Goal: Task Accomplishment & Management: Complete application form

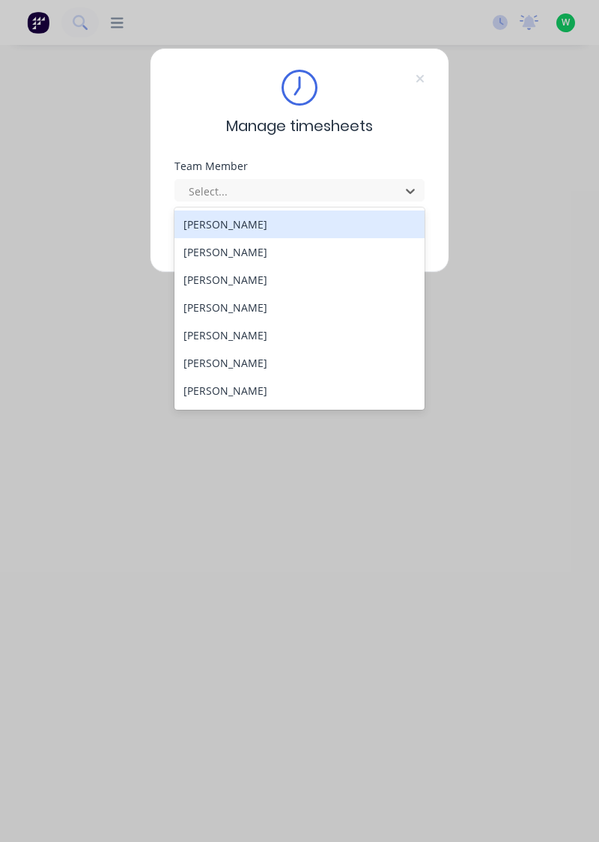
click at [235, 246] on div "[PERSON_NAME]" at bounding box center [299, 252] width 251 height 28
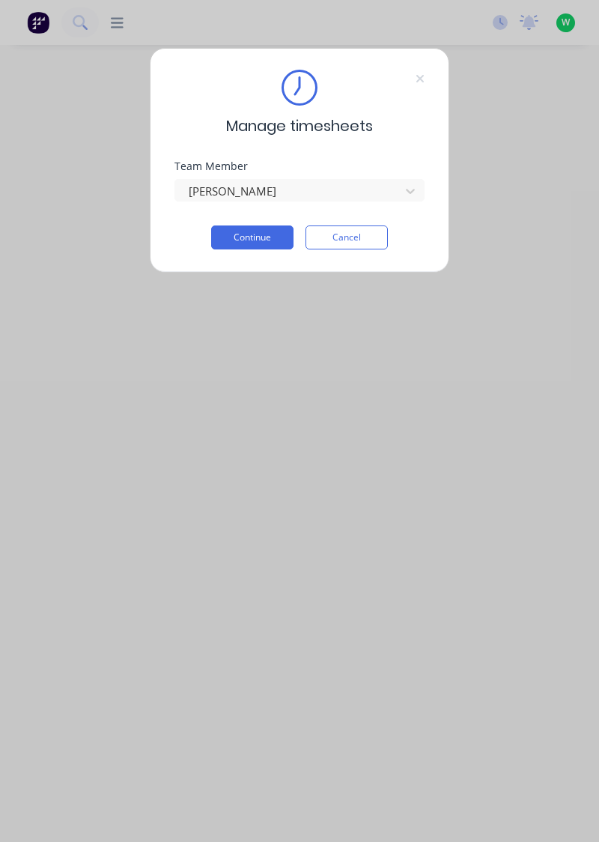
click at [259, 235] on button "Continue" at bounding box center [252, 237] width 82 height 24
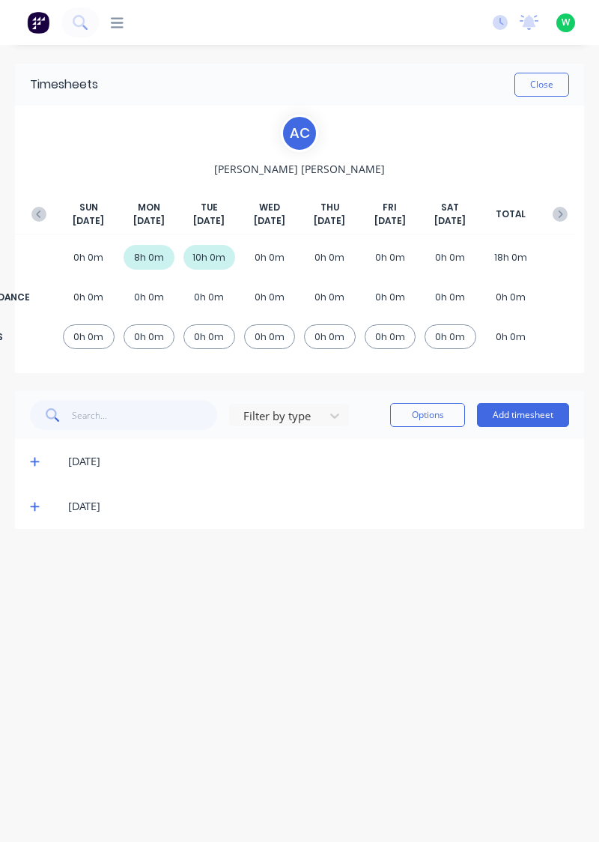
click at [566, 412] on button "Add timesheet" at bounding box center [523, 415] width 92 height 24
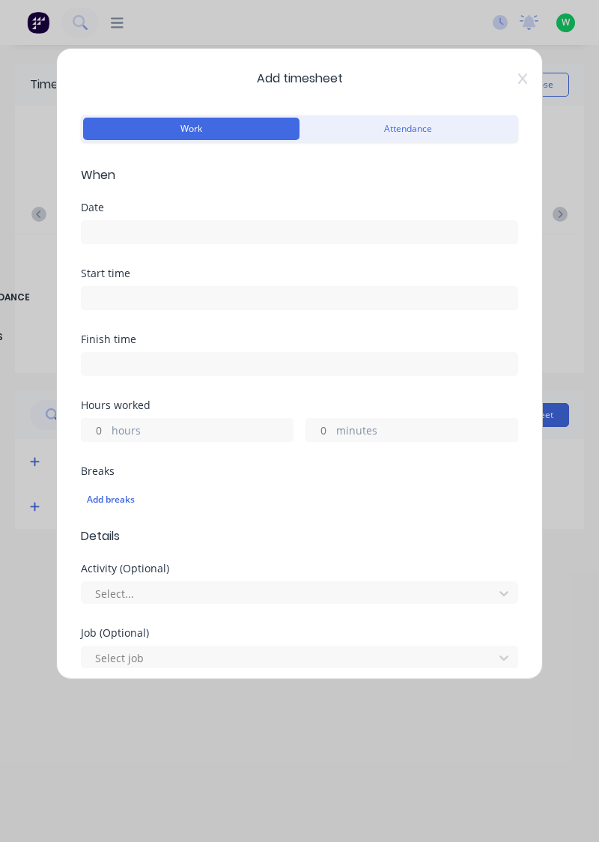
click at [167, 237] on input at bounding box center [300, 232] width 436 height 22
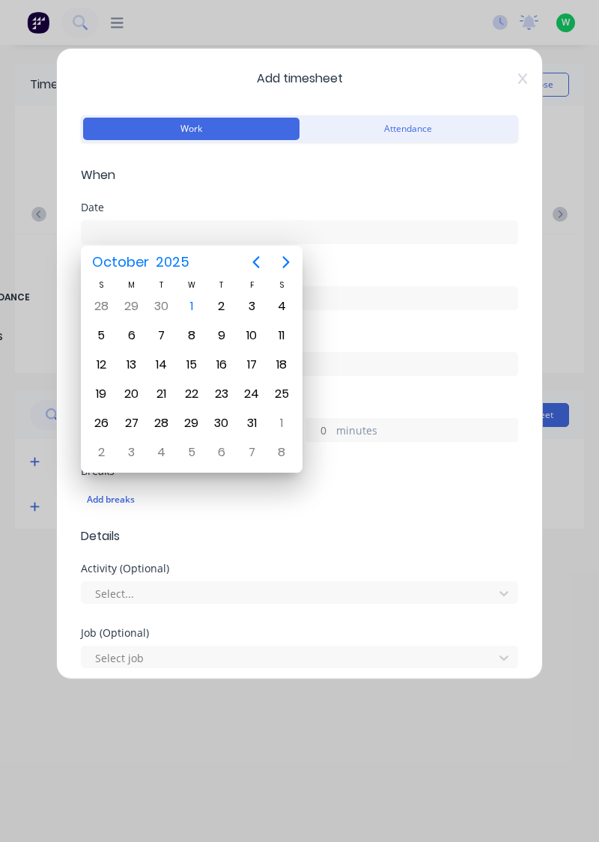
click at [191, 308] on div "1" at bounding box center [191, 306] width 22 height 22
type input "[DATE]"
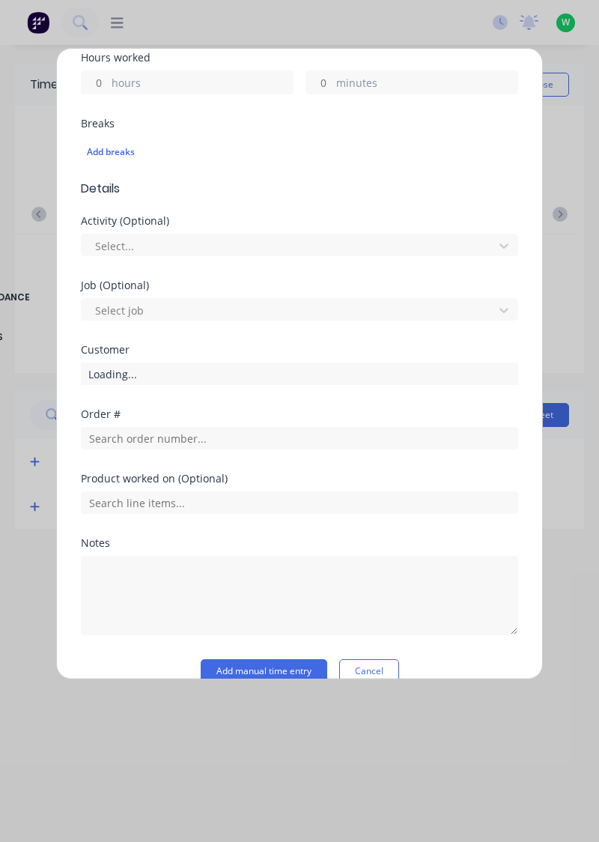
scroll to position [351, 0]
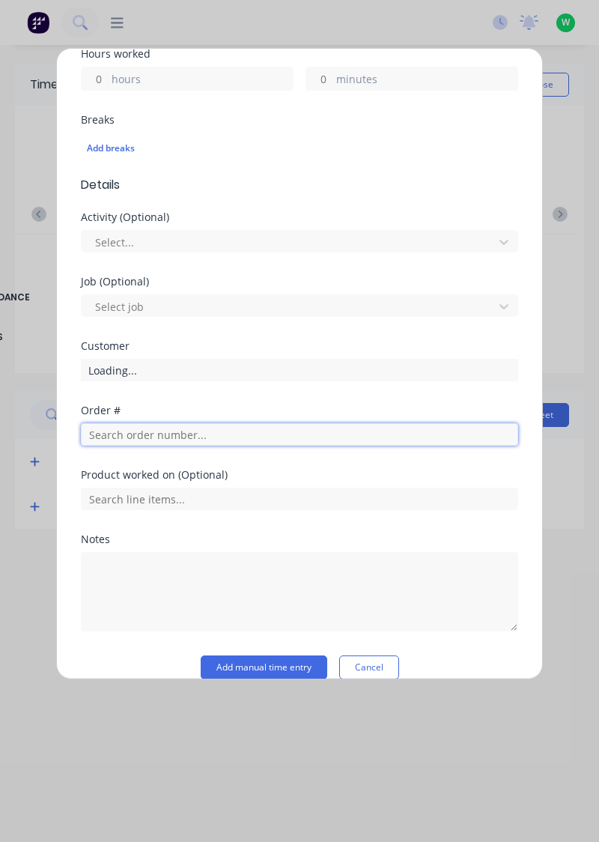
click at [187, 437] on input "text" at bounding box center [299, 434] width 437 height 22
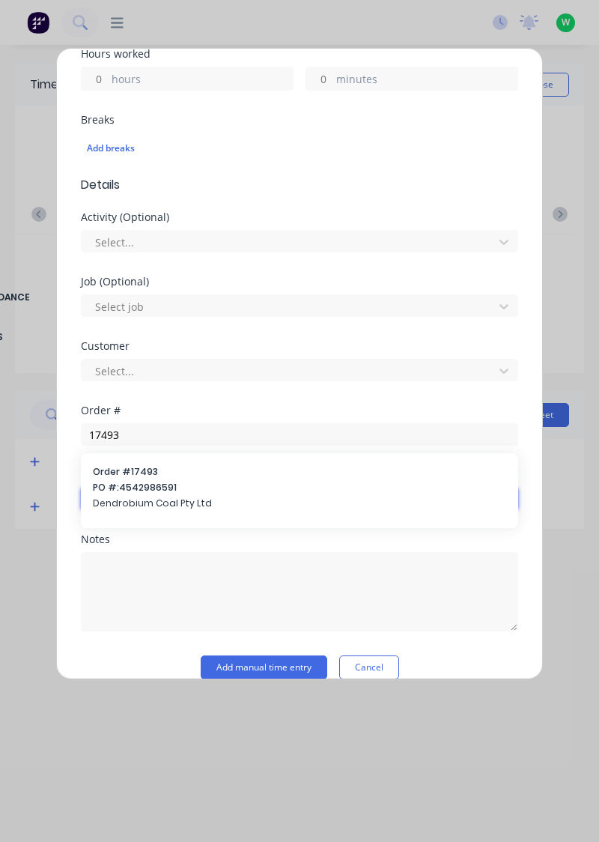
click at [121, 491] on input "text" at bounding box center [299, 499] width 437 height 22
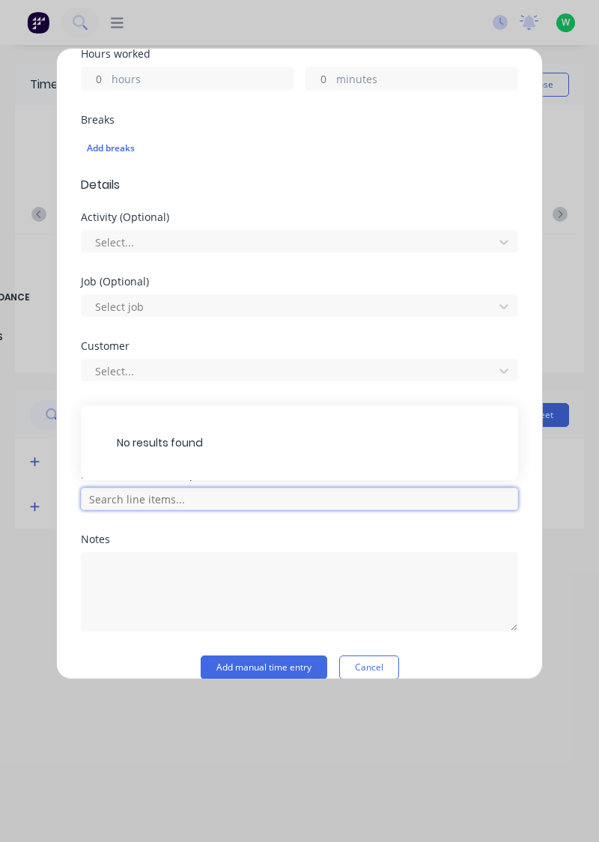
click at [117, 498] on input "text" at bounding box center [299, 499] width 437 height 22
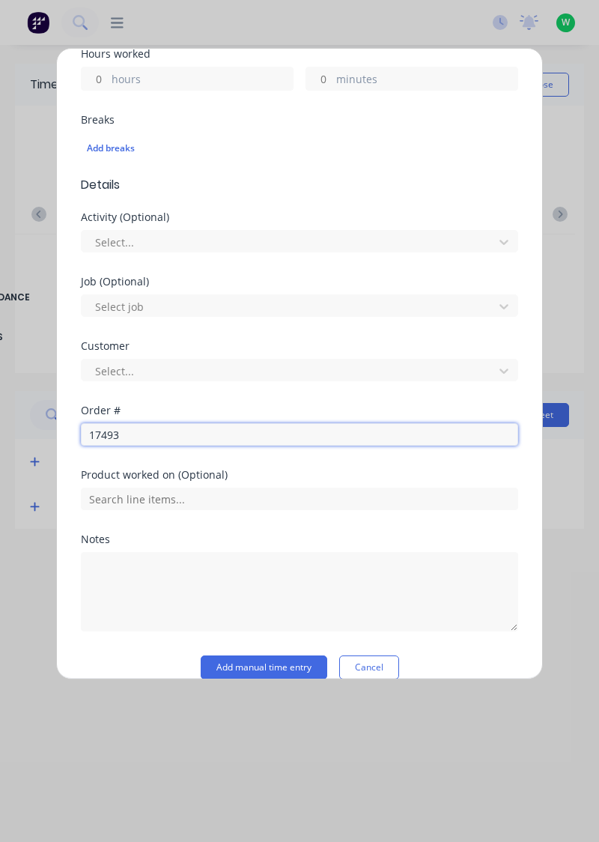
click at [154, 433] on input "17493" at bounding box center [299, 434] width 437 height 22
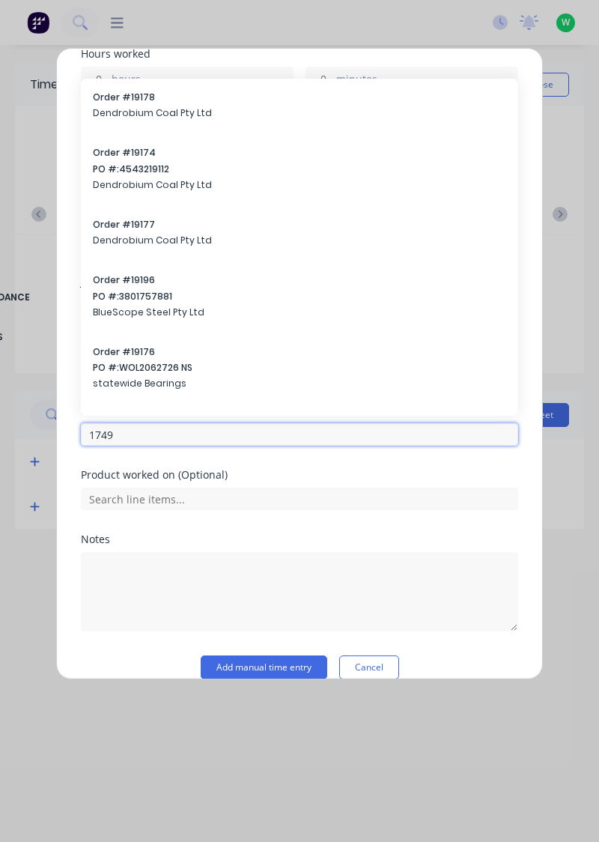
type input "17493"
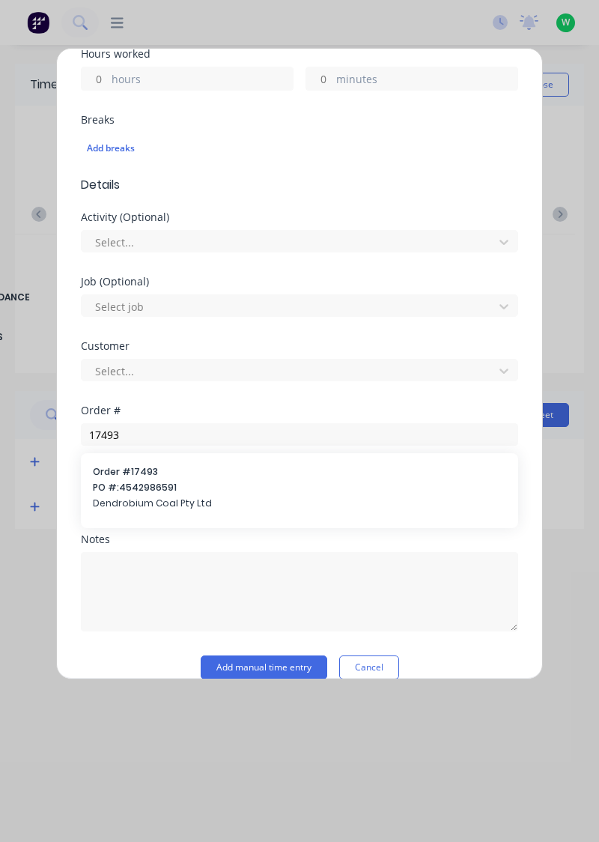
click at [139, 485] on span "PO #: 4542986591" at bounding box center [299, 487] width 413 height 13
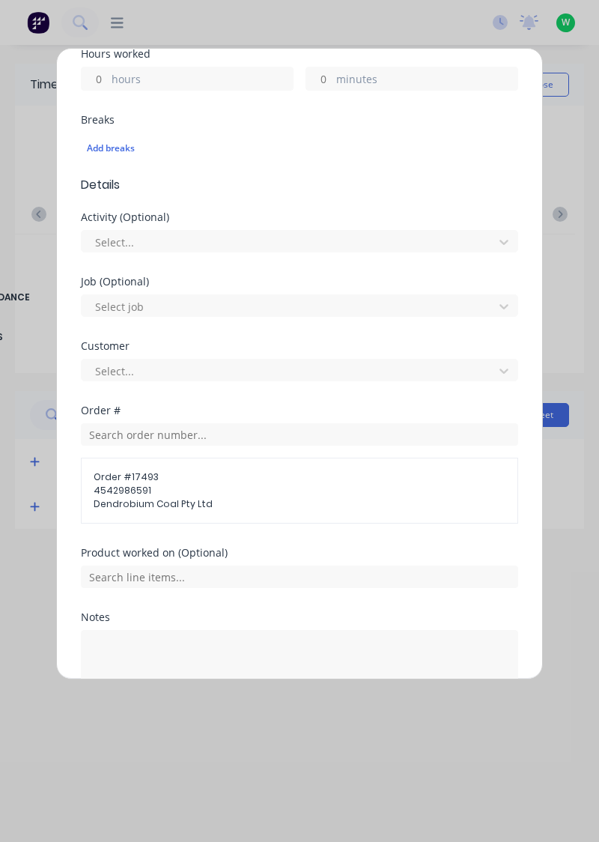
scroll to position [447, 0]
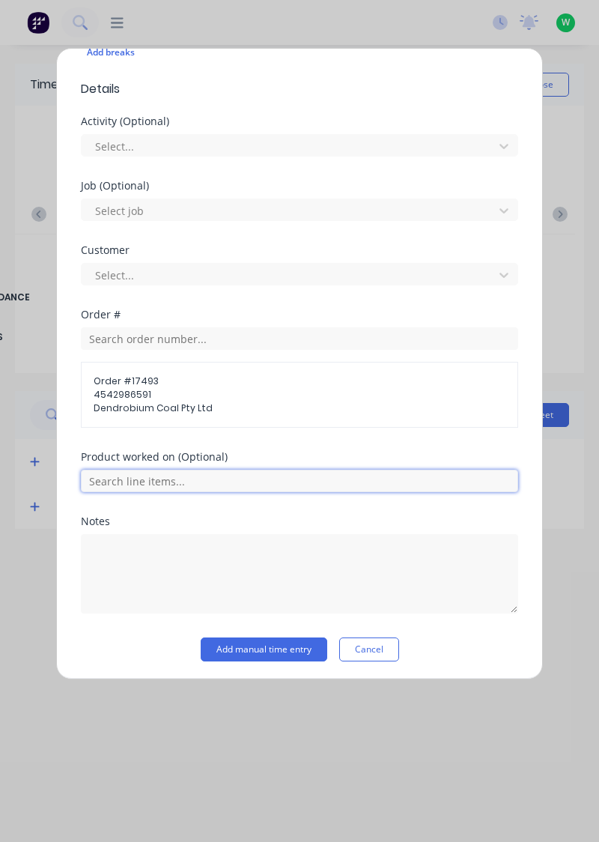
click at [117, 475] on input "text" at bounding box center [299, 481] width 437 height 22
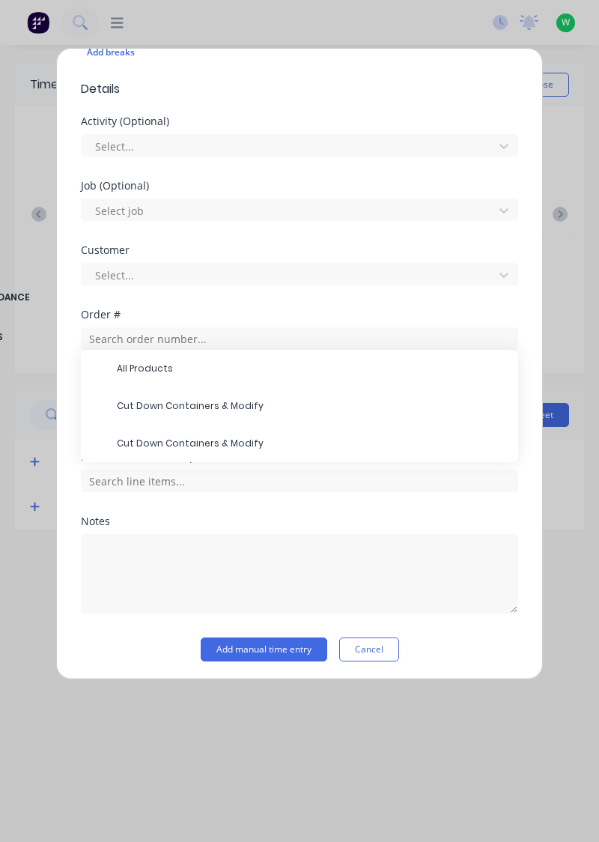
click at [130, 497] on div "Product worked on (Optional) All Products Cut Down Containers & Modify Cut Down…" at bounding box center [299, 484] width 437 height 64
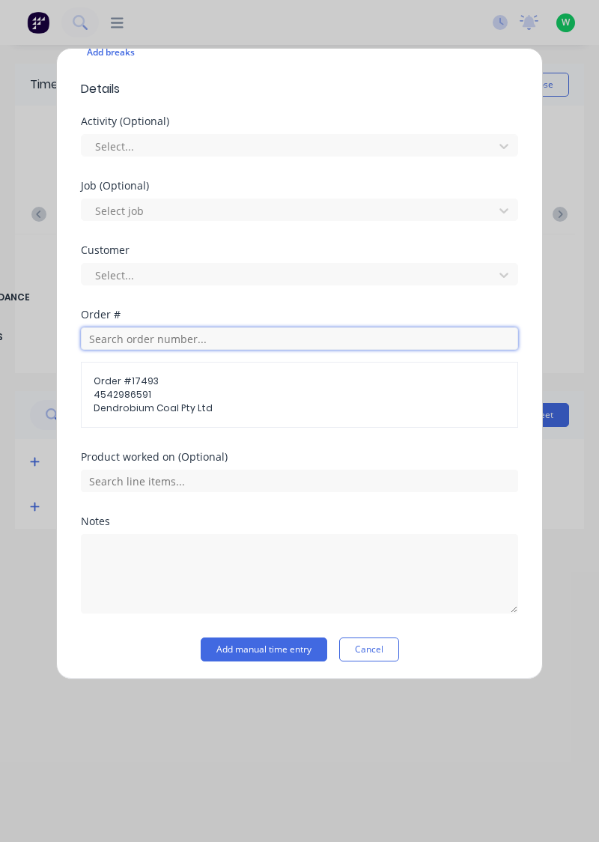
click at [136, 331] on input "text" at bounding box center [299, 338] width 437 height 22
type input "17943"
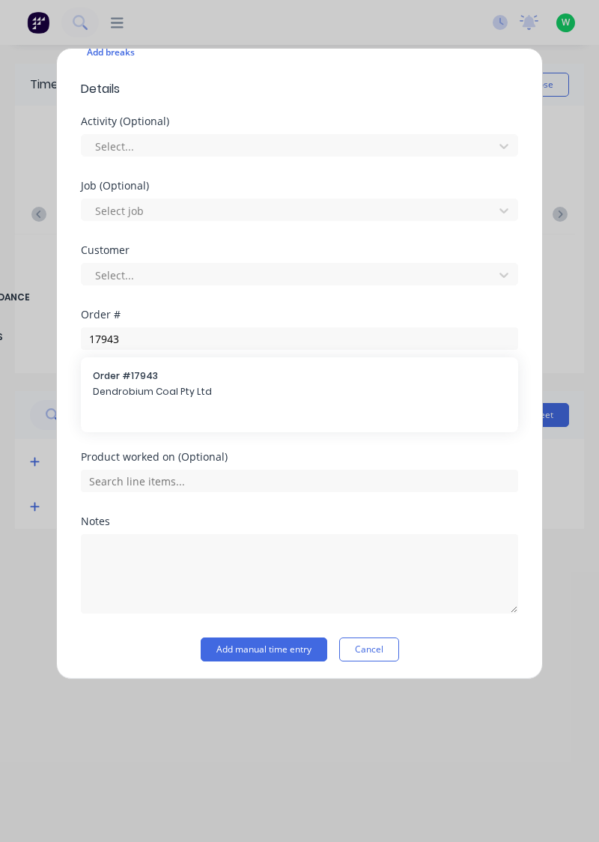
click at [133, 398] on div "Order # 17943 Dendrobium Coal Pty Ltd" at bounding box center [299, 384] width 413 height 31
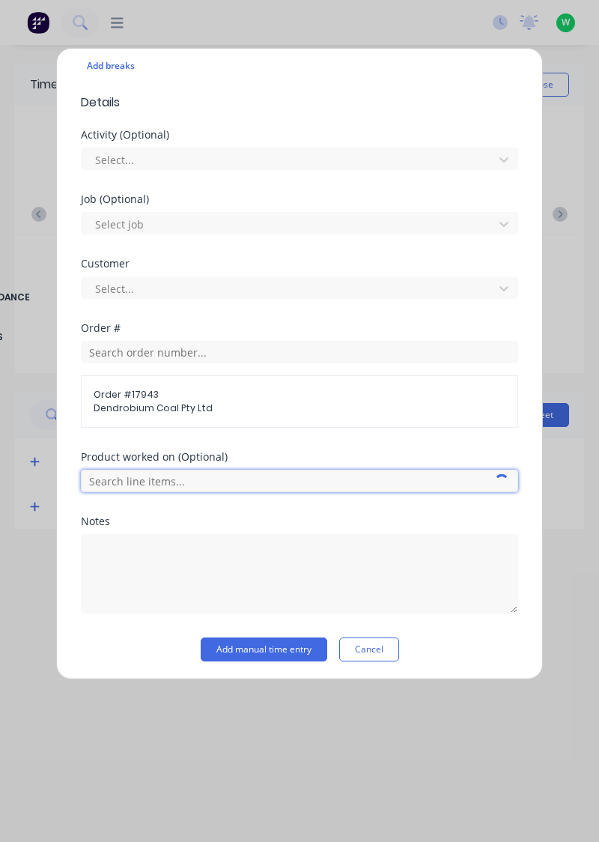
click at [118, 474] on input "text" at bounding box center [299, 481] width 437 height 22
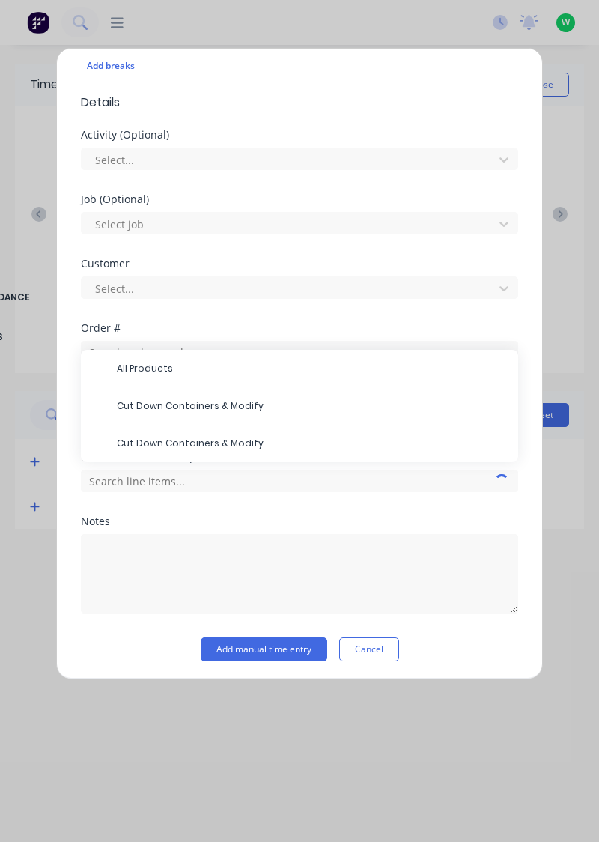
click at [127, 511] on div "Product worked on (Optional) All Products Cut Down Containers & Modify Cut Down…" at bounding box center [299, 484] width 437 height 64
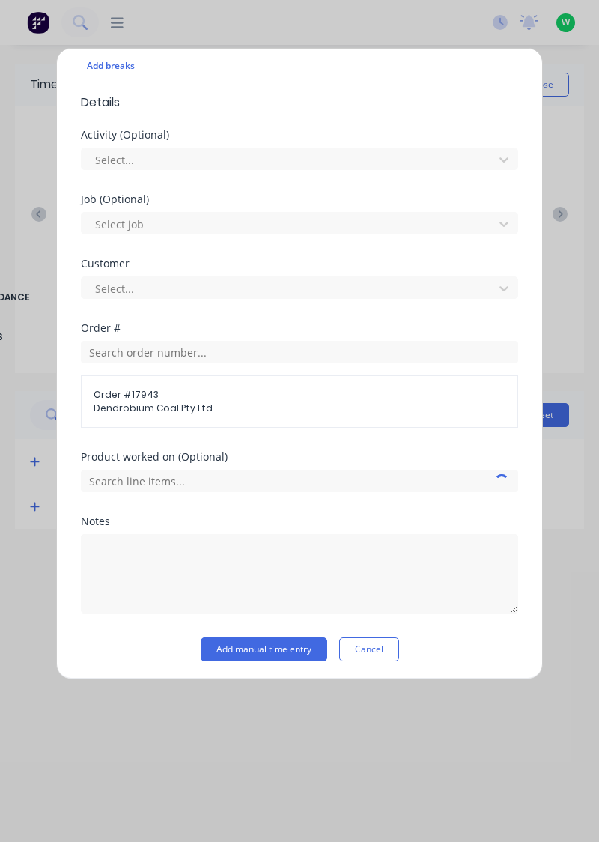
click at [358, 647] on button "Cancel" at bounding box center [369, 649] width 60 height 24
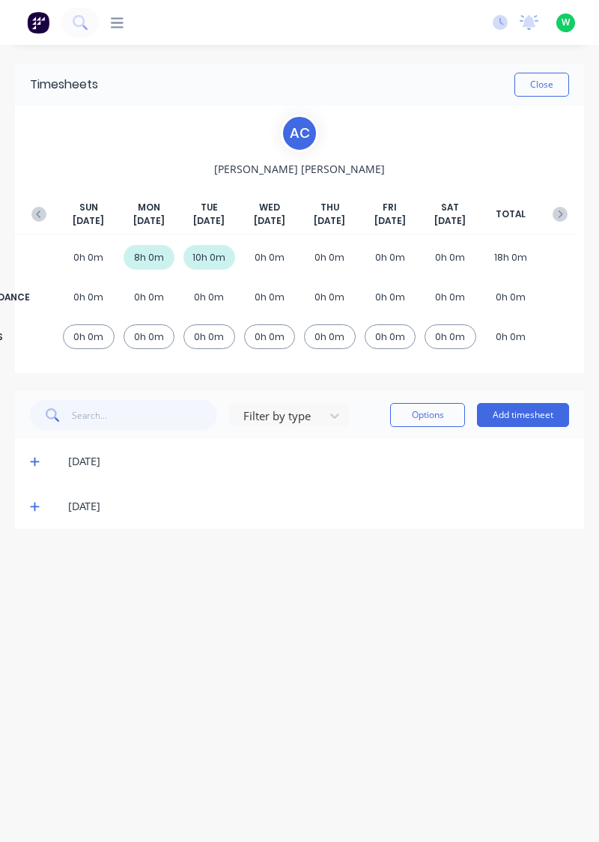
click at [40, 506] on span at bounding box center [37, 506] width 14 height 15
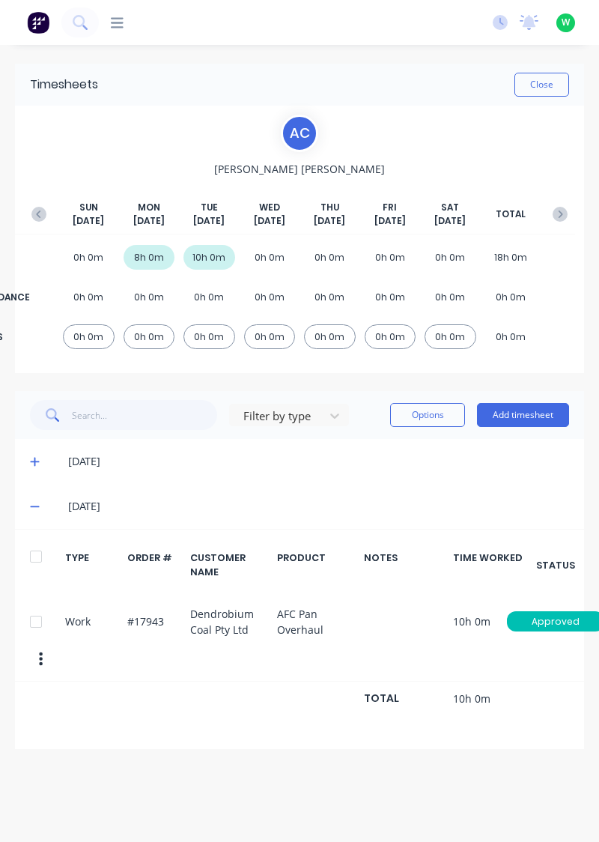
click at [532, 413] on button "Add timesheet" at bounding box center [523, 415] width 92 height 24
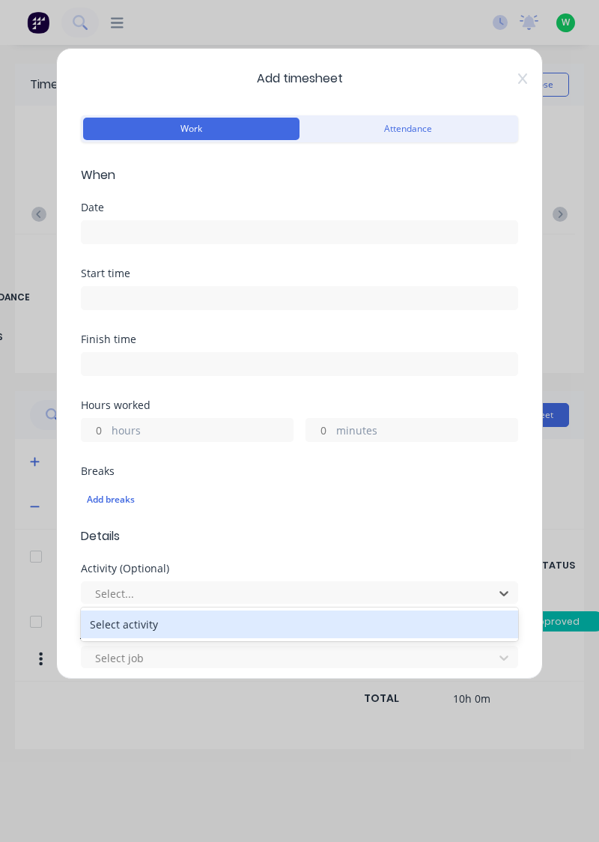
click at [95, 590] on input "text" at bounding box center [95, 594] width 3 height 16
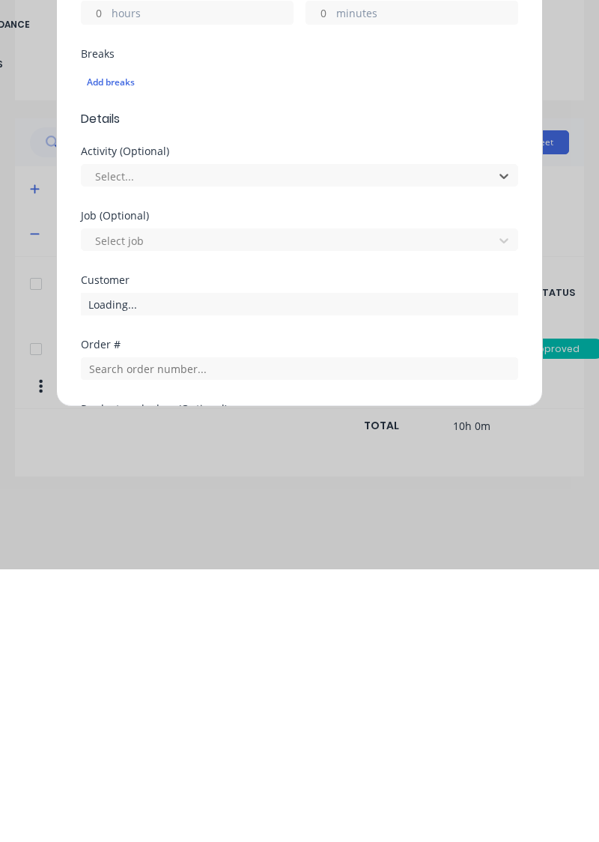
scroll to position [144, 0]
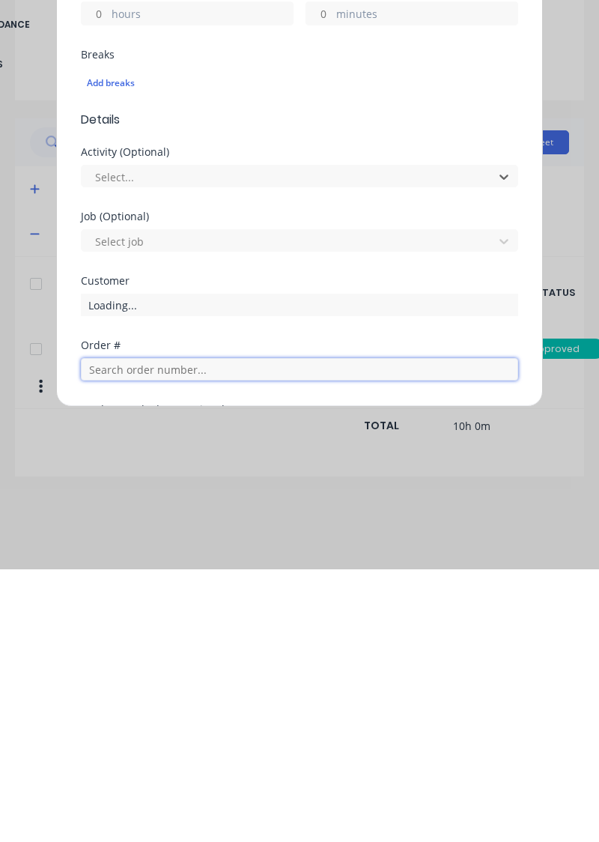
click at [120, 642] on input "text" at bounding box center [299, 642] width 437 height 22
type input "17943"
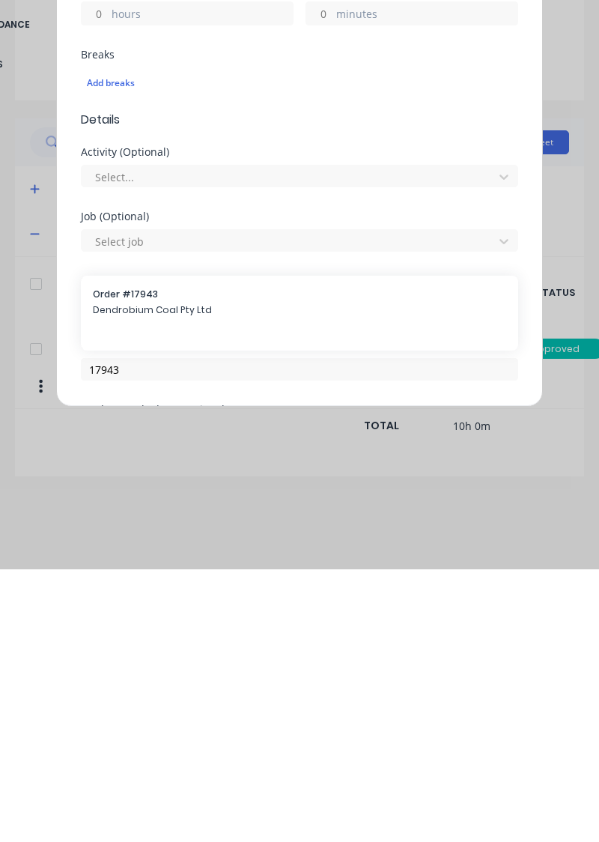
click at [123, 588] on div "Order # 17943 Dendrobium Coal Pty Ltd" at bounding box center [299, 575] width 413 height 31
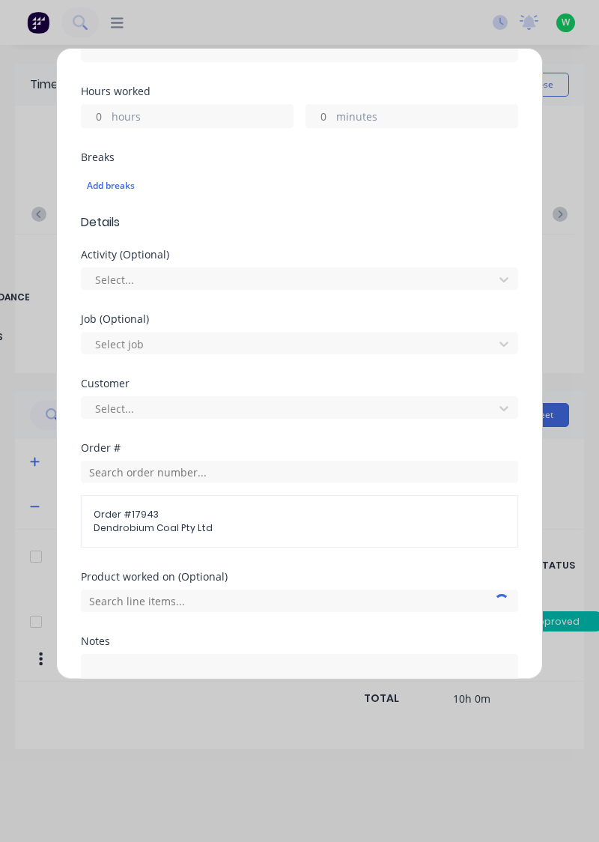
scroll to position [315, 0]
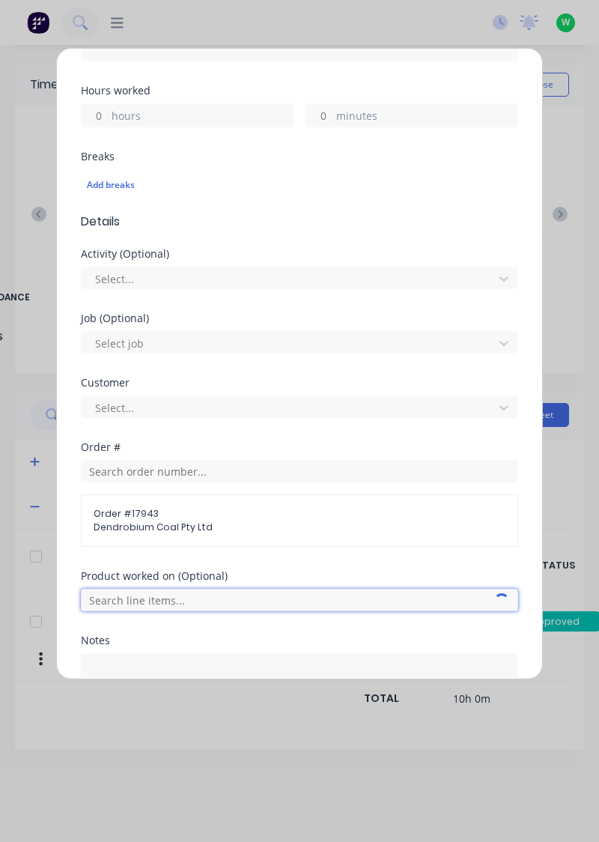
click at [121, 600] on input "text" at bounding box center [299, 600] width 437 height 22
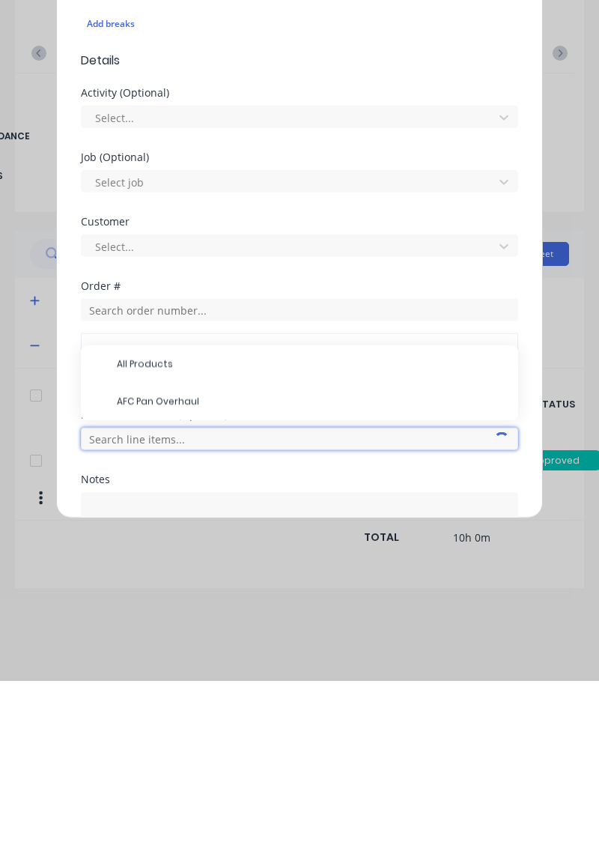
scroll to position [63, 0]
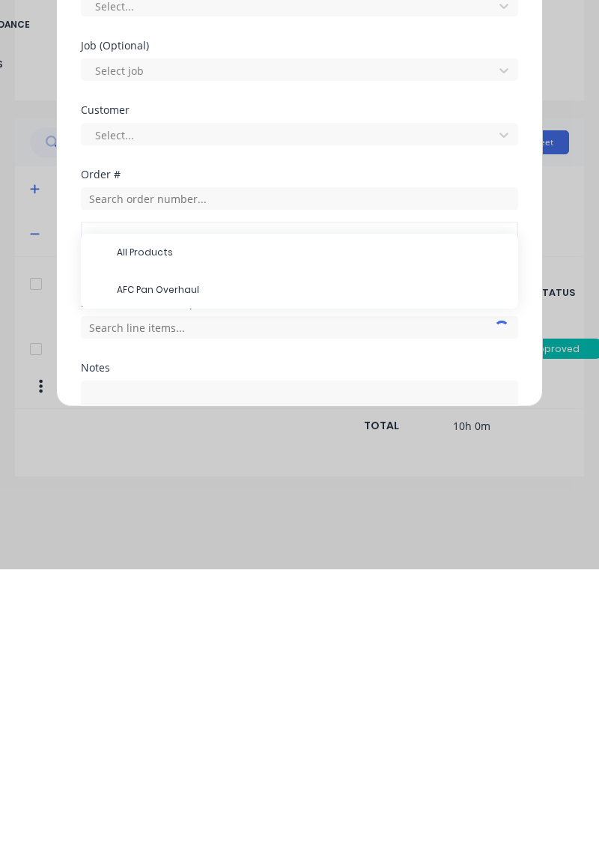
click at [142, 565] on span "AFC Pan Overhaul" at bounding box center [311, 562] width 389 height 13
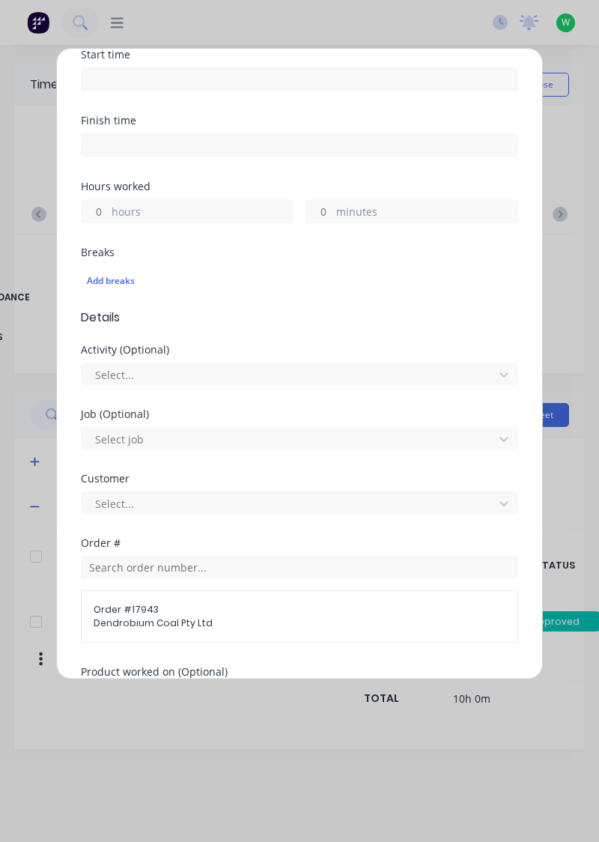
scroll to position [215, 0]
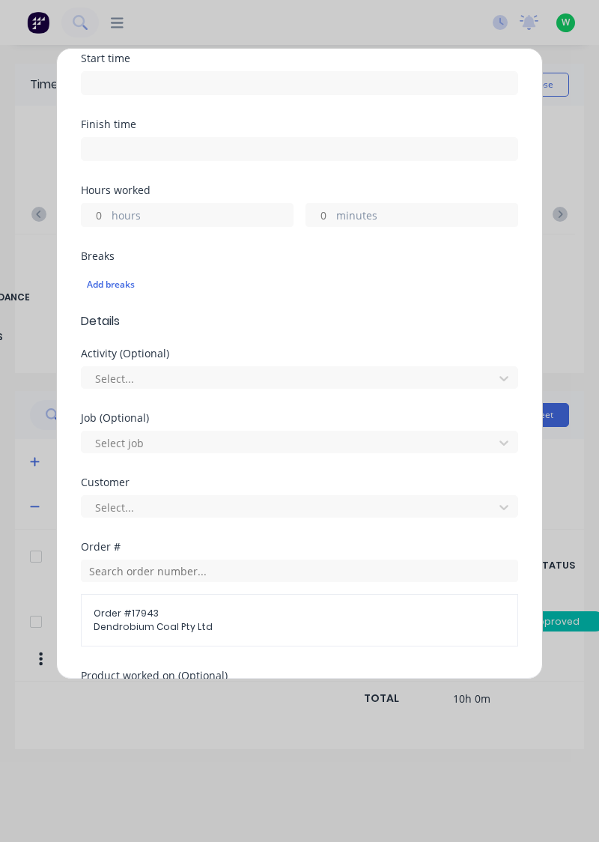
click at [114, 213] on label "hours" at bounding box center [202, 216] width 181 height 19
click at [108, 213] on input "hours" at bounding box center [95, 215] width 26 height 22
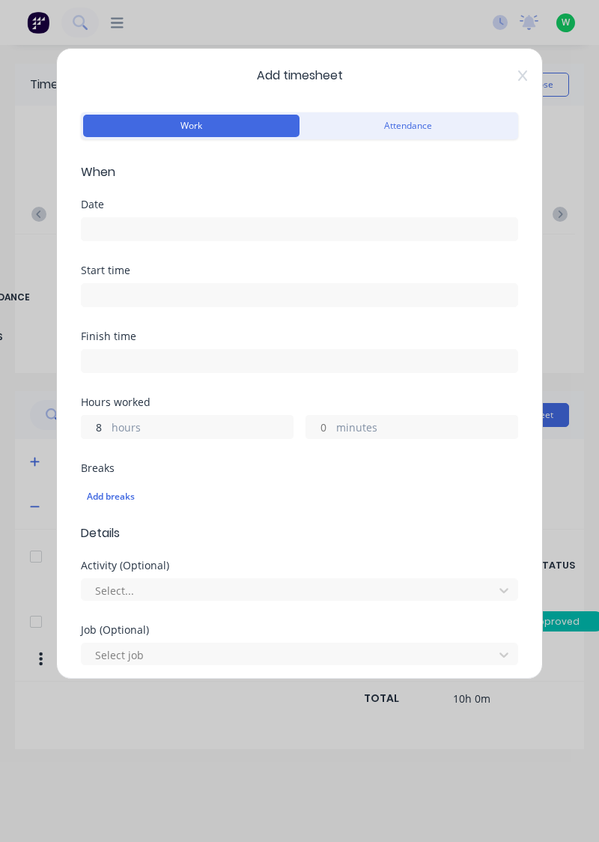
scroll to position [0, 0]
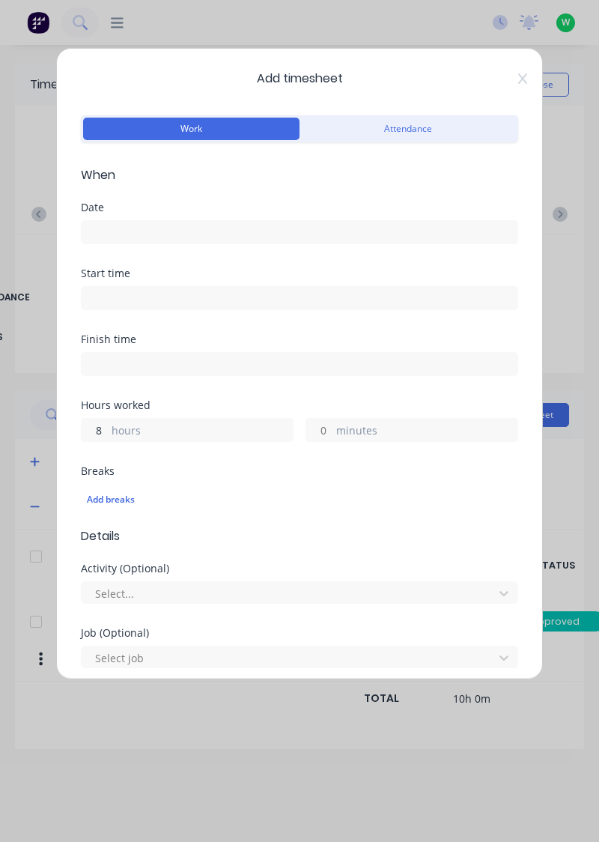
type input "8"
click at [170, 226] on input at bounding box center [300, 232] width 436 height 22
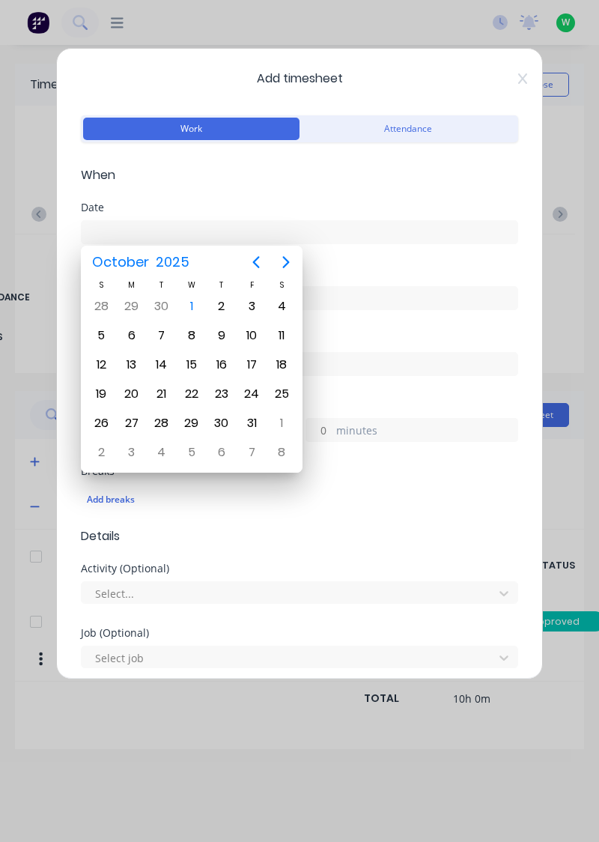
click at [186, 309] on div "1" at bounding box center [191, 306] width 22 height 22
type input "[DATE]"
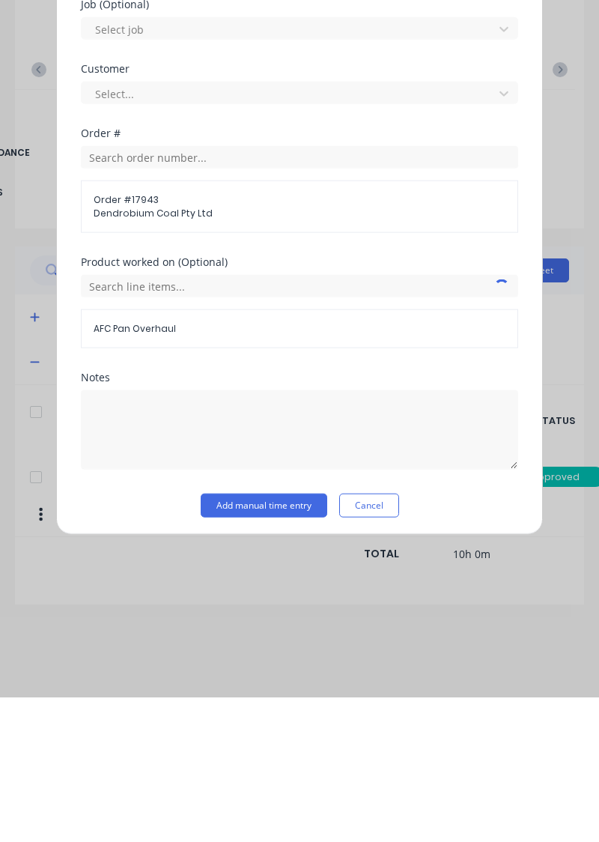
scroll to position [437, 0]
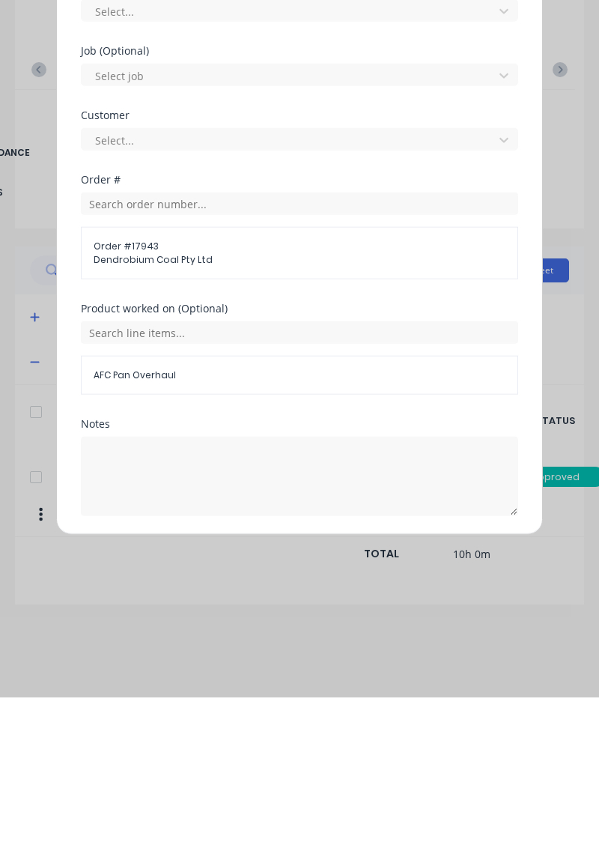
click at [225, 692] on button "Add manual time entry" at bounding box center [264, 696] width 127 height 24
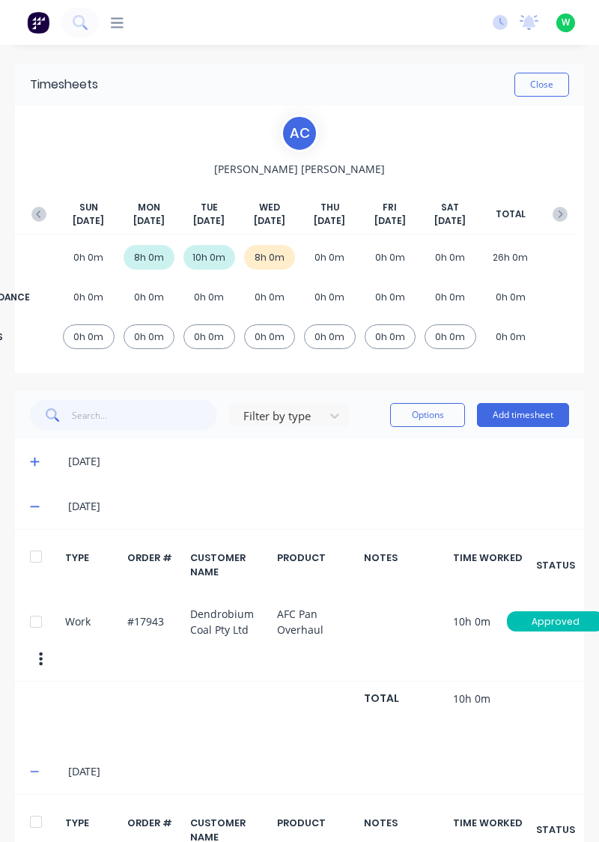
click at [537, 82] on button "Close" at bounding box center [541, 85] width 55 height 24
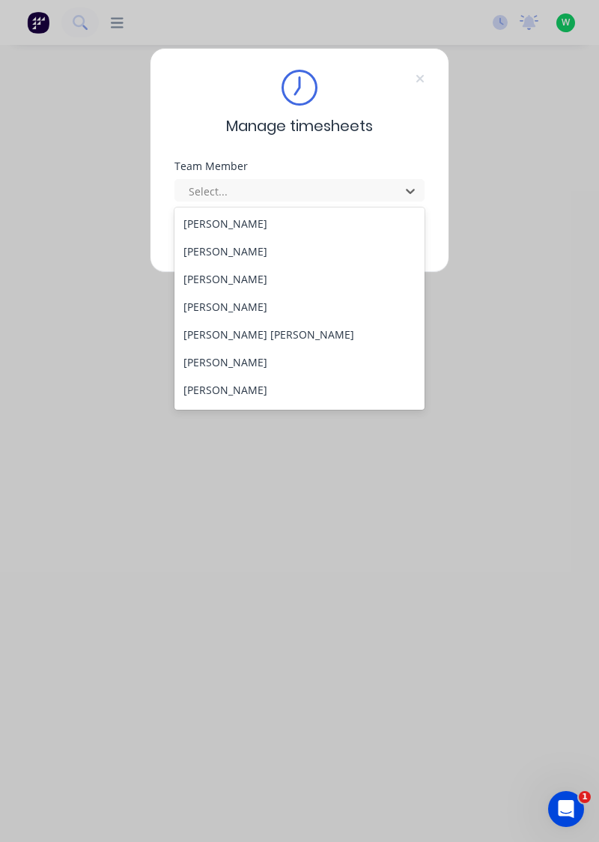
scroll to position [172, 0]
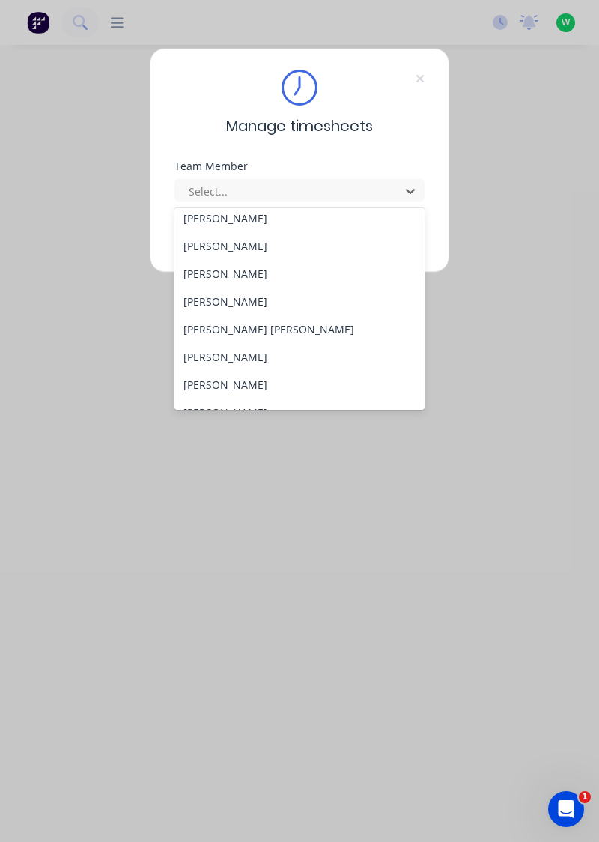
click at [219, 330] on div "[PERSON_NAME] [PERSON_NAME]" at bounding box center [299, 329] width 251 height 28
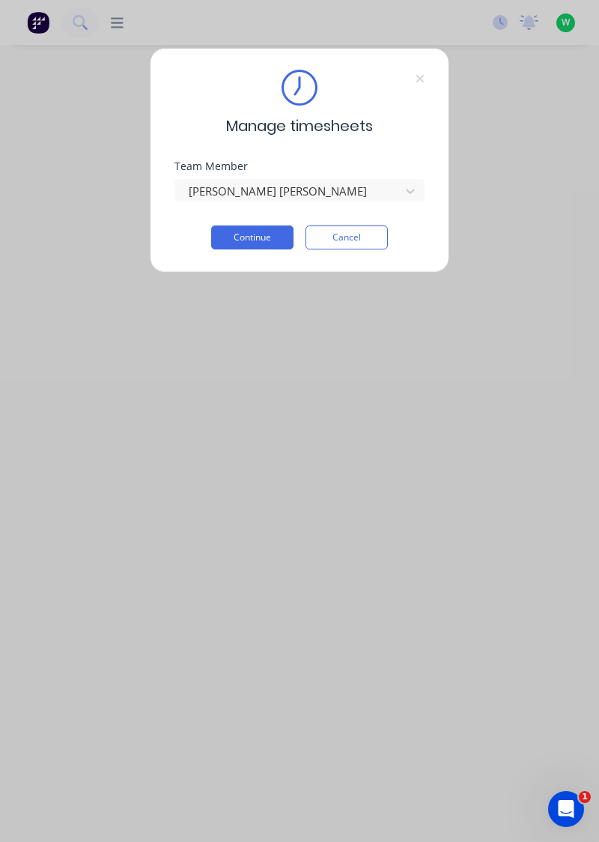
click at [267, 234] on button "Continue" at bounding box center [252, 237] width 82 height 24
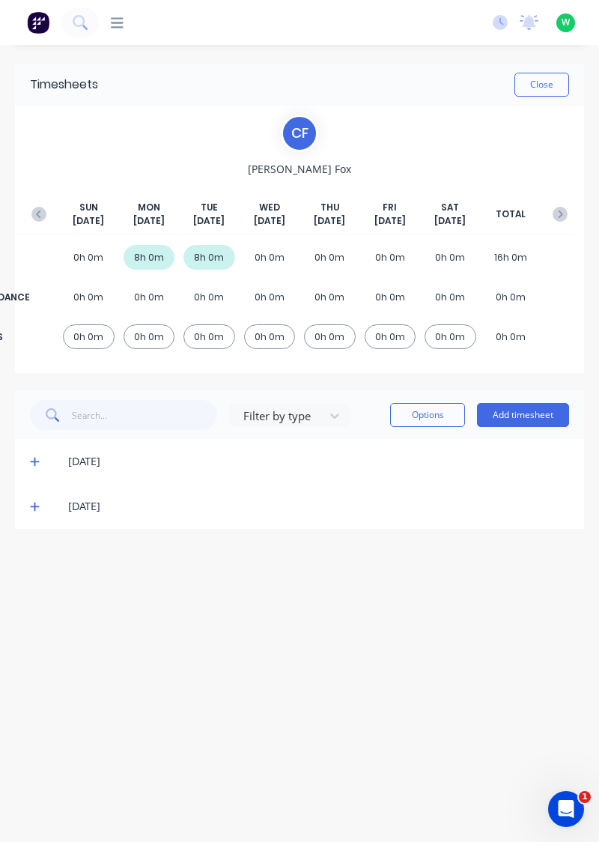
click at [526, 416] on button "Add timesheet" at bounding box center [523, 415] width 92 height 24
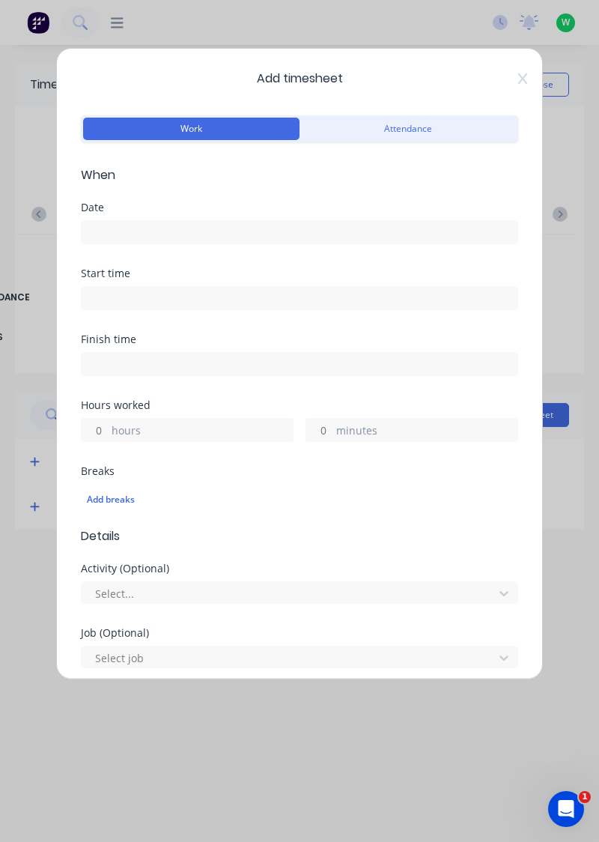
click at [313, 223] on input at bounding box center [300, 232] width 436 height 22
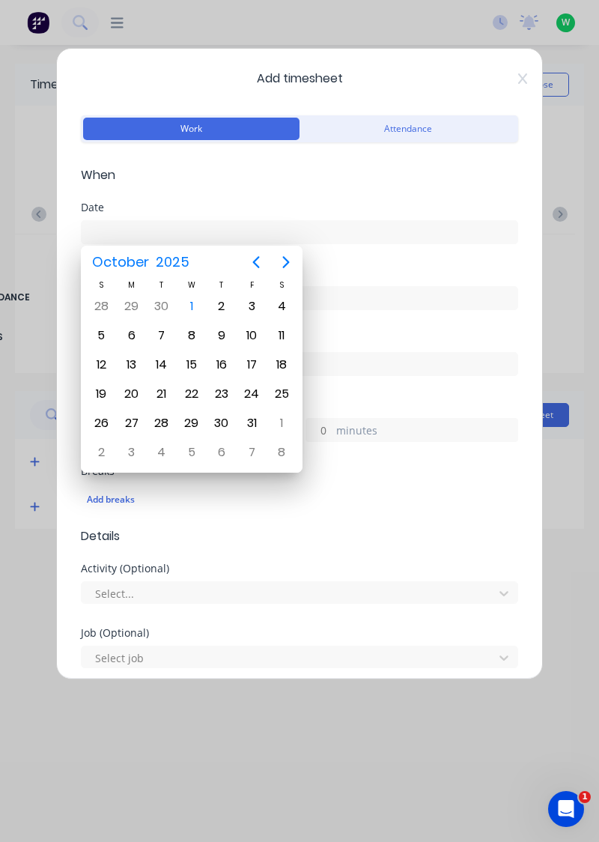
click at [189, 309] on div "1" at bounding box center [191, 306] width 22 height 22
type input "[DATE]"
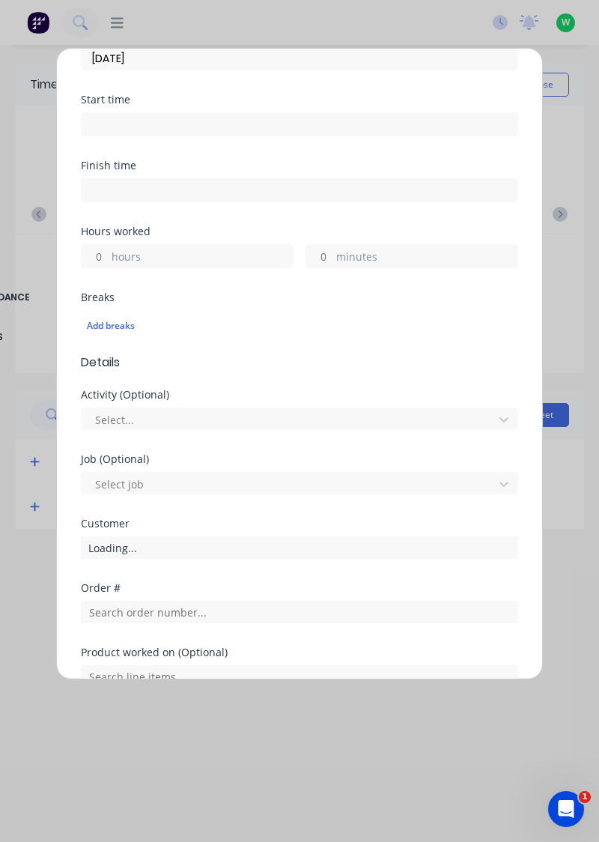
scroll to position [171, 0]
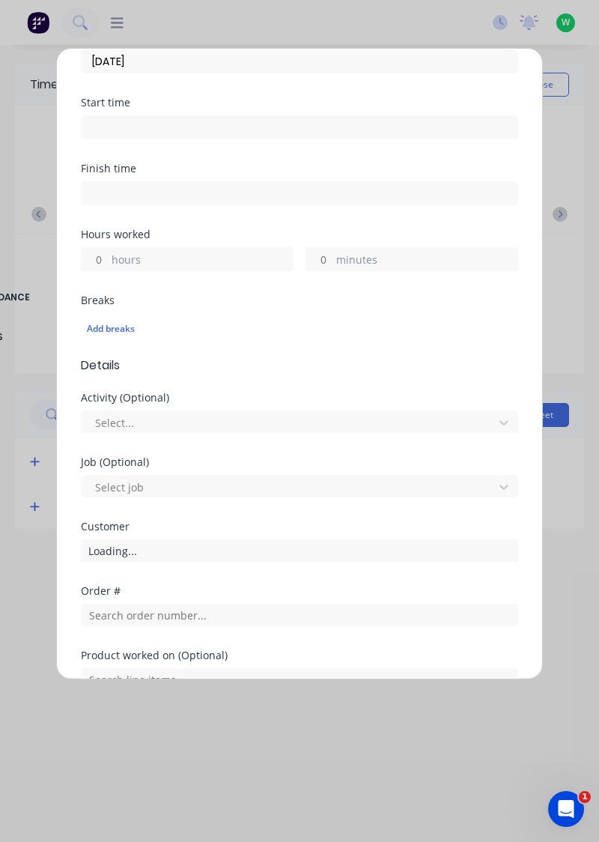
click at [201, 258] on label "hours" at bounding box center [202, 261] width 181 height 19
click at [108, 258] on input "hours" at bounding box center [95, 259] width 26 height 22
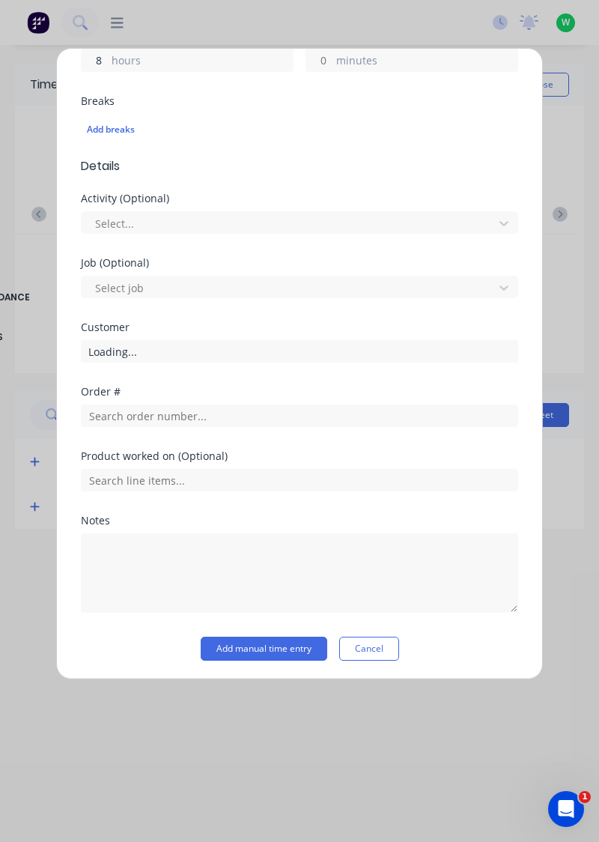
scroll to position [369, 0]
type input "8"
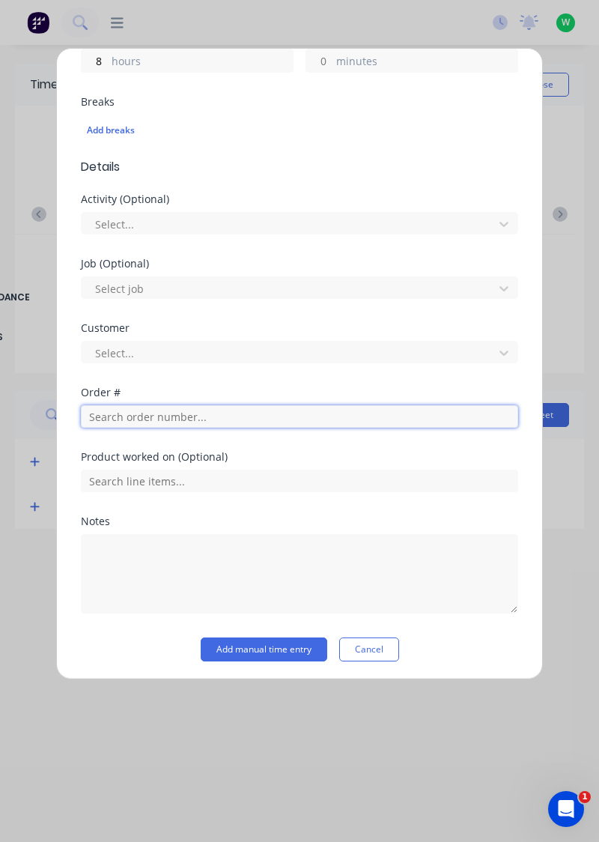
click at [271, 419] on input "text" at bounding box center [299, 416] width 437 height 22
type input "17943"
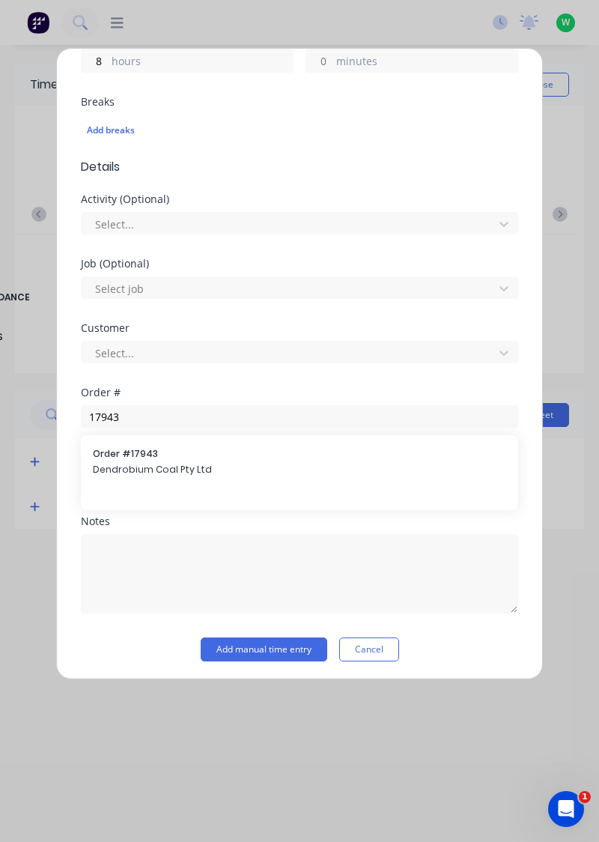
click at [193, 473] on span "Dendrobium Coal Pty Ltd" at bounding box center [299, 469] width 413 height 13
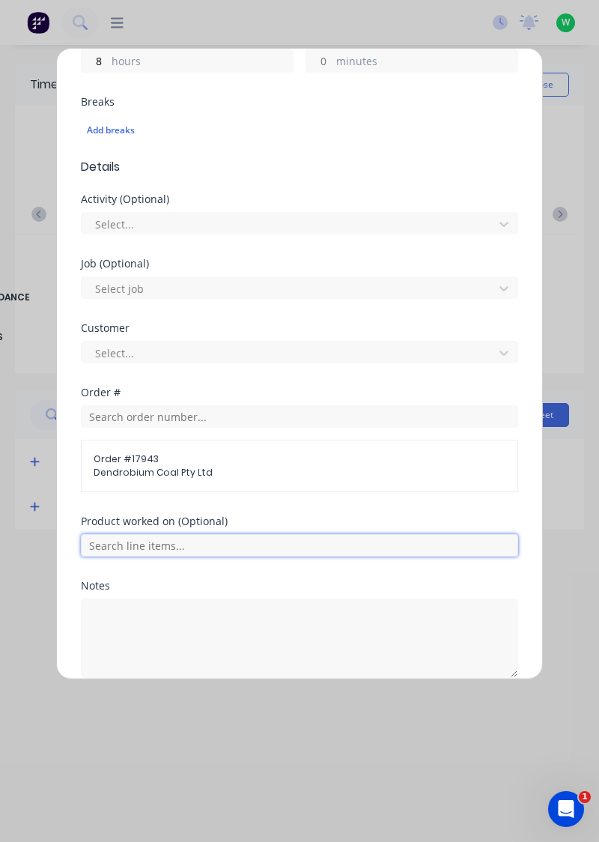
click at [466, 541] on input "text" at bounding box center [299, 545] width 437 height 22
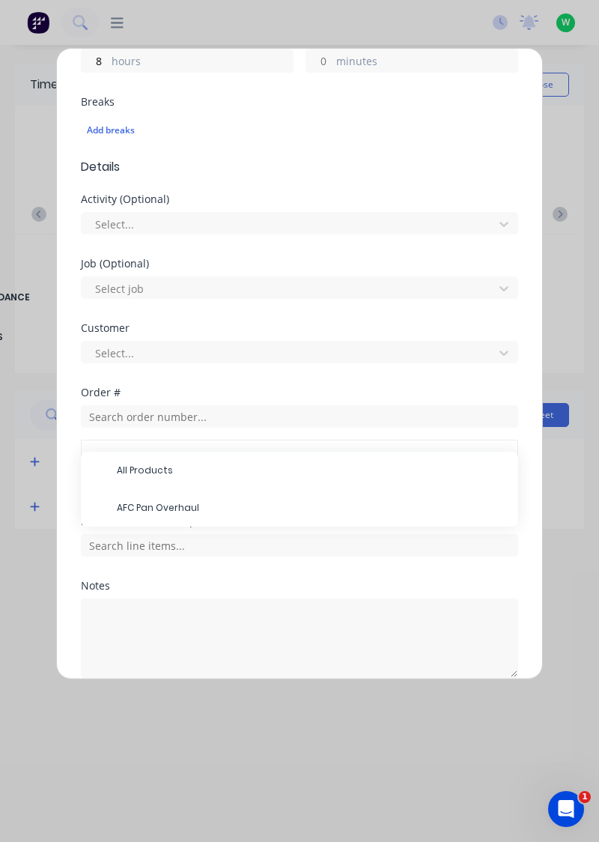
click at [333, 503] on span "AFC Pan Overhaul" at bounding box center [311, 507] width 389 height 13
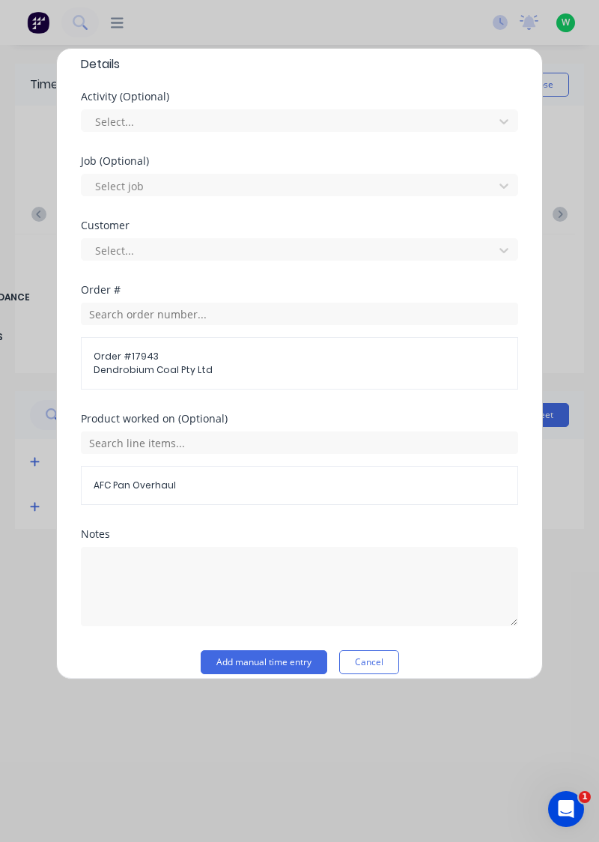
scroll to position [484, 0]
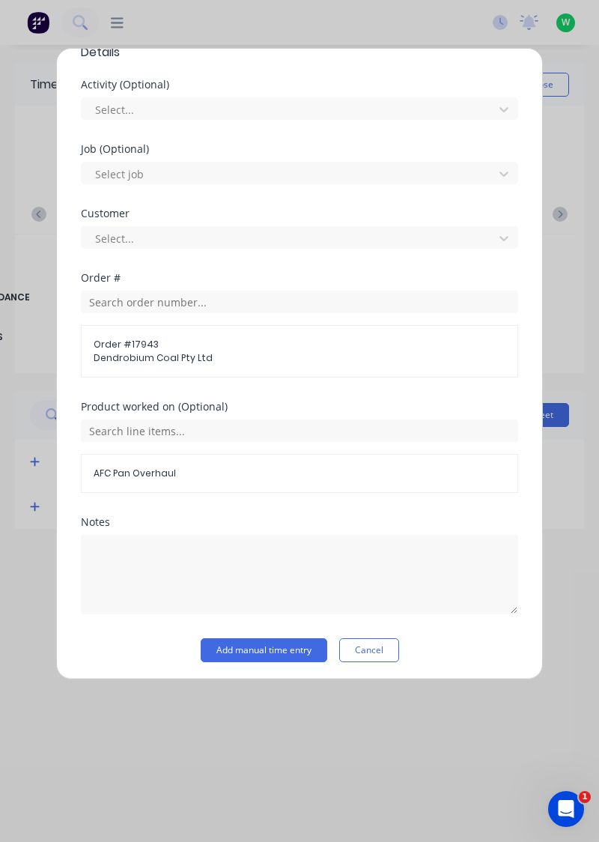
click at [279, 640] on button "Add manual time entry" at bounding box center [264, 650] width 127 height 24
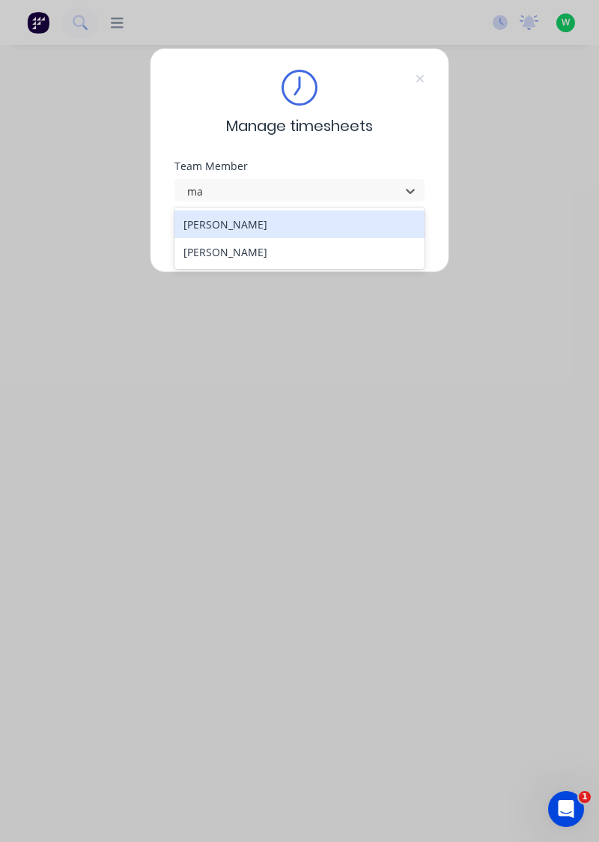
click at [204, 252] on div "[PERSON_NAME]" at bounding box center [299, 252] width 251 height 28
type input "ma"
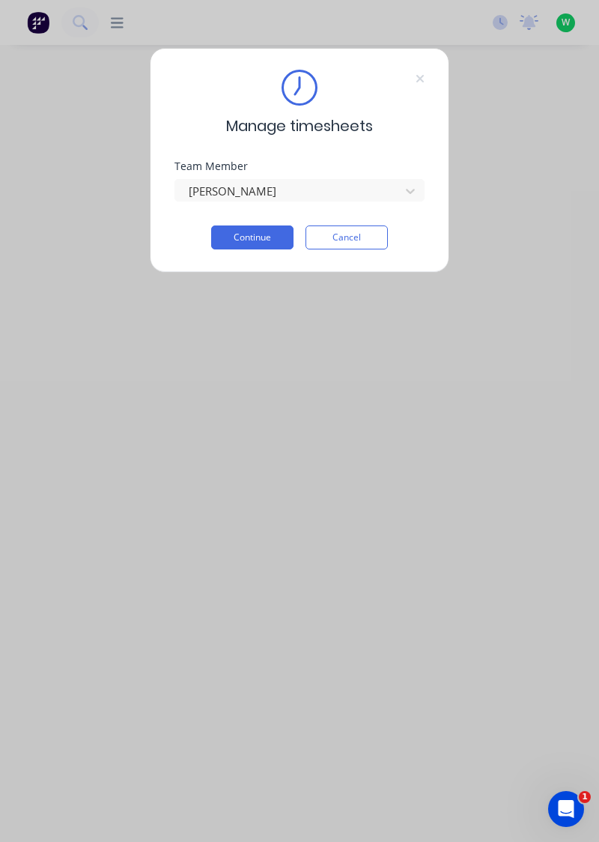
click at [237, 232] on button "Continue" at bounding box center [252, 237] width 82 height 24
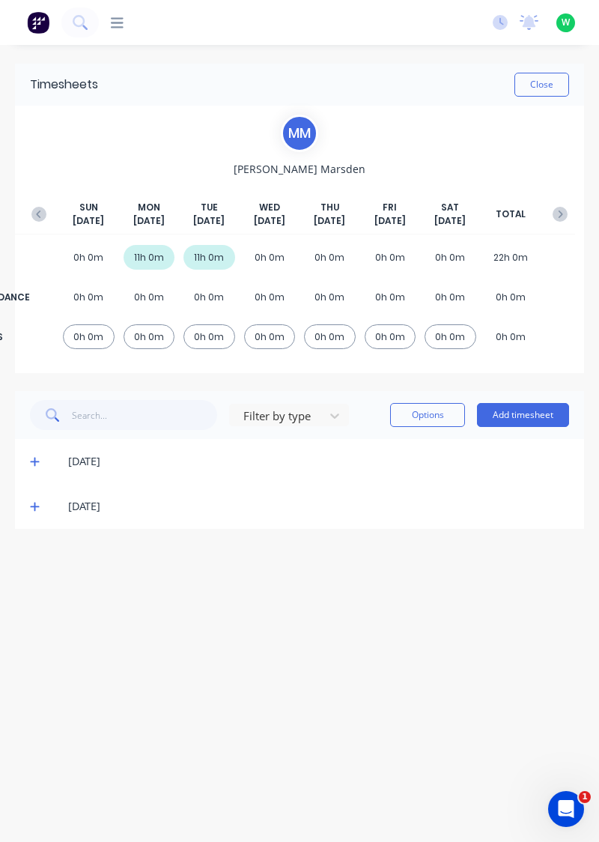
click at [539, 86] on button "Close" at bounding box center [541, 85] width 55 height 24
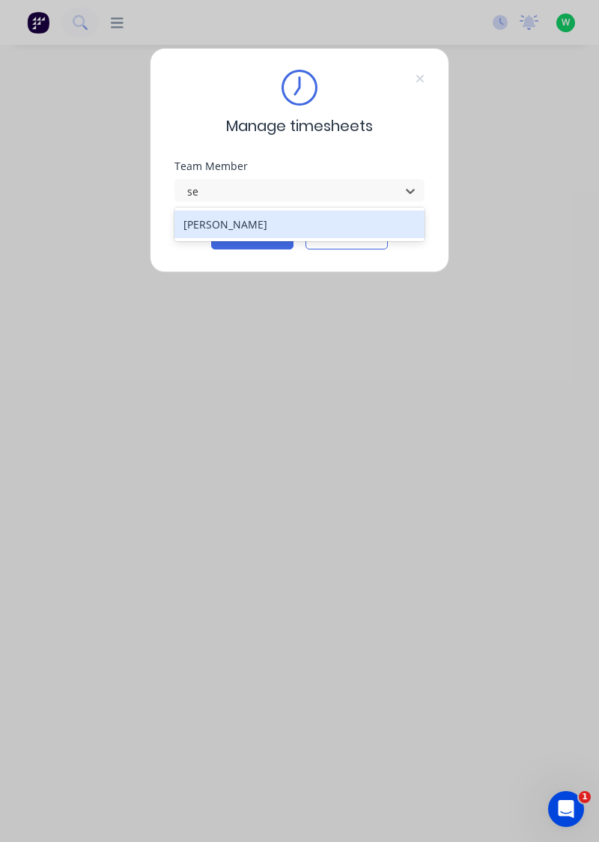
click at [260, 219] on div "[PERSON_NAME]" at bounding box center [299, 224] width 251 height 28
type input "se"
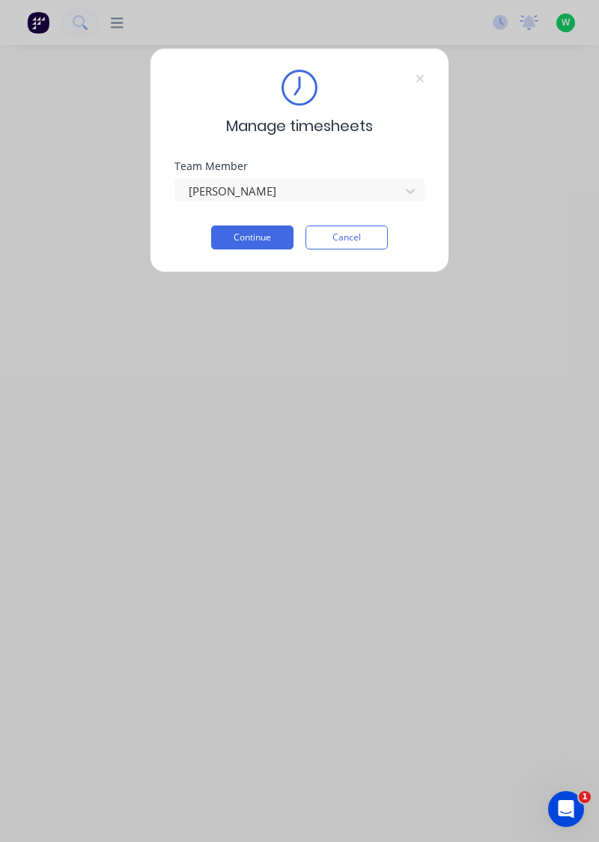
click at [270, 241] on button "Continue" at bounding box center [252, 237] width 82 height 24
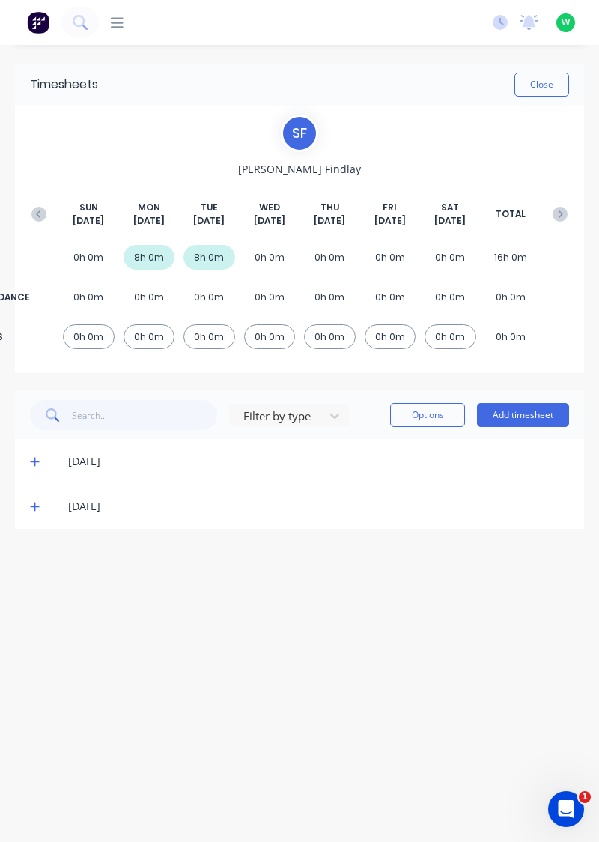
click at [547, 418] on button "Add timesheet" at bounding box center [523, 415] width 92 height 24
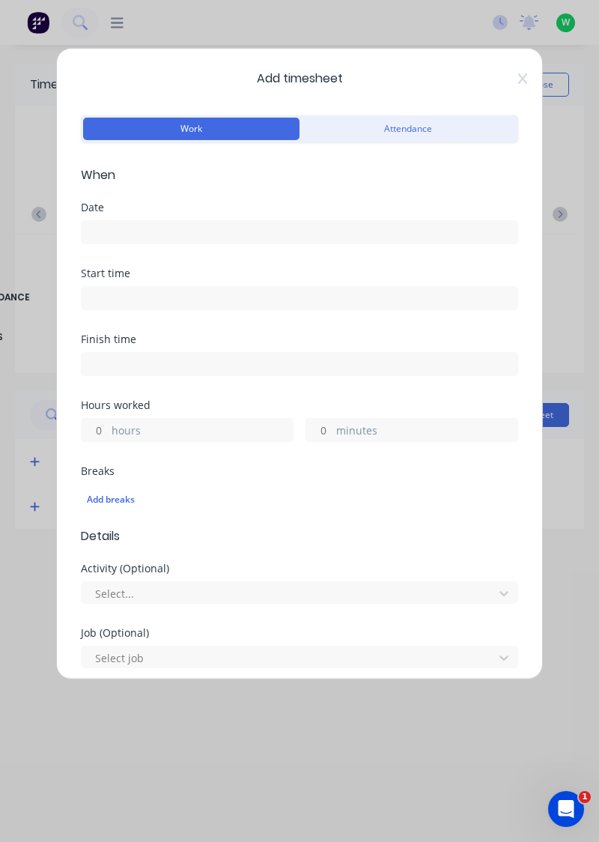
click at [102, 431] on input "hours" at bounding box center [95, 430] width 26 height 22
type input "8"
click at [124, 228] on input at bounding box center [300, 232] width 436 height 22
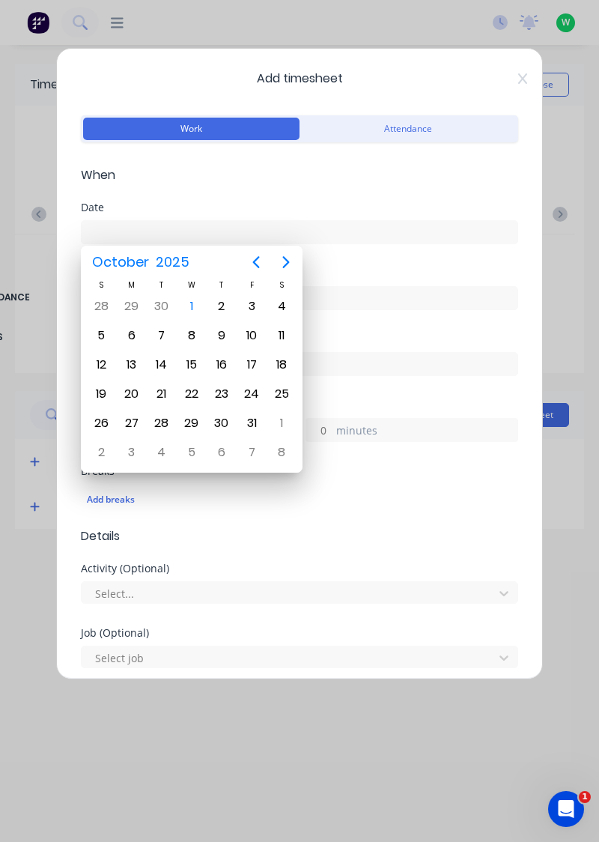
click at [193, 304] on div "1" at bounding box center [191, 306] width 22 height 22
type input "[DATE]"
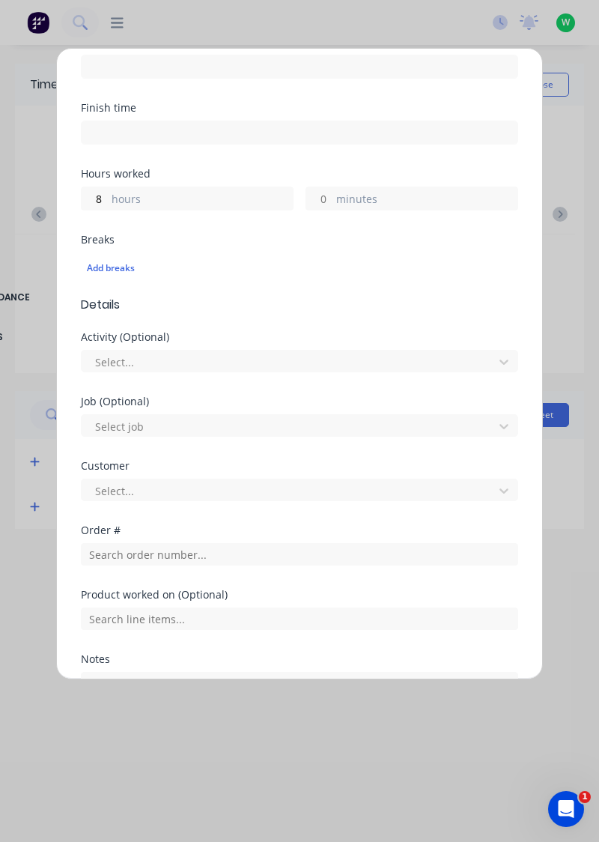
scroll to position [270, 0]
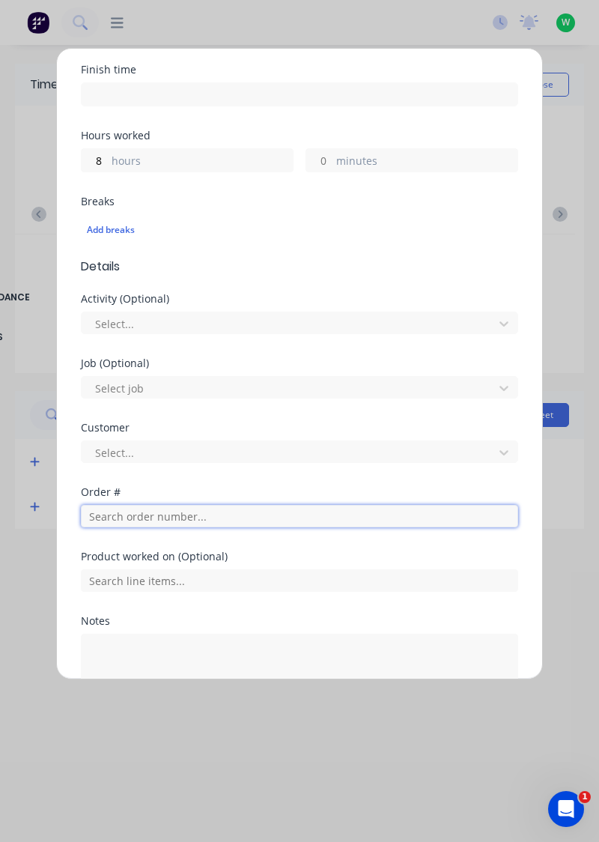
click at [191, 509] on input "text" at bounding box center [299, 516] width 437 height 22
type input "18932"
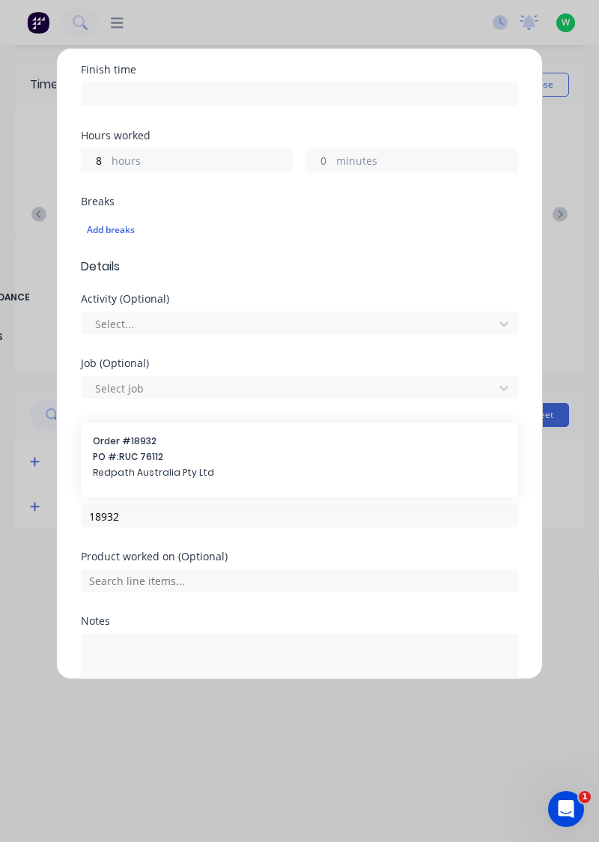
click at [239, 467] on span "Redpath Australia Pty Ltd" at bounding box center [299, 472] width 413 height 13
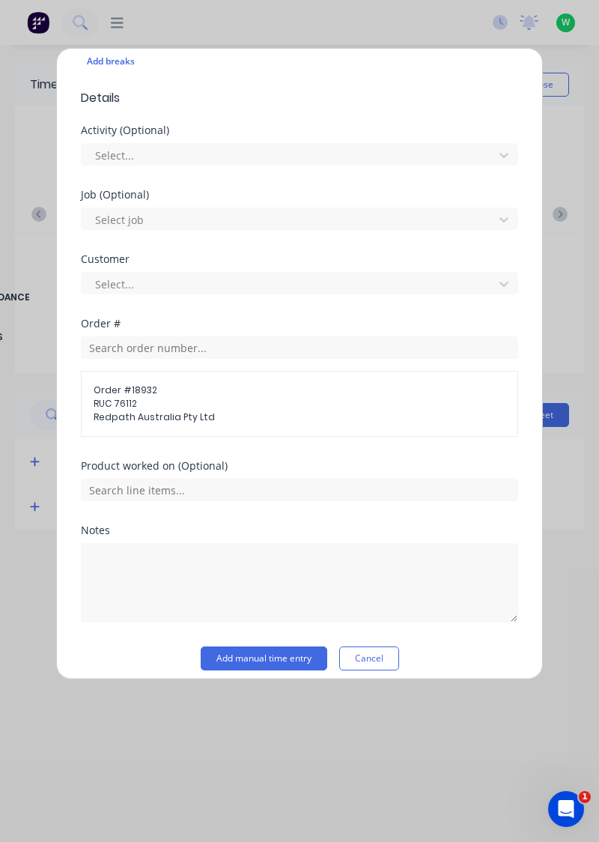
scroll to position [447, 0]
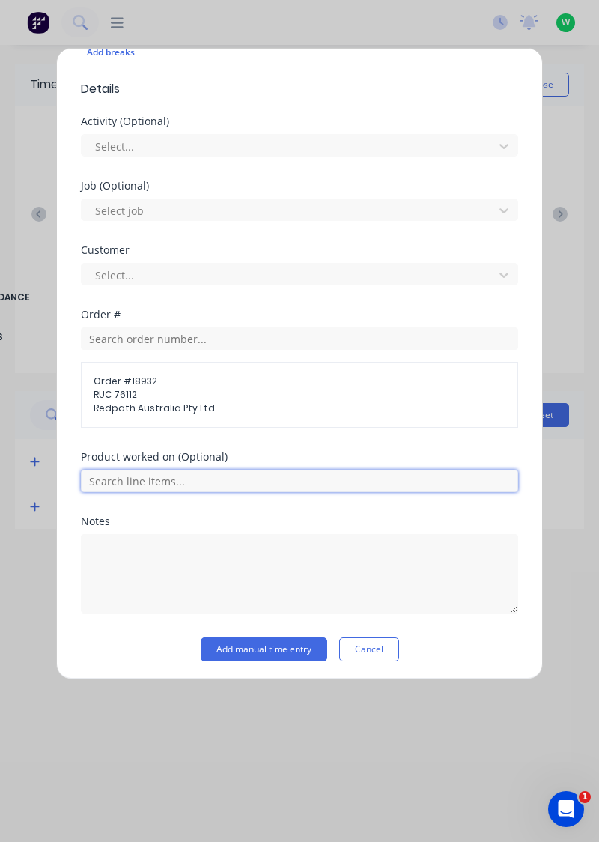
click at [302, 478] on input "text" at bounding box center [299, 481] width 437 height 22
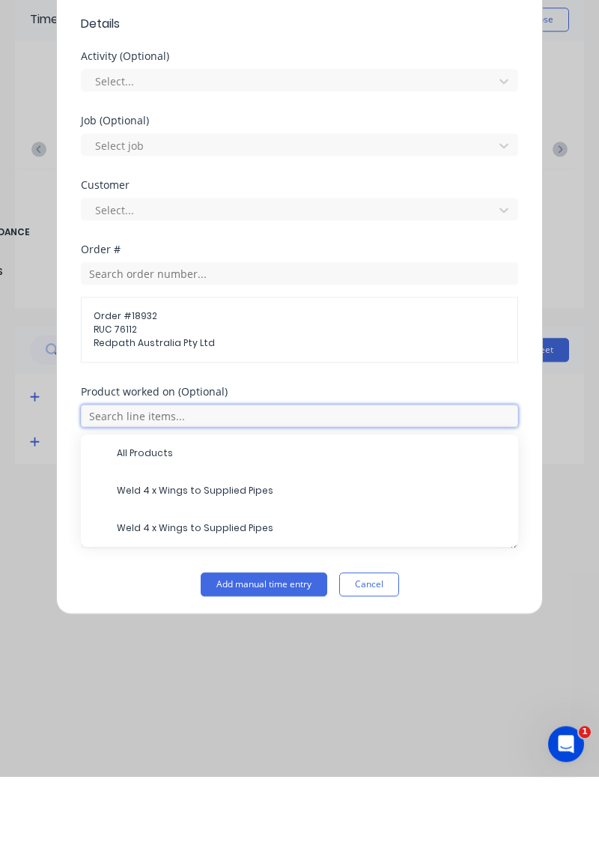
scroll to position [400, 0]
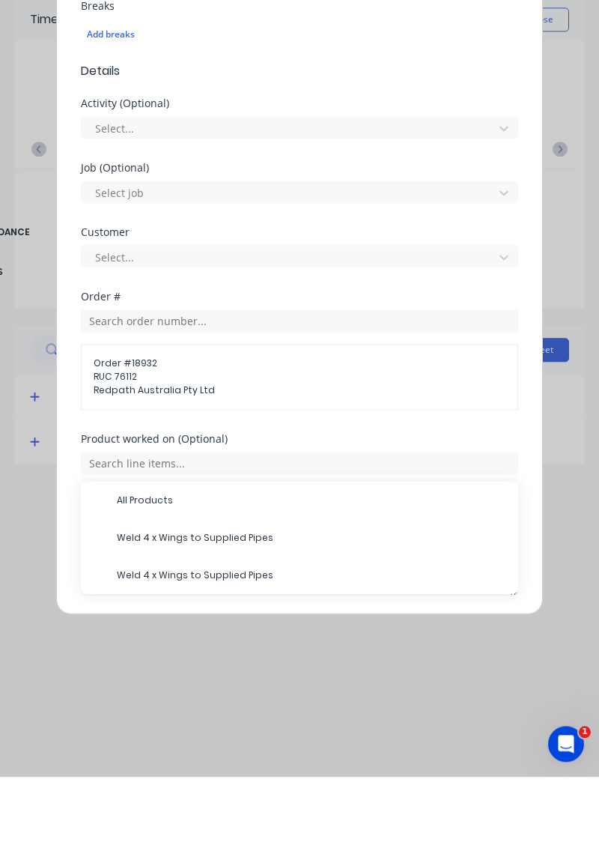
click at [228, 566] on span "All Products" at bounding box center [311, 565] width 389 height 13
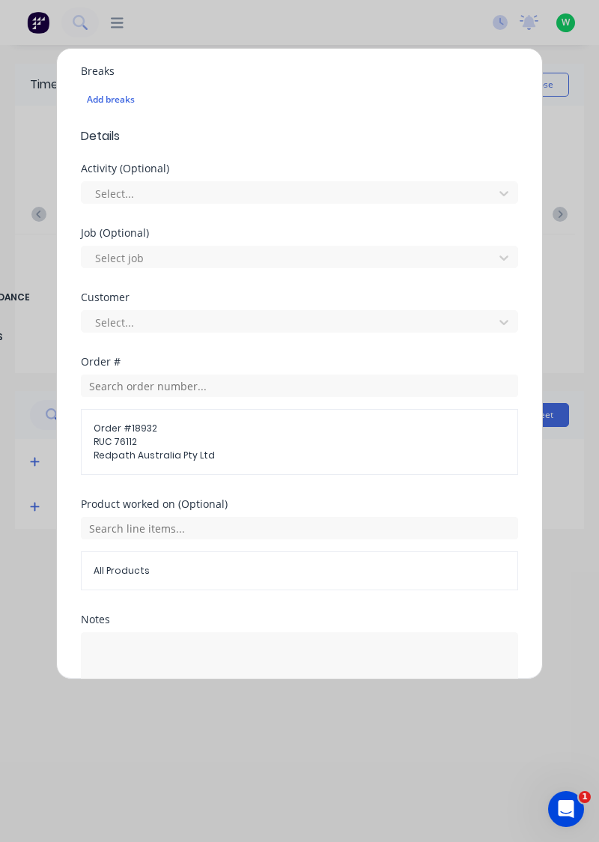
scroll to position [451, 0]
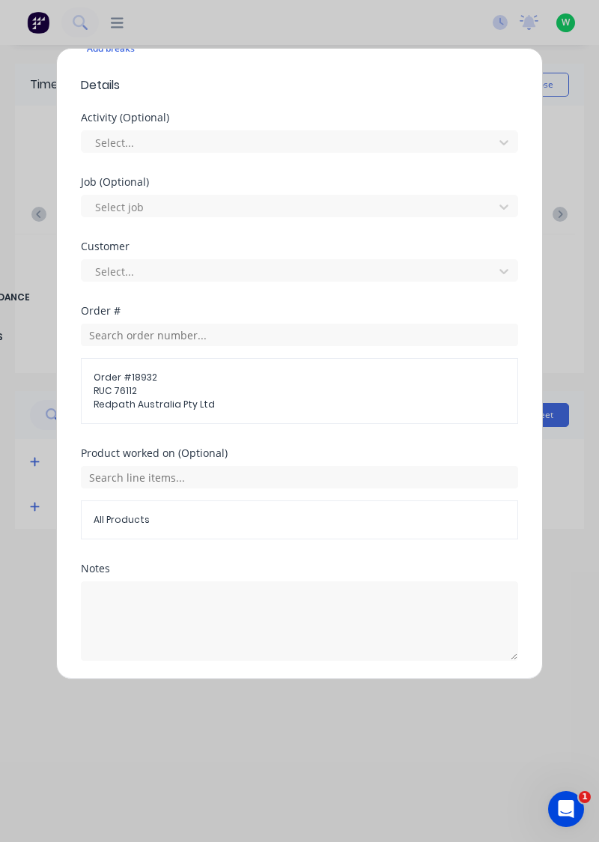
click at [258, 689] on button "Add manual time entry" at bounding box center [264, 696] width 127 height 24
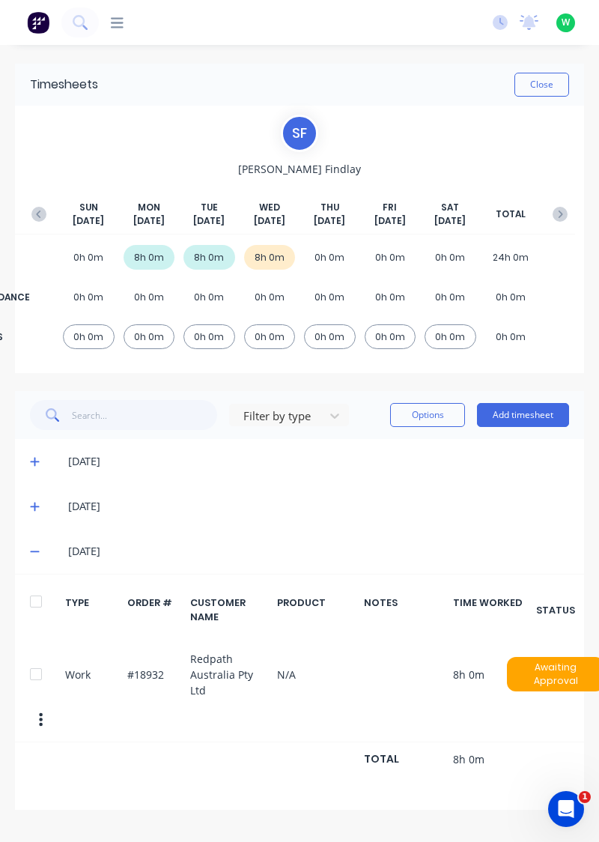
click at [552, 81] on button "Close" at bounding box center [541, 85] width 55 height 24
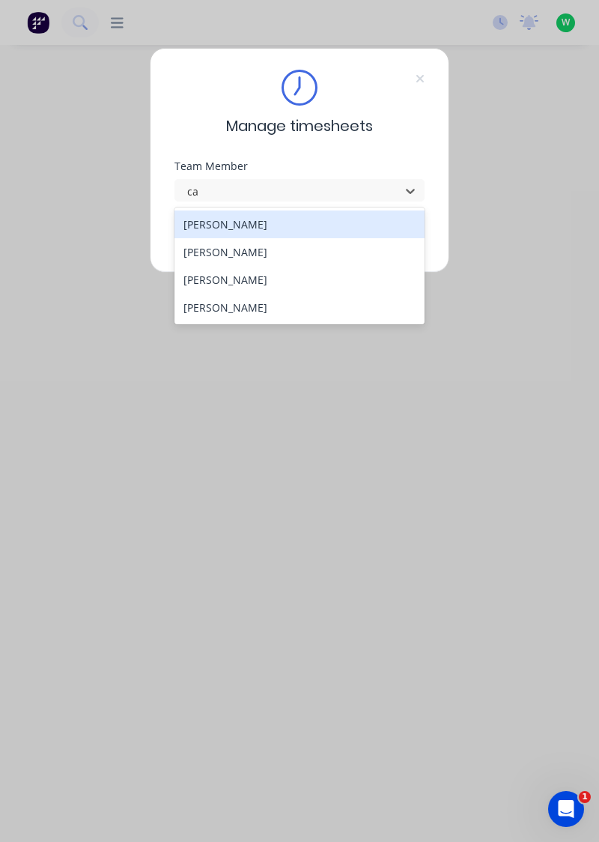
click at [227, 282] on div "[PERSON_NAME]" at bounding box center [299, 280] width 251 height 28
type input "ca"
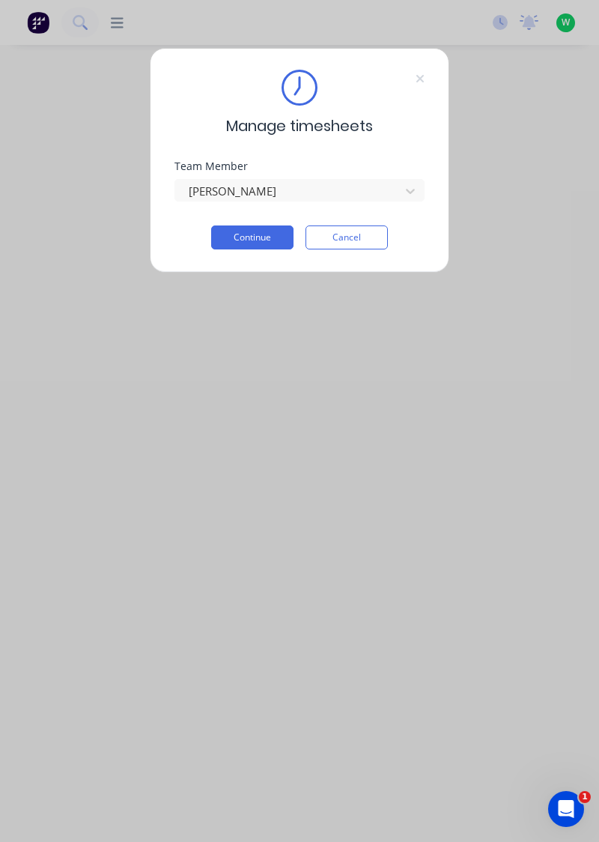
click at [243, 231] on button "Continue" at bounding box center [252, 237] width 82 height 24
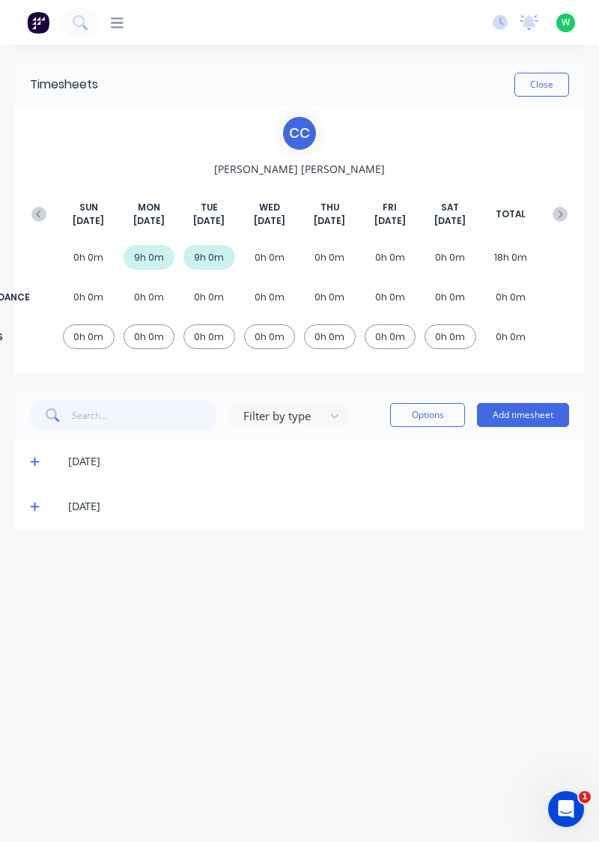
click at [494, 418] on button "Add timesheet" at bounding box center [523, 415] width 92 height 24
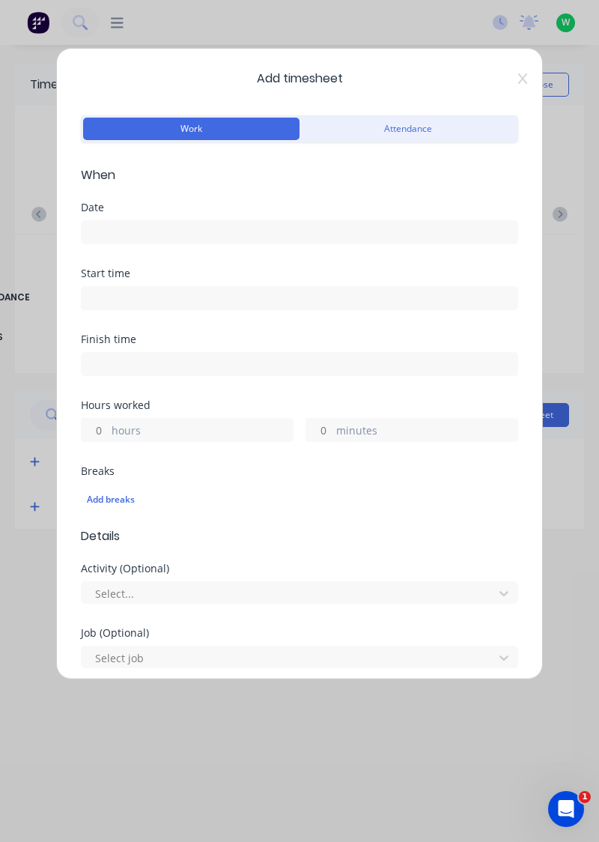
click at [118, 236] on input at bounding box center [300, 232] width 436 height 22
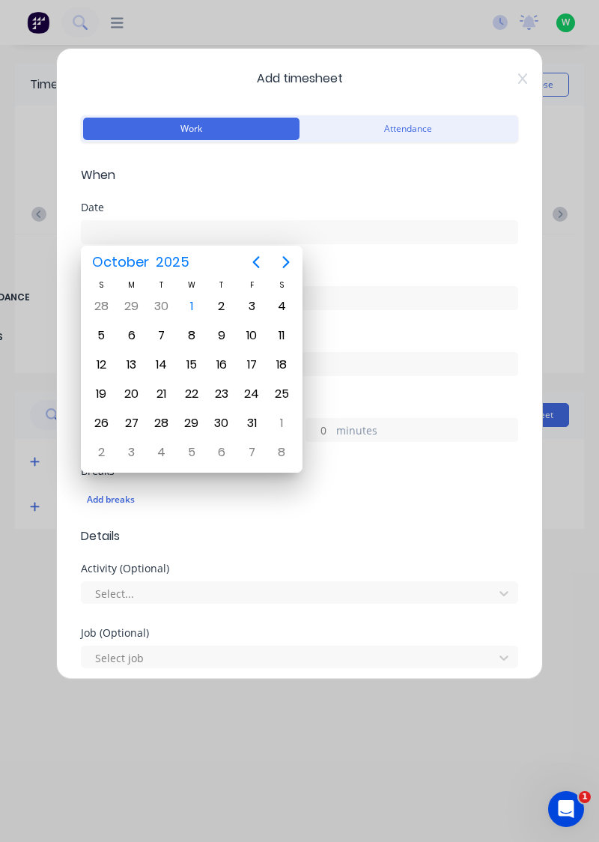
click at [186, 306] on div "1" at bounding box center [191, 306] width 22 height 22
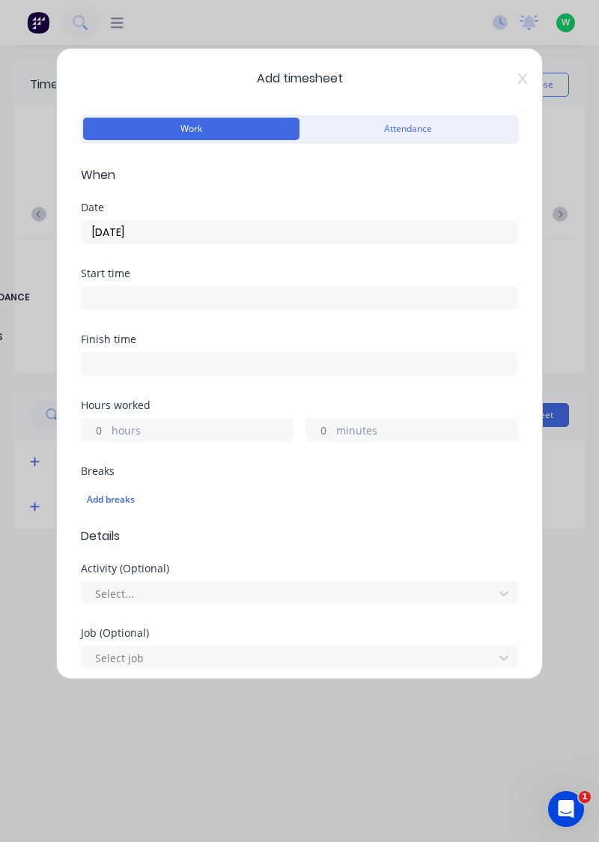
type input "[DATE]"
click at [100, 434] on input "hours" at bounding box center [95, 430] width 26 height 22
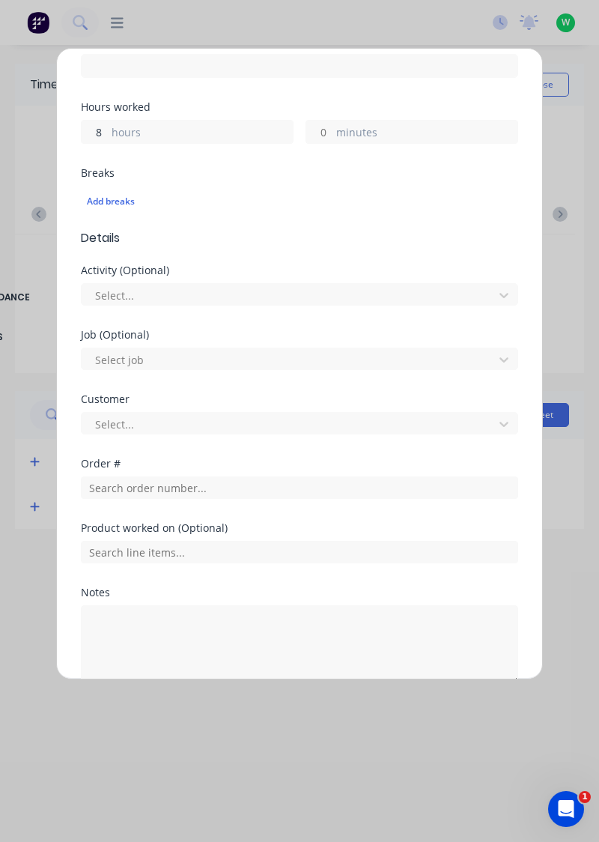
scroll to position [296, 0]
type input "8"
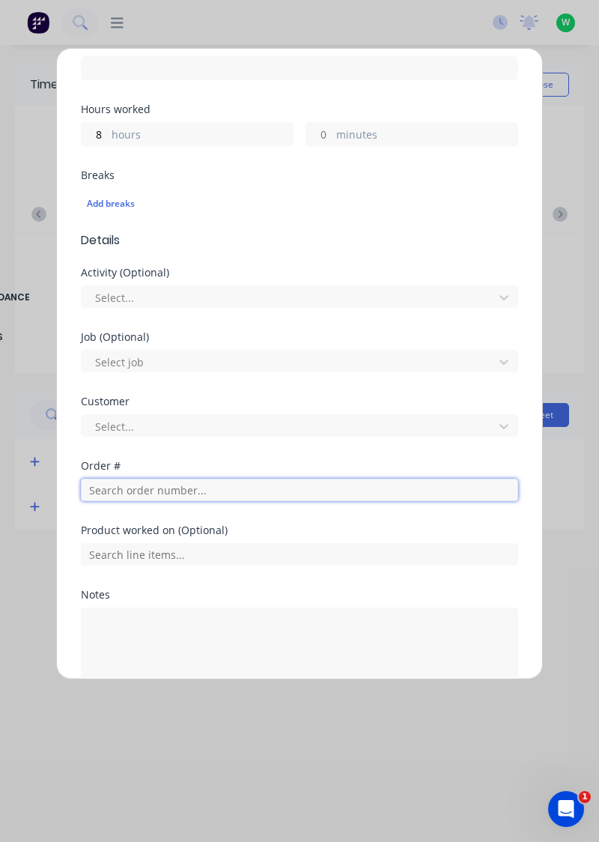
click at [118, 491] on input "text" at bounding box center [299, 490] width 437 height 22
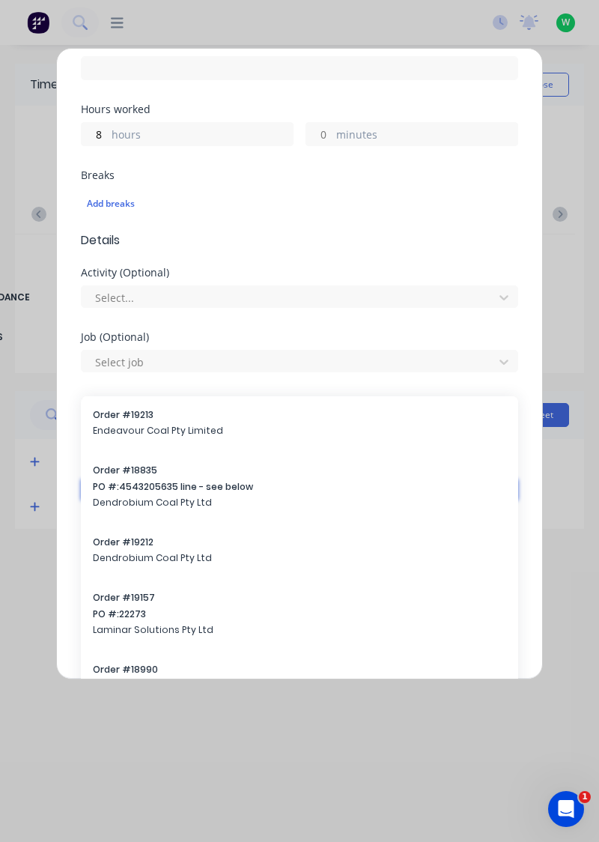
type input "17943"
click at [123, 651] on div "Order # 18990 Dendrobium Coal Pty Ltd" at bounding box center [299, 678] width 437 height 55
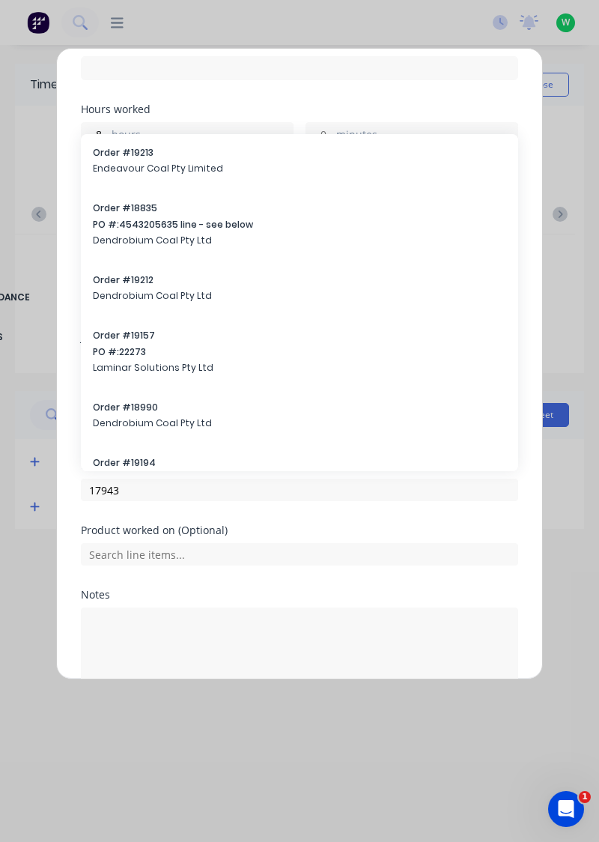
click at [121, 420] on span "Dendrobium Coal Pty Ltd" at bounding box center [299, 422] width 413 height 13
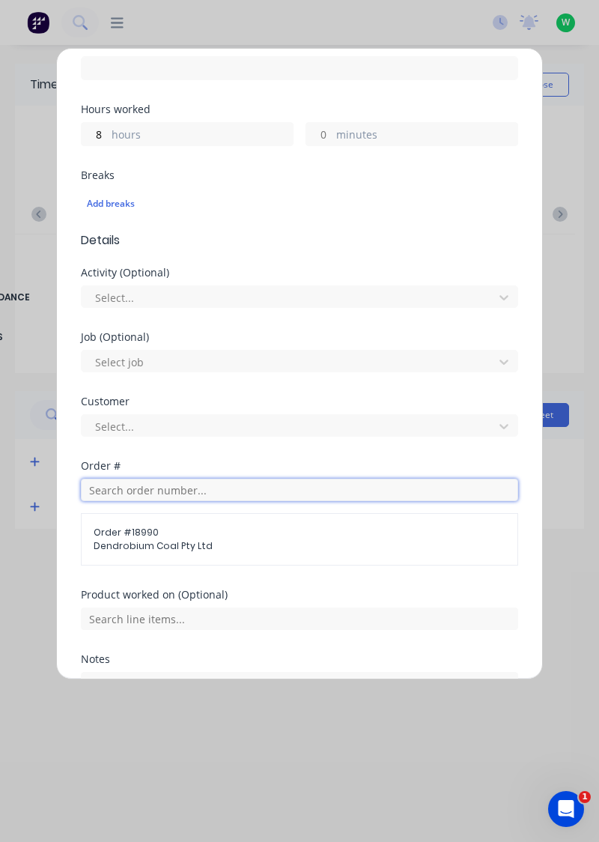
click at [144, 485] on input "text" at bounding box center [299, 490] width 437 height 22
type input "17943"
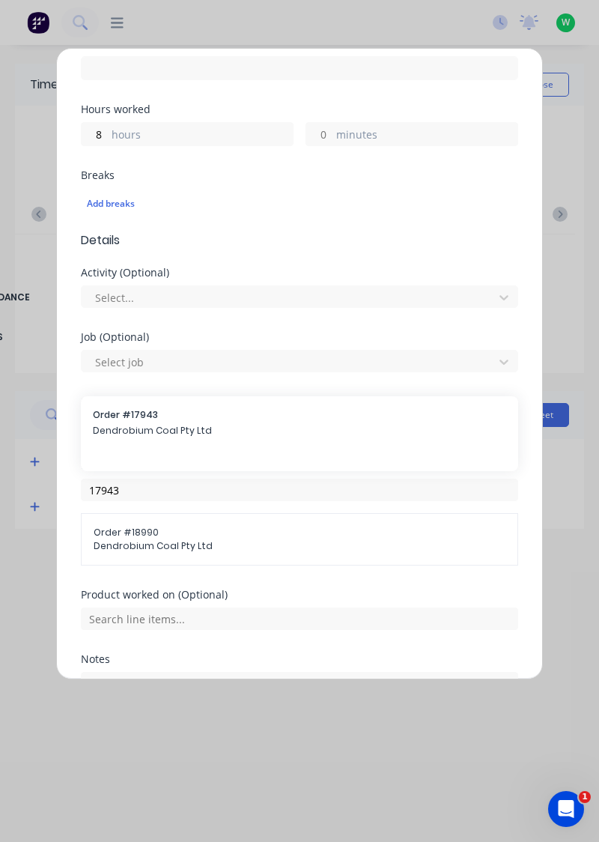
click at [126, 428] on span "Dendrobium Coal Pty Ltd" at bounding box center [299, 430] width 413 height 13
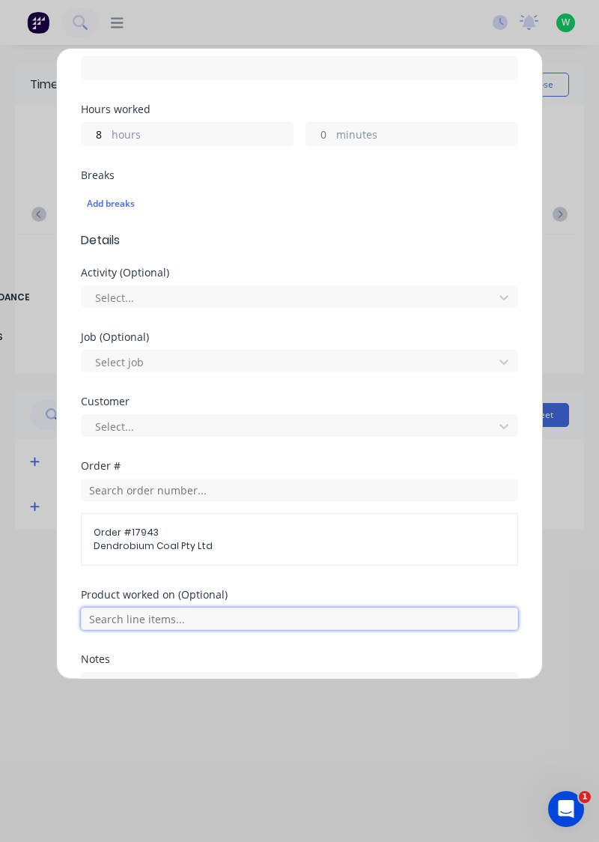
click at [108, 611] on input "text" at bounding box center [299, 618] width 437 height 22
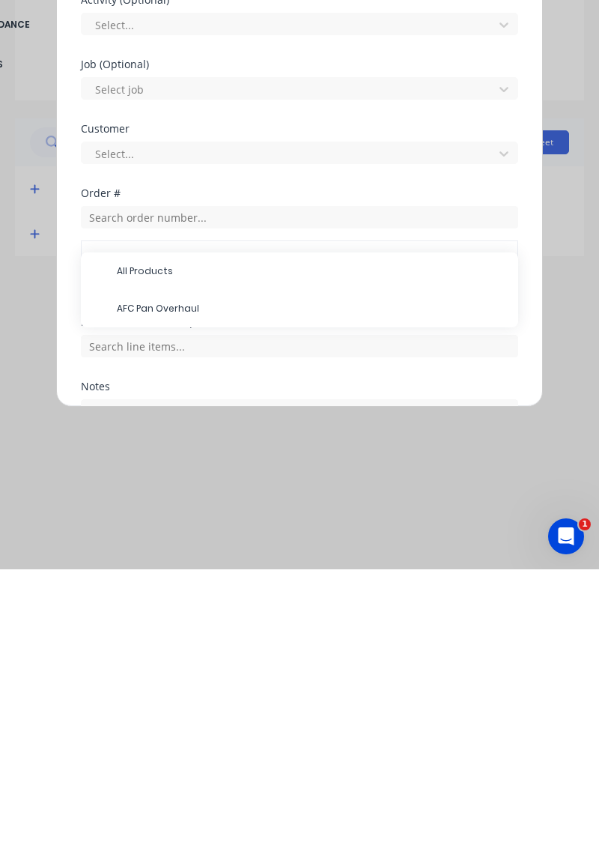
click at [119, 582] on span "AFC Pan Overhaul" at bounding box center [311, 580] width 389 height 13
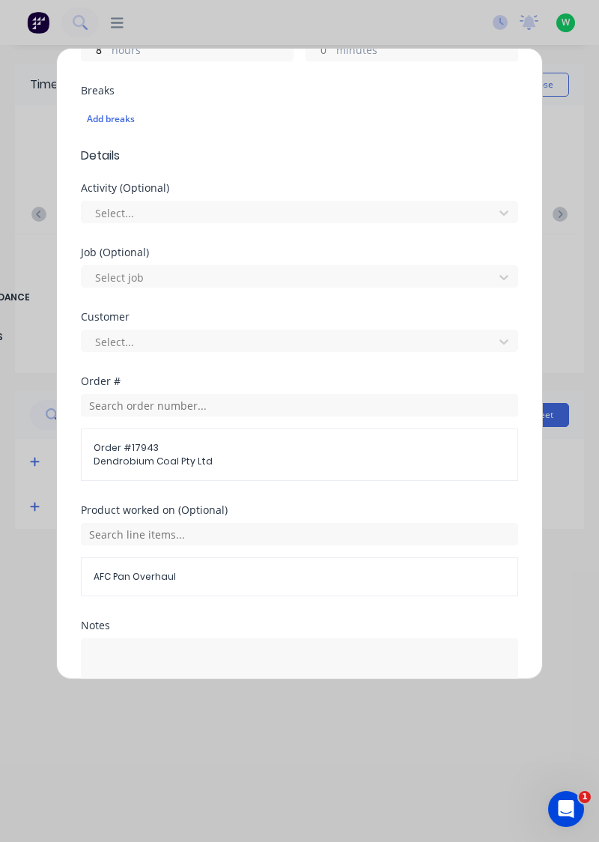
scroll to position [484, 0]
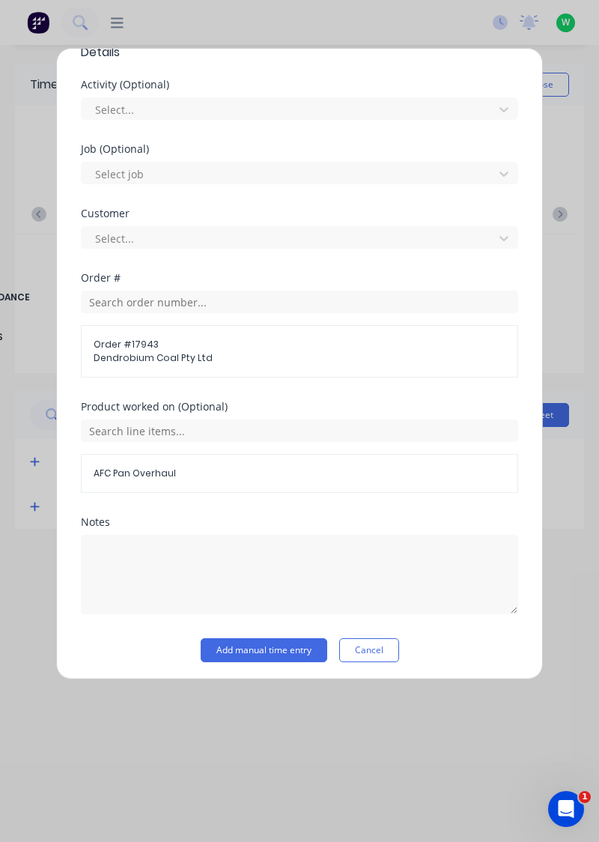
click at [232, 651] on button "Add manual time entry" at bounding box center [264, 650] width 127 height 24
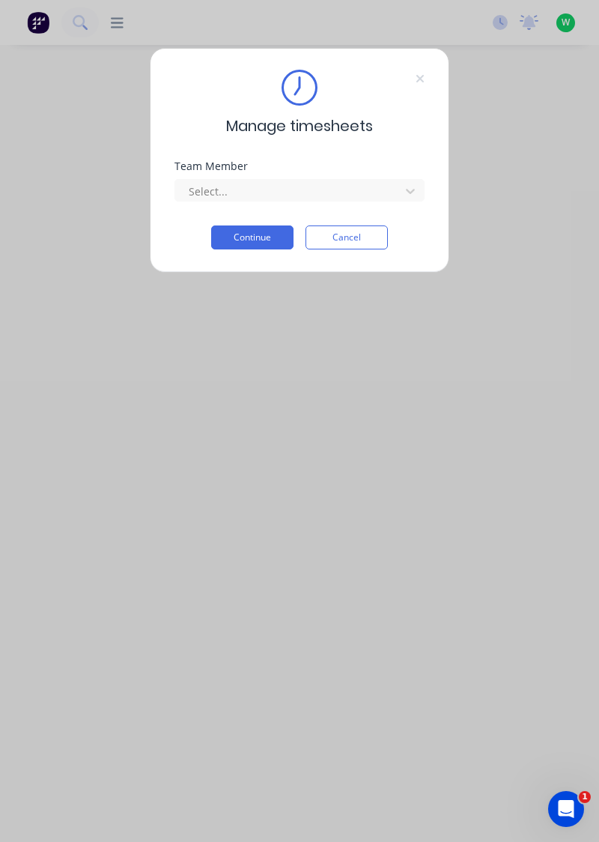
click at [222, 170] on div "Team Member" at bounding box center [299, 166] width 250 height 10
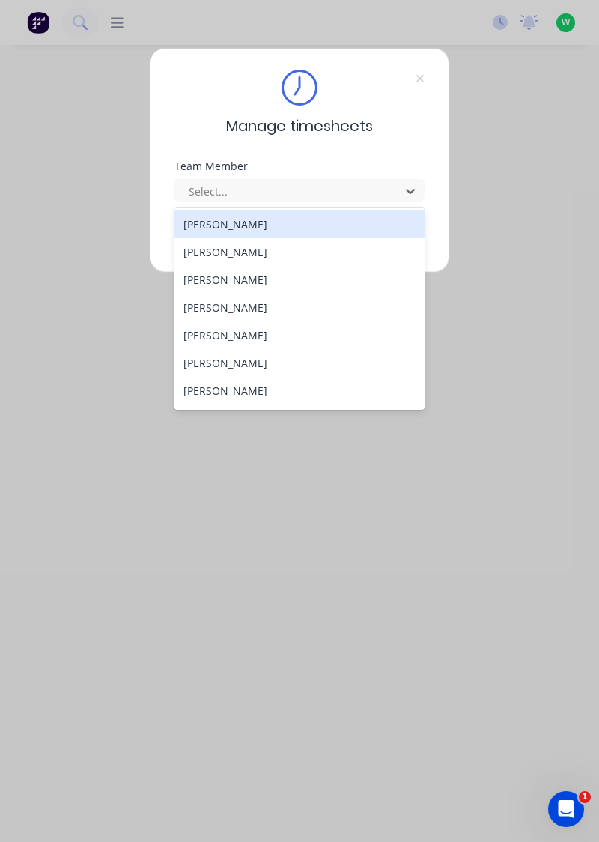
click at [219, 304] on div "[PERSON_NAME]" at bounding box center [299, 308] width 251 height 28
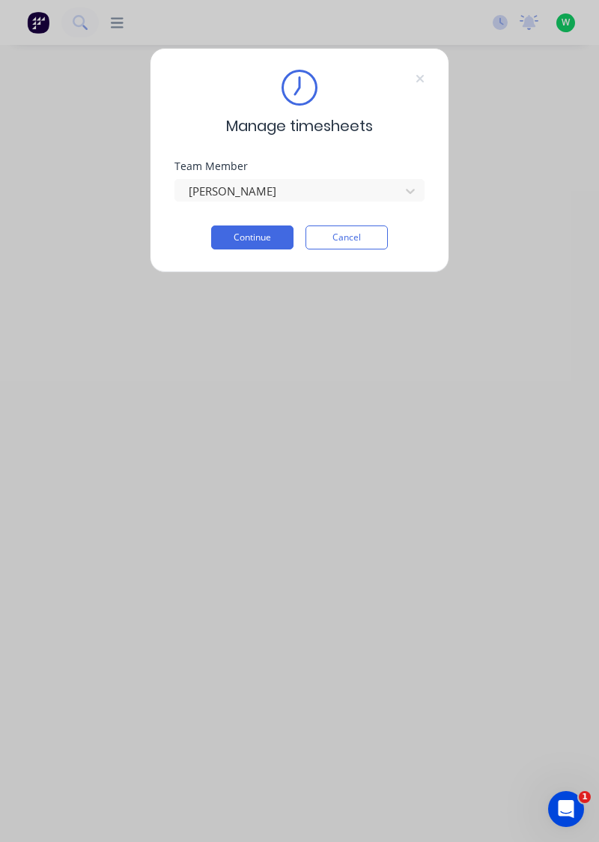
click at [238, 242] on button "Continue" at bounding box center [252, 237] width 82 height 24
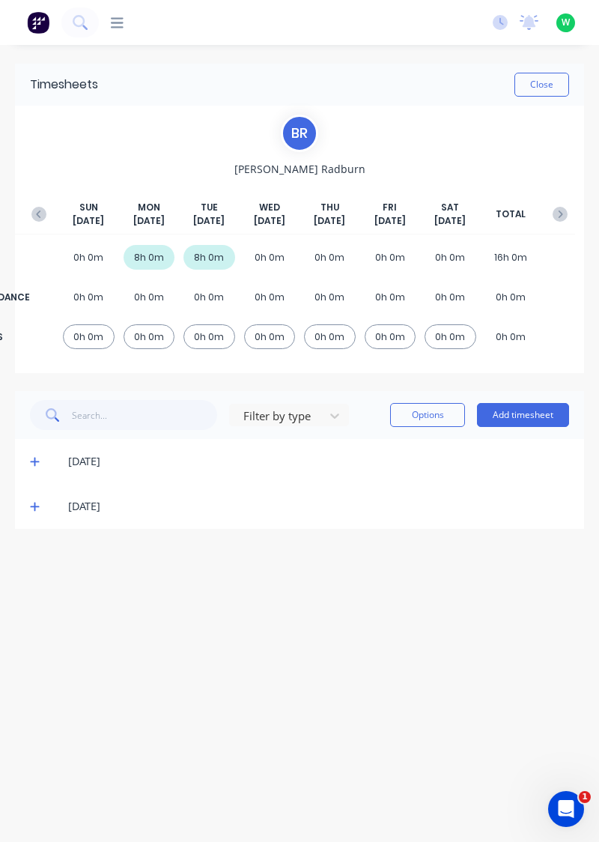
click at [535, 411] on button "Add timesheet" at bounding box center [523, 415] width 92 height 24
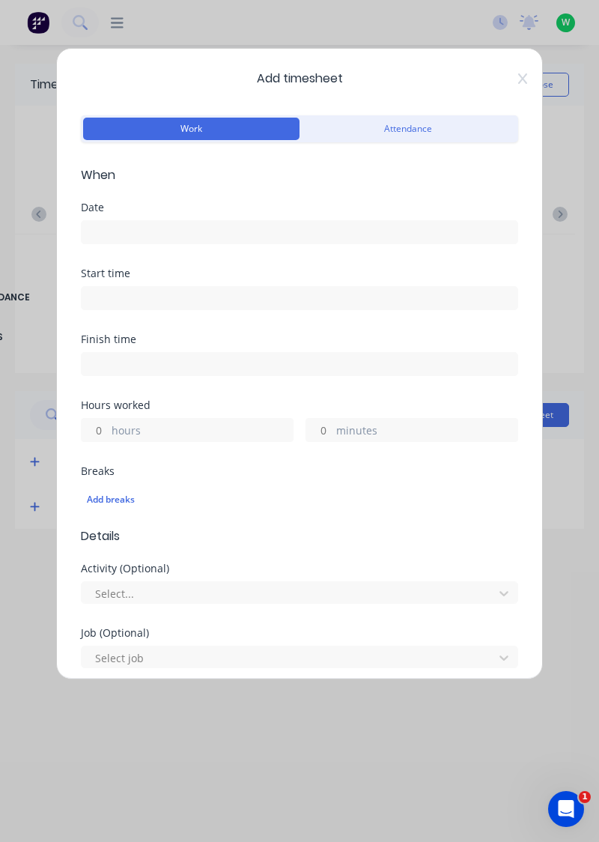
click at [142, 230] on input at bounding box center [300, 232] width 436 height 22
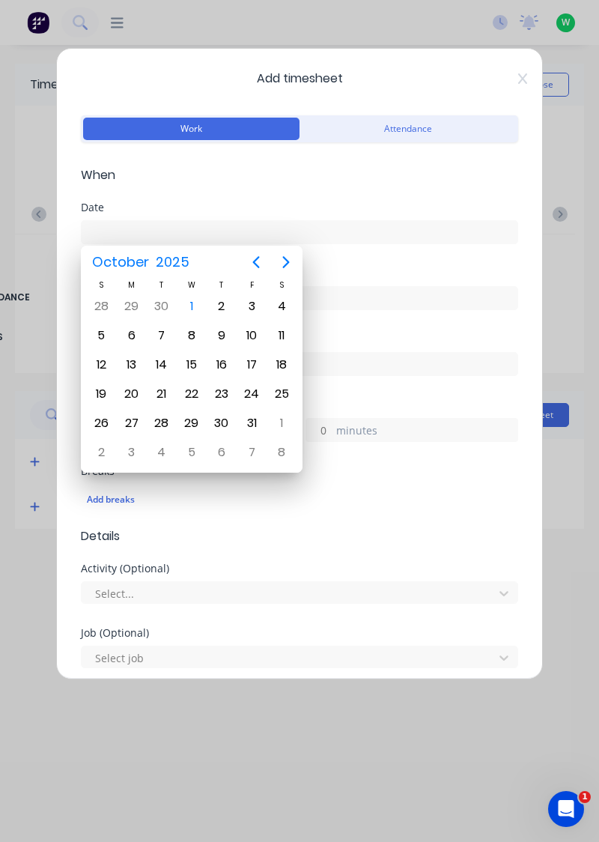
click at [198, 304] on div "1" at bounding box center [191, 306] width 22 height 22
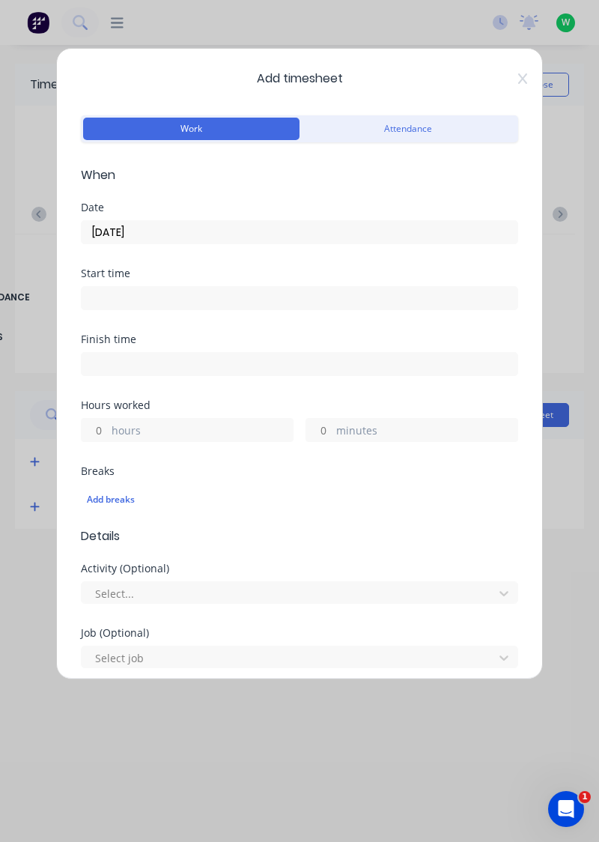
type input "[DATE]"
click at [327, 424] on input "minutes" at bounding box center [319, 430] width 26 height 22
type input "30"
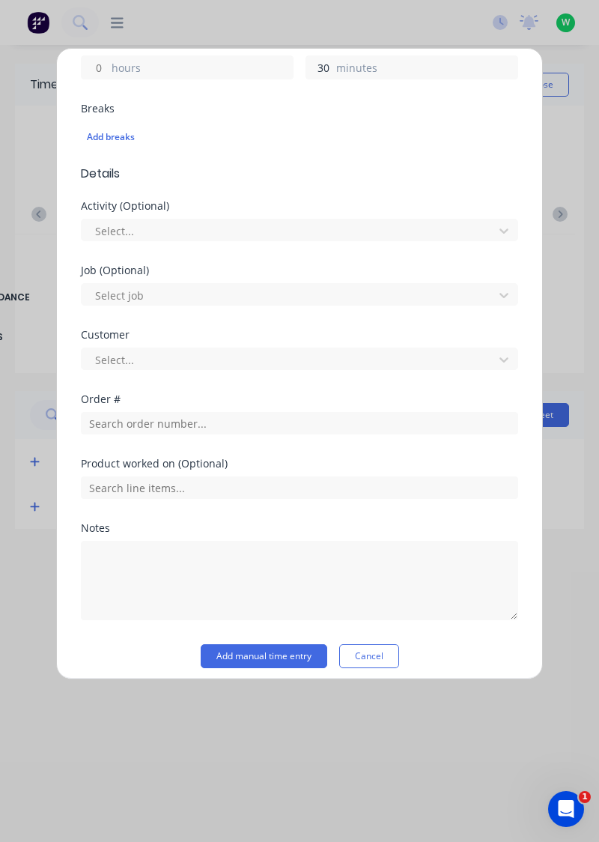
scroll to position [370, 0]
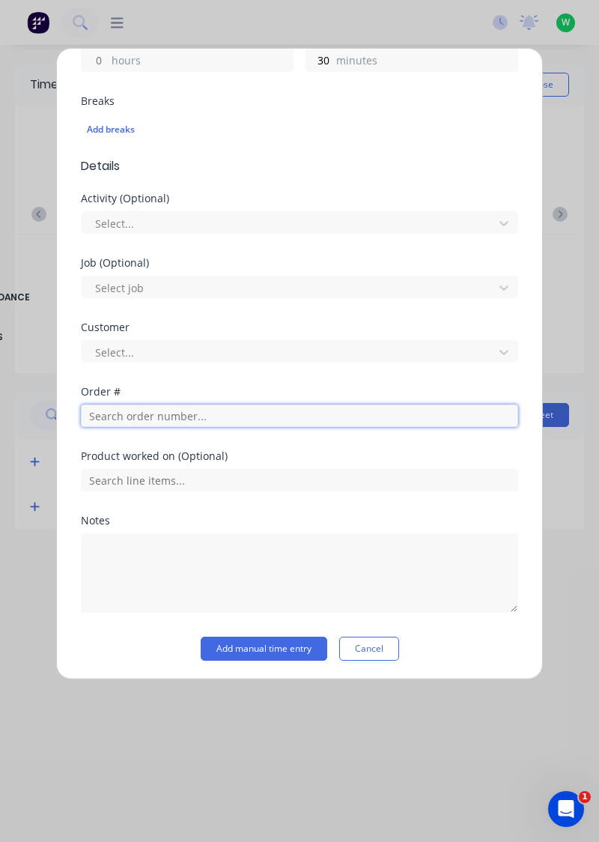
click at [145, 413] on input "text" at bounding box center [299, 415] width 437 height 22
type input "19159"
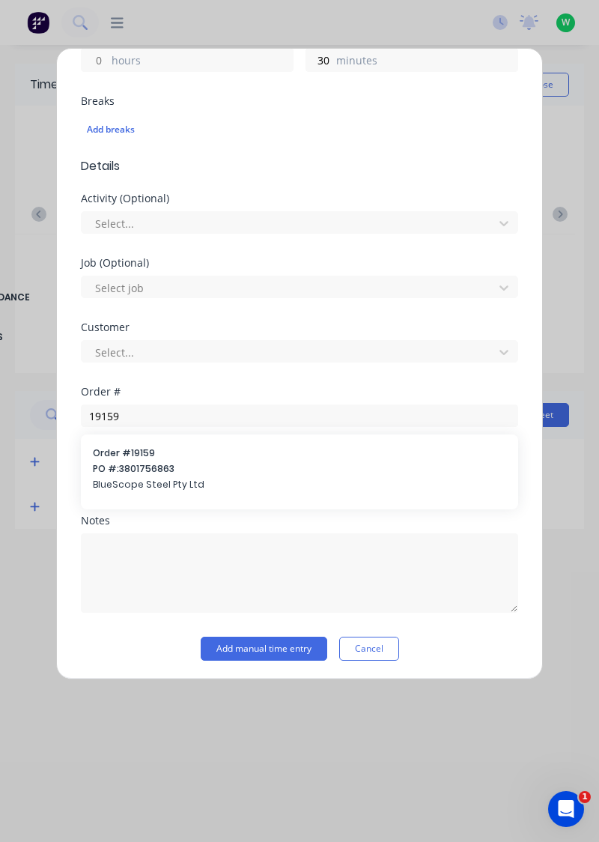
click at [136, 478] on span "BlueScope Steel Pty Ltd" at bounding box center [299, 484] width 413 height 13
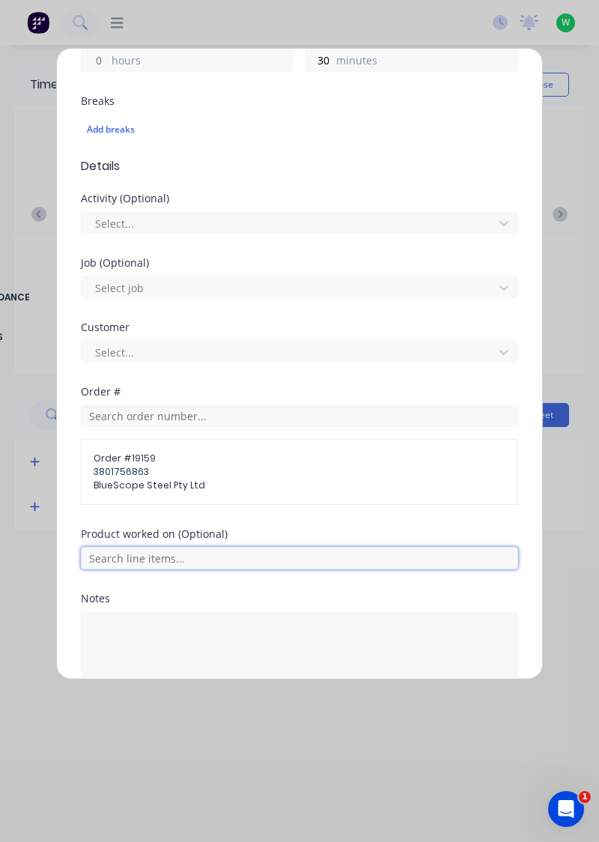
click at [160, 553] on input "text" at bounding box center [299, 558] width 437 height 22
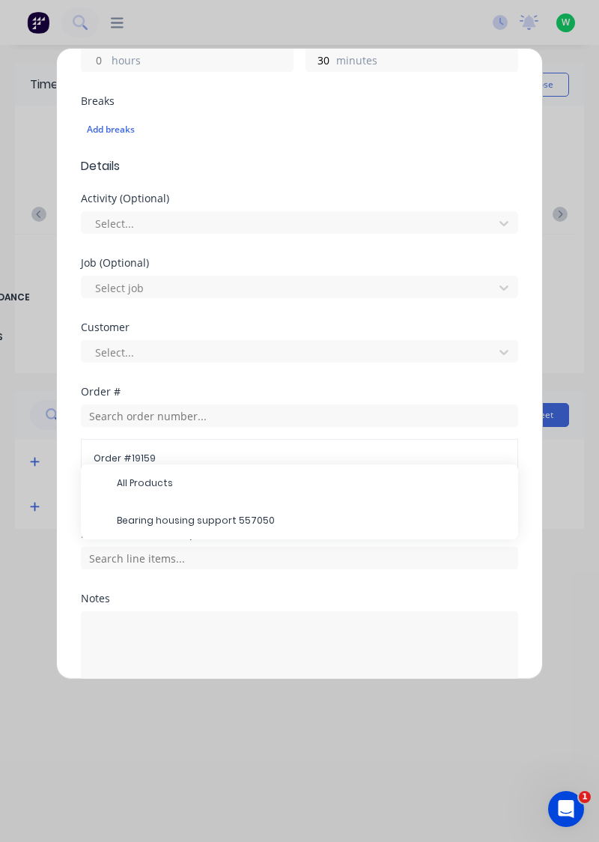
click at [207, 515] on span "Bearing housing support 557050" at bounding box center [311, 520] width 389 height 13
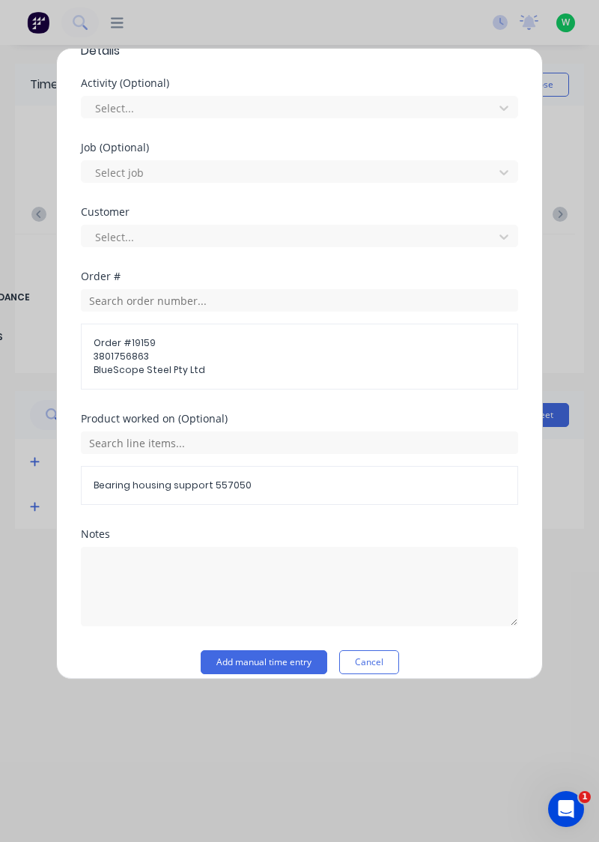
scroll to position [497, 0]
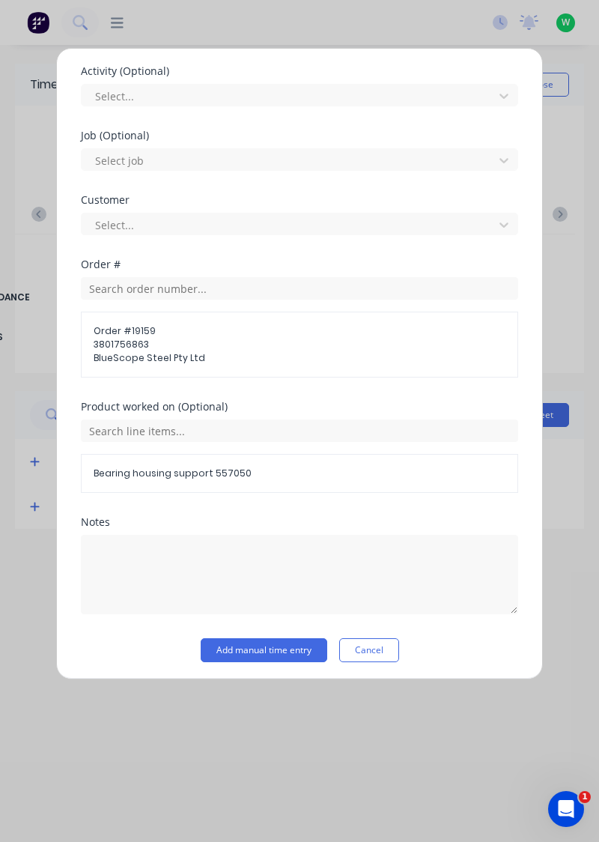
click at [273, 648] on button "Add manual time entry" at bounding box center [264, 650] width 127 height 24
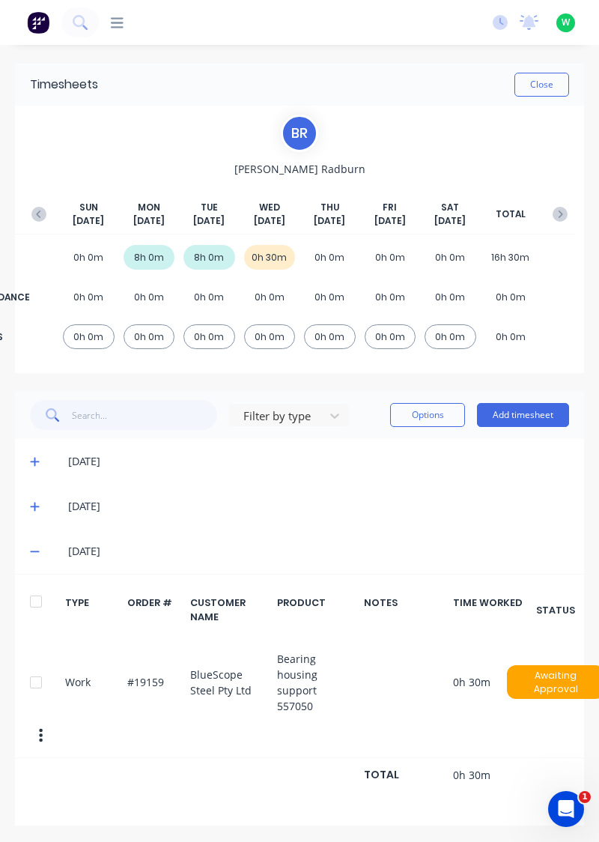
click at [523, 417] on button "Add timesheet" at bounding box center [523, 415] width 92 height 24
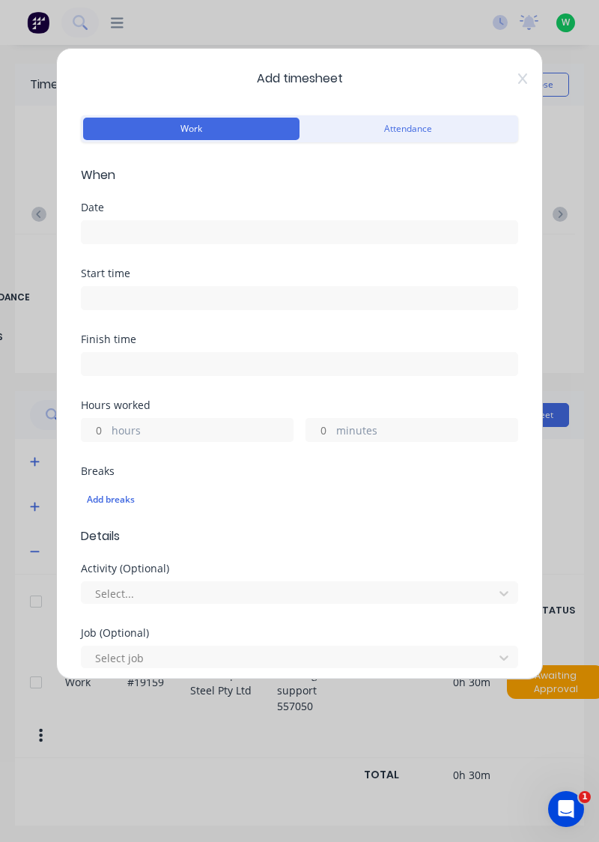
click at [136, 228] on input at bounding box center [300, 232] width 436 height 22
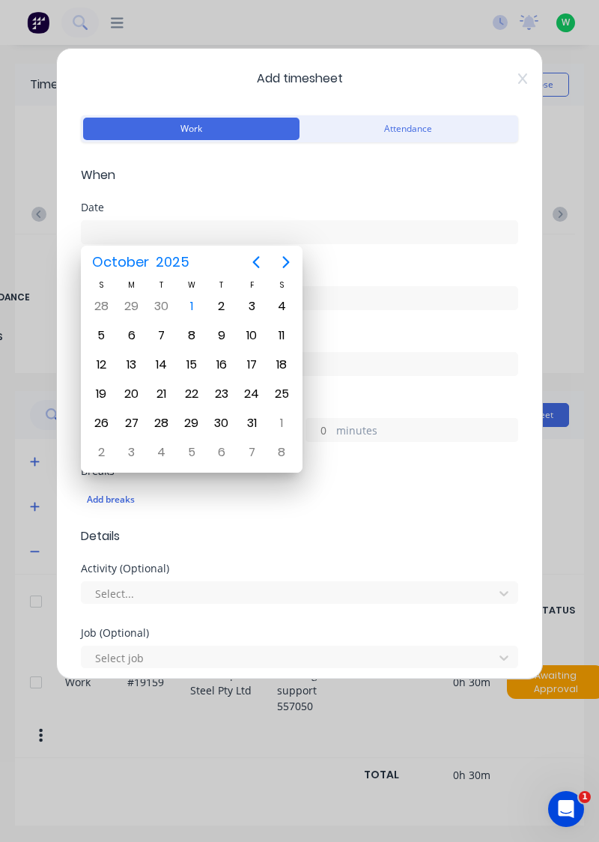
click at [193, 310] on div "1" at bounding box center [191, 306] width 22 height 22
type input "[DATE]"
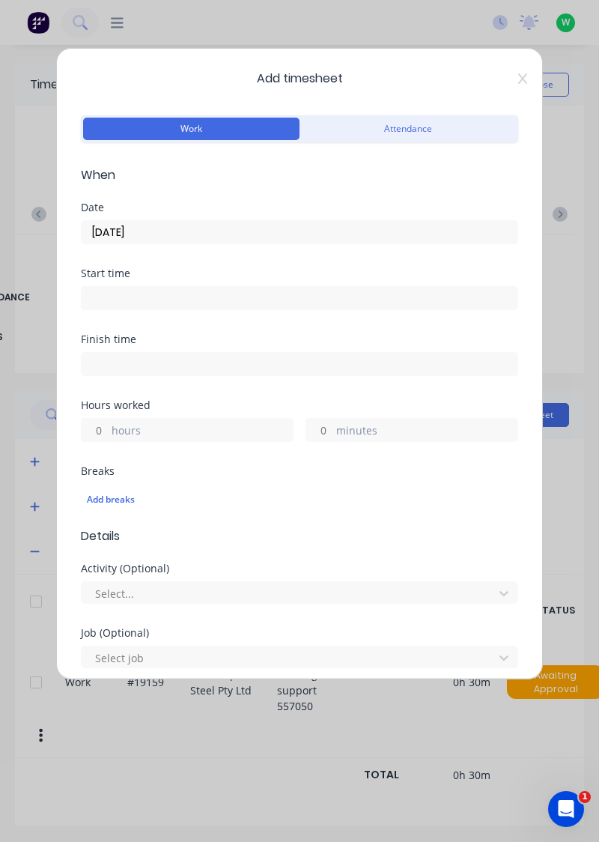
click at [103, 428] on input "hours" at bounding box center [95, 430] width 26 height 22
type input "1"
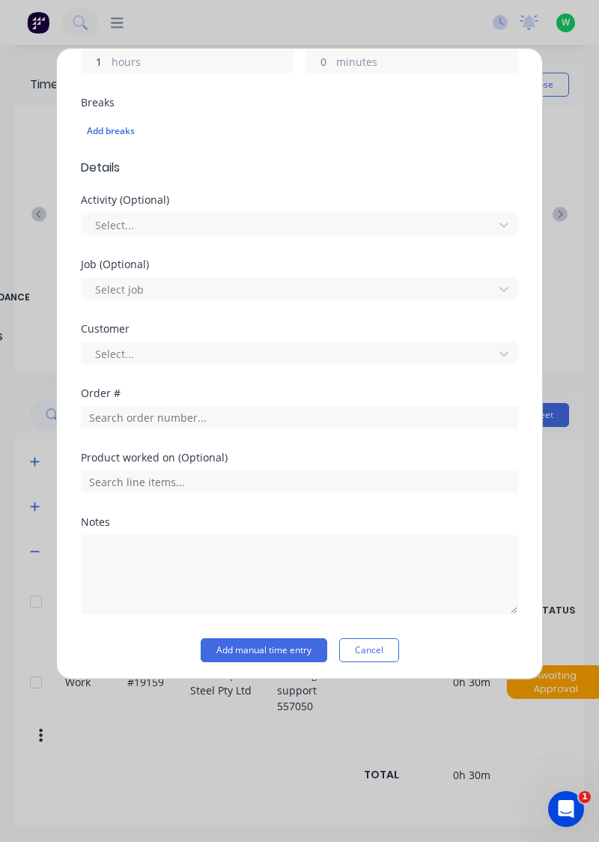
scroll to position [370, 0]
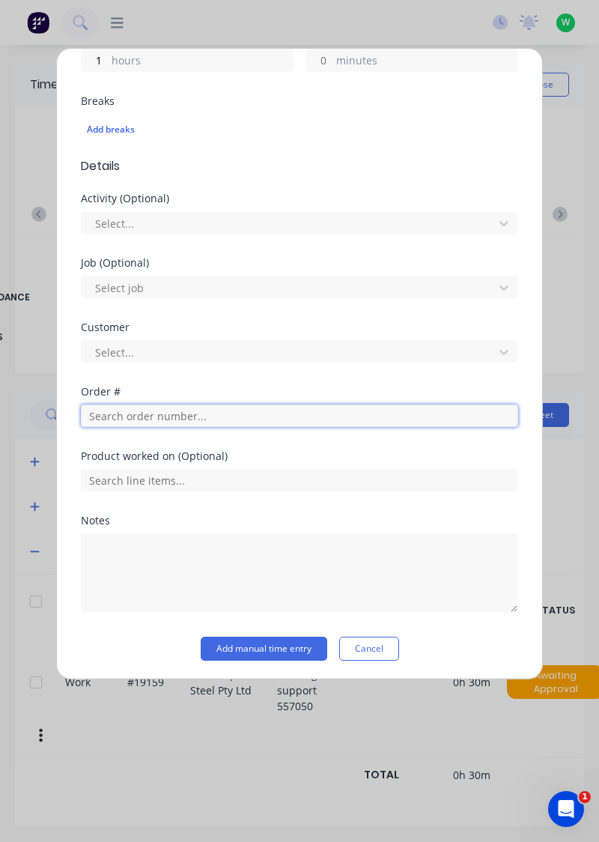
click at [150, 416] on input "text" at bounding box center [299, 415] width 437 height 22
type input "18721"
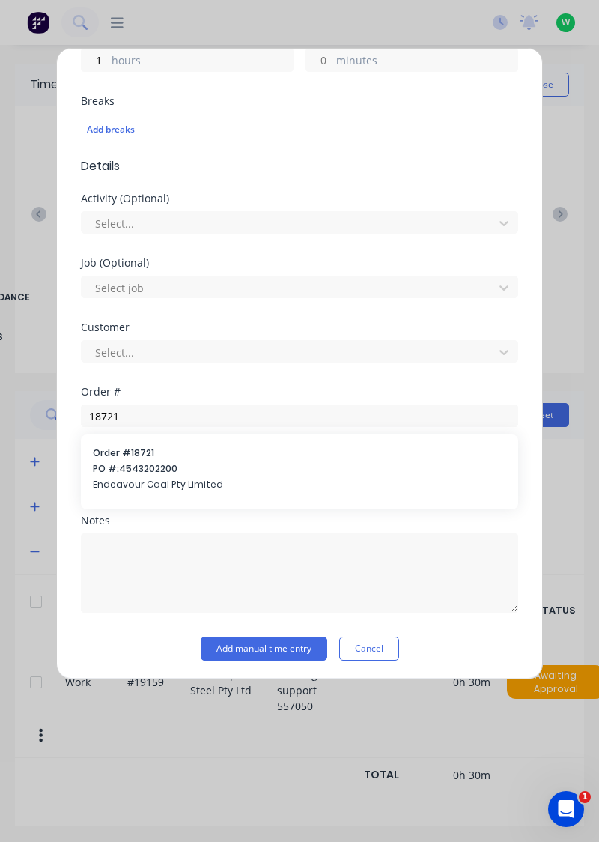
click at [147, 479] on span "Endeavour Coal Pty Limited" at bounding box center [299, 484] width 413 height 13
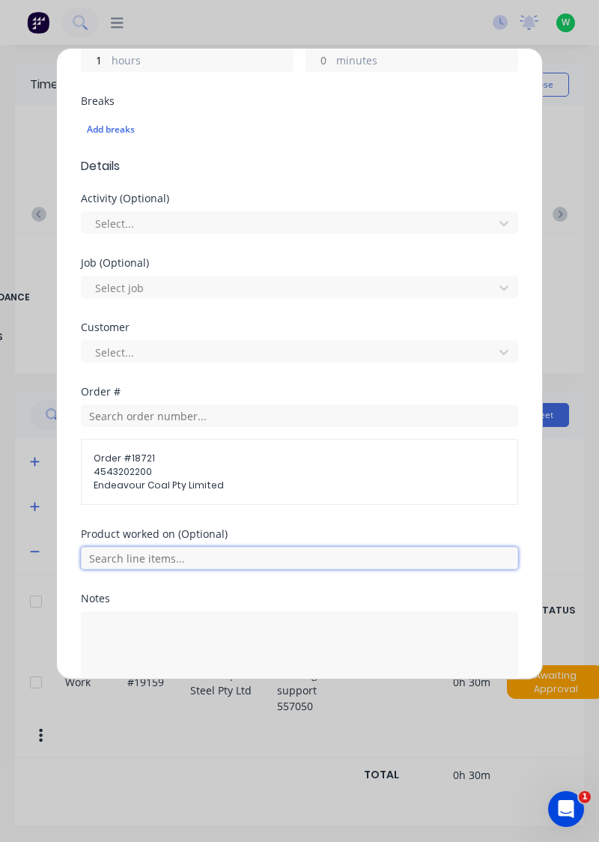
click at [147, 551] on input "text" at bounding box center [299, 558] width 437 height 22
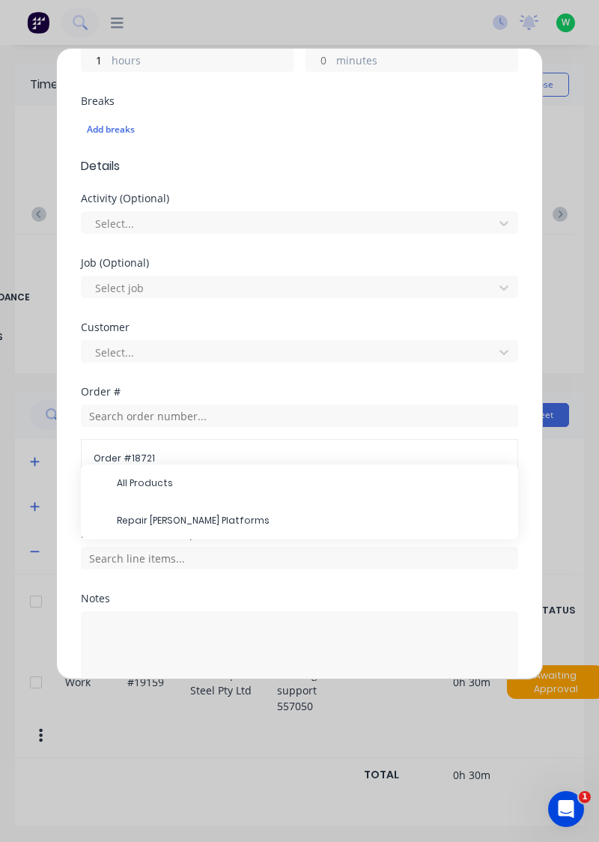
click at [192, 517] on span "Repair [PERSON_NAME] Platforms" at bounding box center [311, 520] width 389 height 13
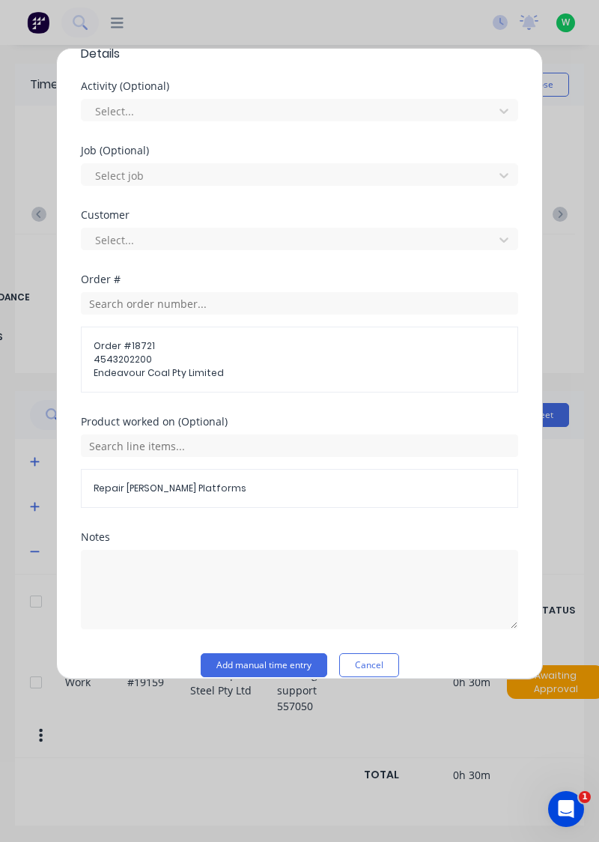
scroll to position [497, 0]
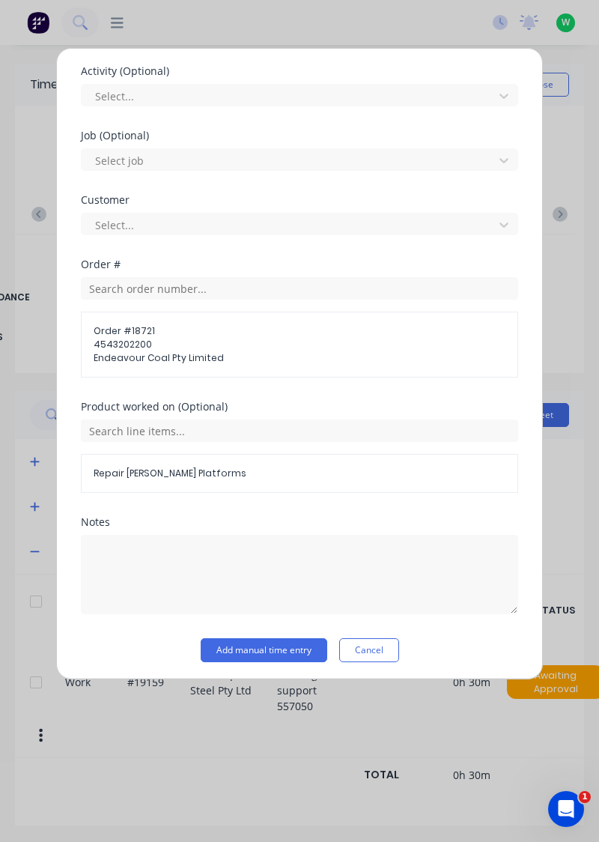
click at [272, 641] on button "Add manual time entry" at bounding box center [264, 650] width 127 height 24
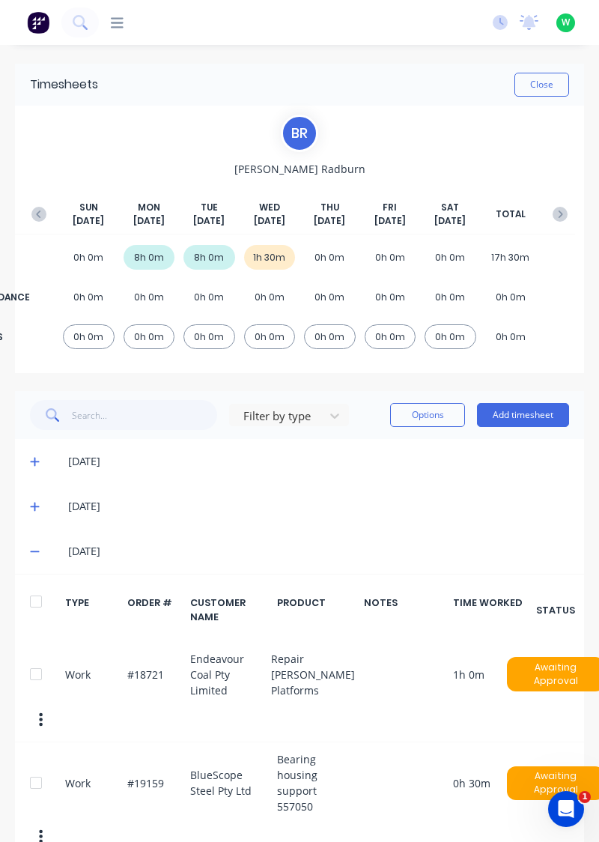
click at [532, 410] on button "Add timesheet" at bounding box center [523, 415] width 92 height 24
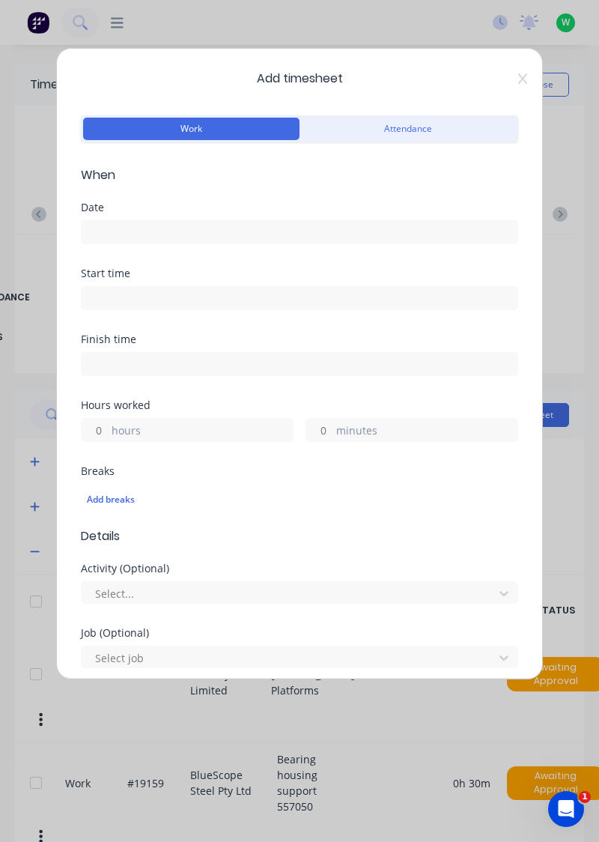
click at [133, 229] on input at bounding box center [300, 232] width 436 height 22
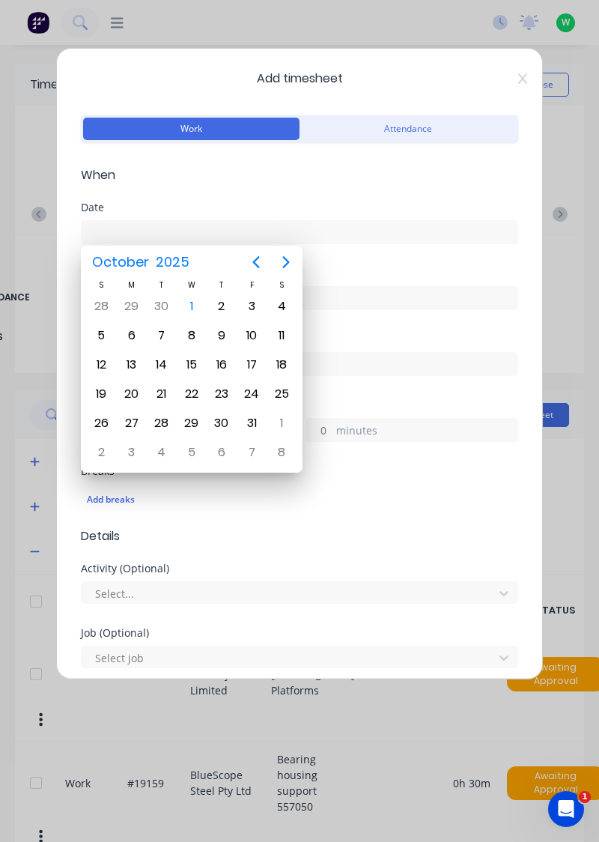
click at [198, 307] on div "1" at bounding box center [191, 306] width 22 height 22
type input "[DATE]"
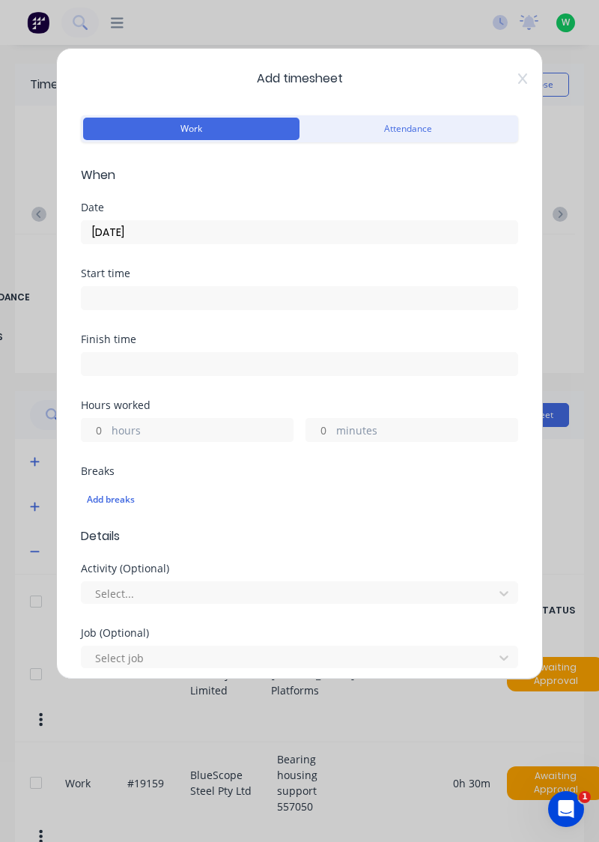
click at [99, 423] on input "hours" at bounding box center [95, 430] width 26 height 22
type input "6"
click at [325, 424] on input "minutes" at bounding box center [319, 430] width 26 height 22
type input "30"
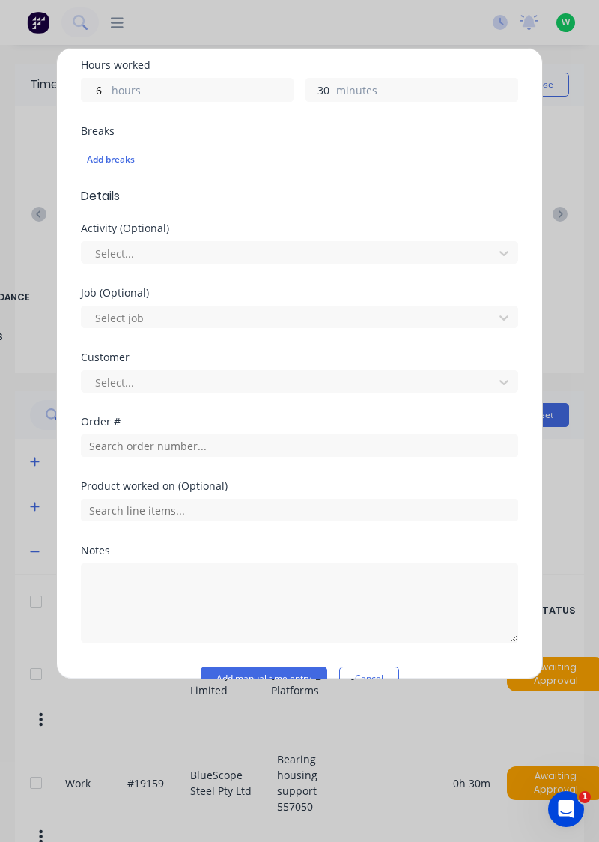
scroll to position [370, 0]
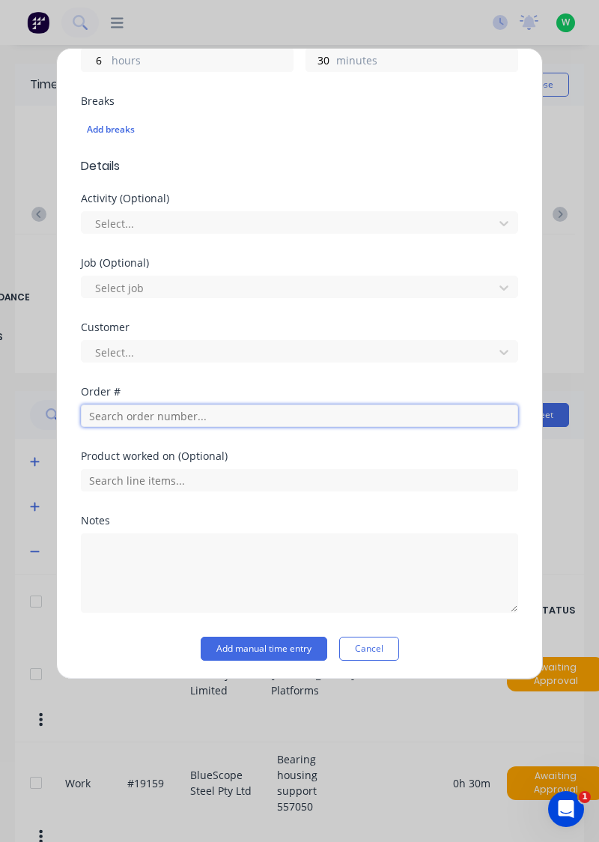
click at [148, 415] on input "text" at bounding box center [299, 415] width 437 height 22
type input "17943"
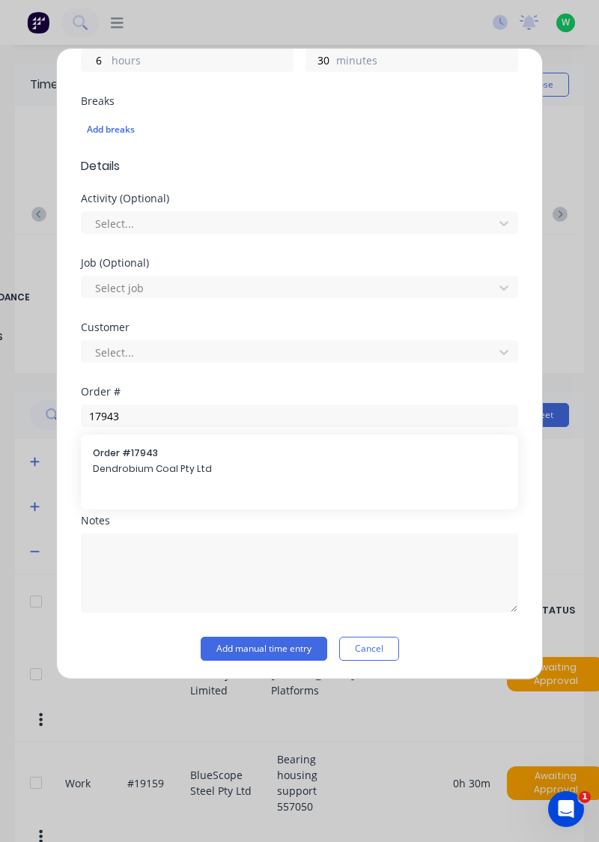
click at [142, 468] on span "Dendrobium Coal Pty Ltd" at bounding box center [299, 468] width 413 height 13
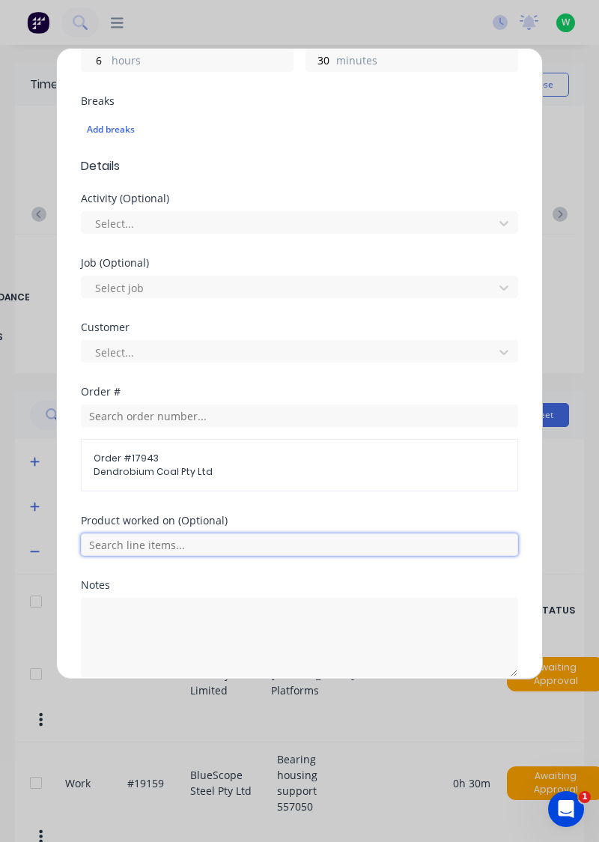
click at [152, 536] on input "text" at bounding box center [299, 544] width 437 height 22
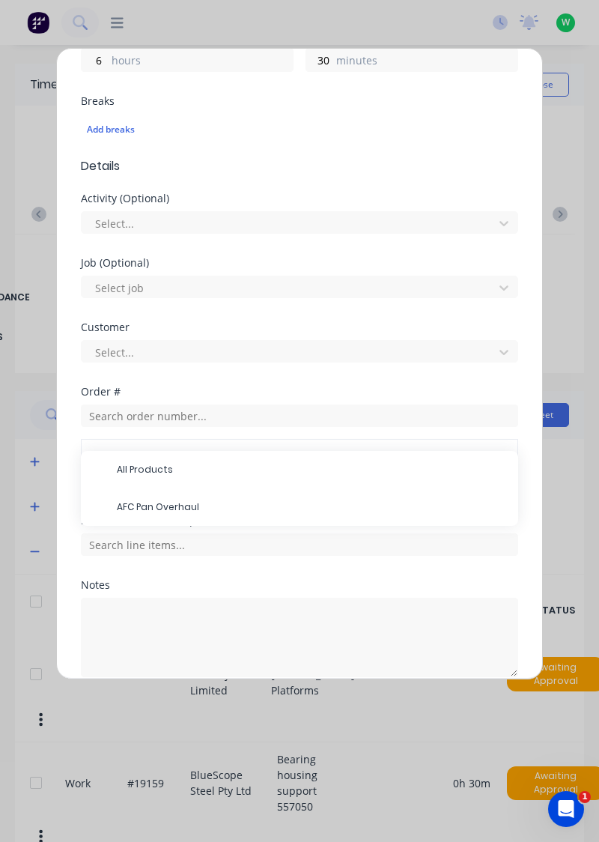
click at [160, 500] on span "AFC Pan Overhaul" at bounding box center [311, 506] width 389 height 13
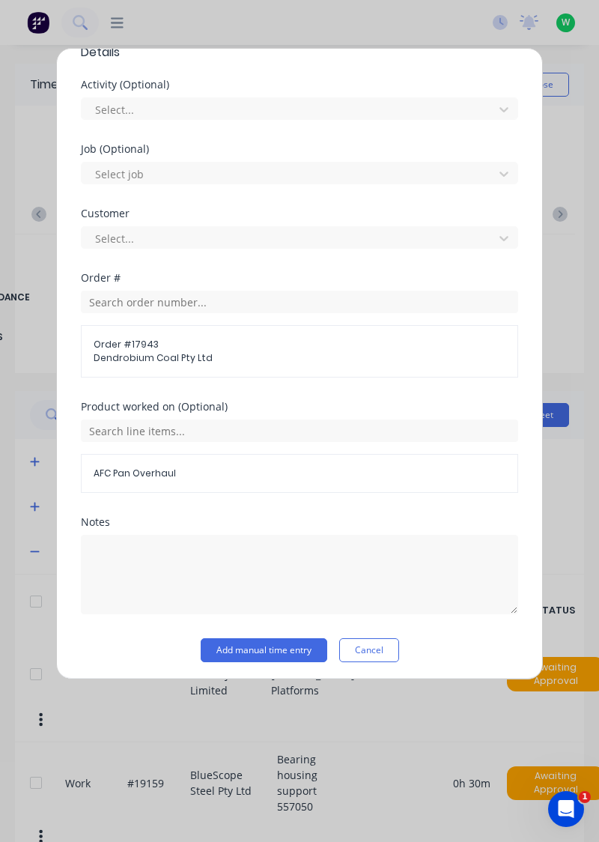
click at [276, 641] on button "Add manual time entry" at bounding box center [264, 650] width 127 height 24
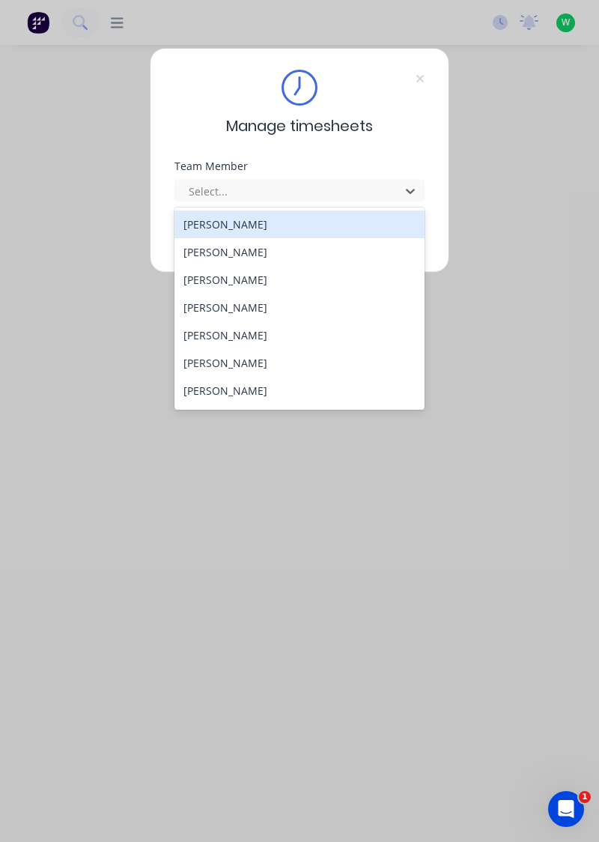
click at [219, 309] on div "[PERSON_NAME]" at bounding box center [299, 308] width 251 height 28
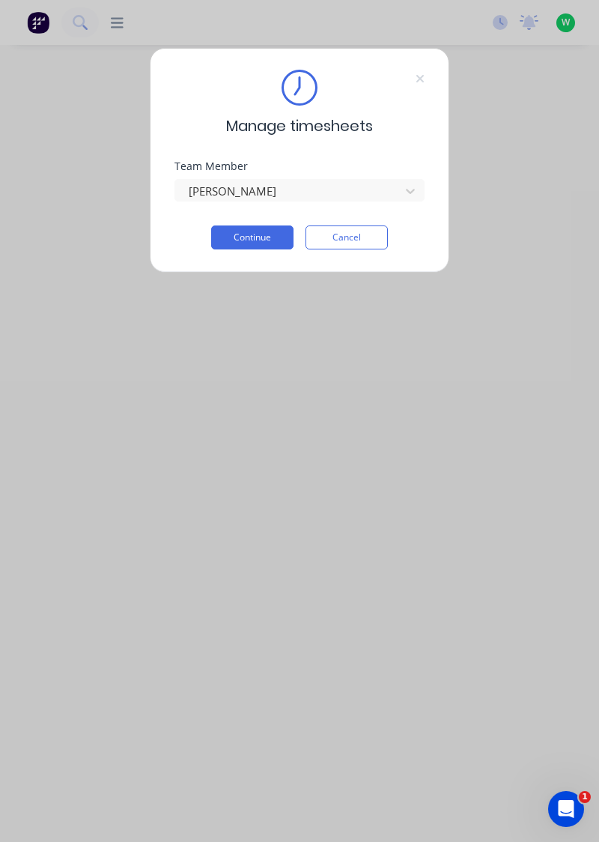
click at [258, 238] on button "Continue" at bounding box center [252, 237] width 82 height 24
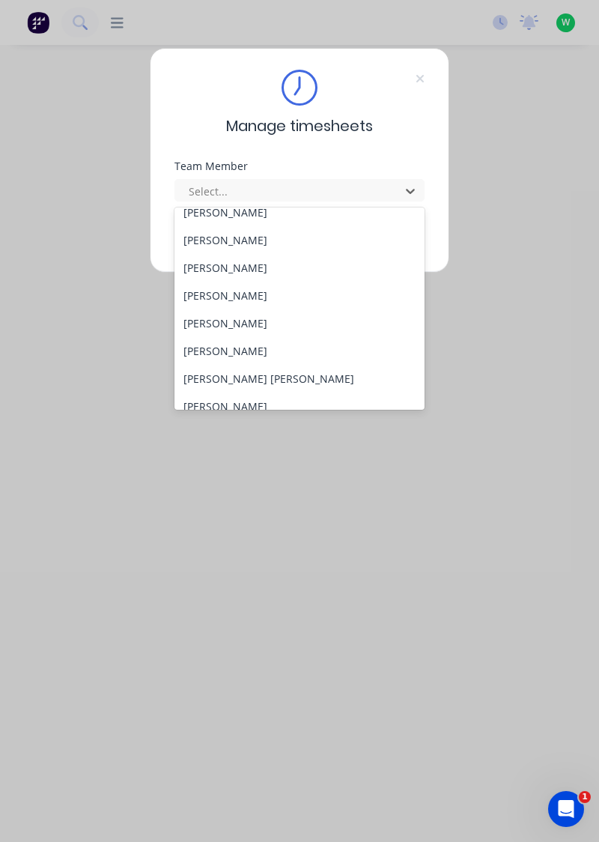
scroll to position [124, 0]
click at [226, 408] on div "[PERSON_NAME]" at bounding box center [299, 405] width 251 height 28
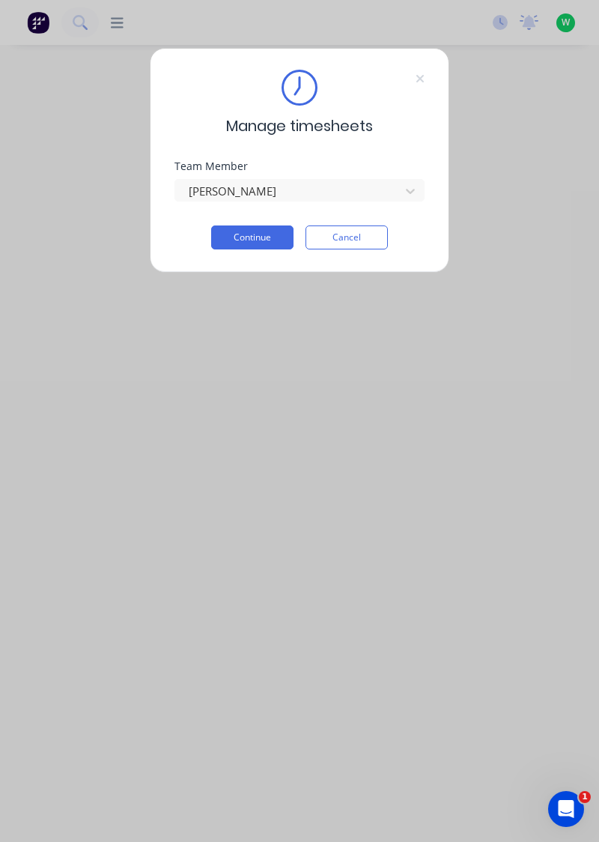
click at [262, 242] on button "Continue" at bounding box center [252, 237] width 82 height 24
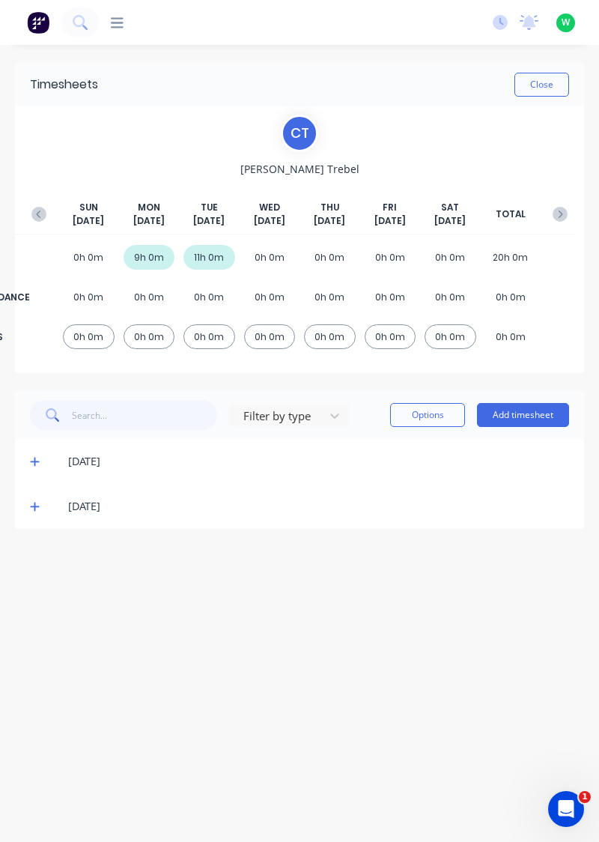
click at [529, 418] on button "Add timesheet" at bounding box center [523, 415] width 92 height 24
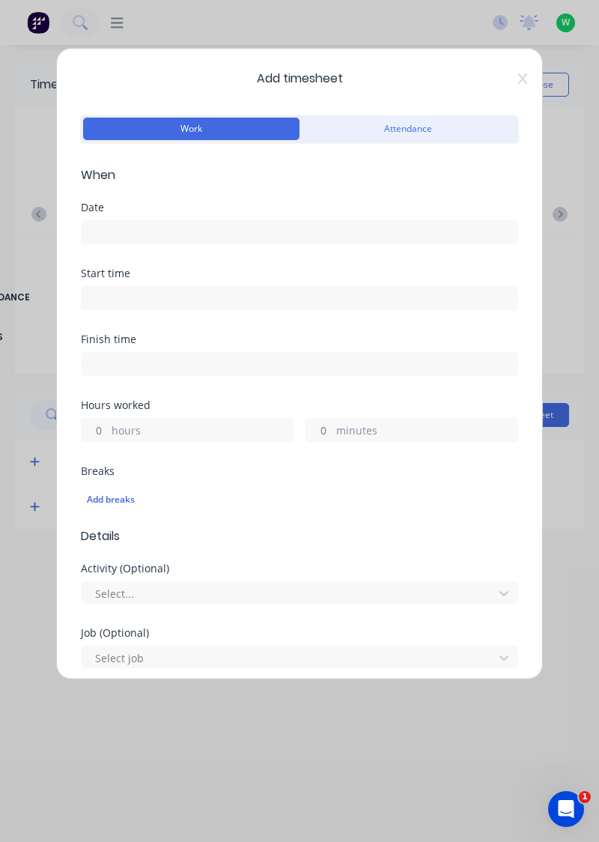
click at [121, 228] on input at bounding box center [300, 232] width 436 height 22
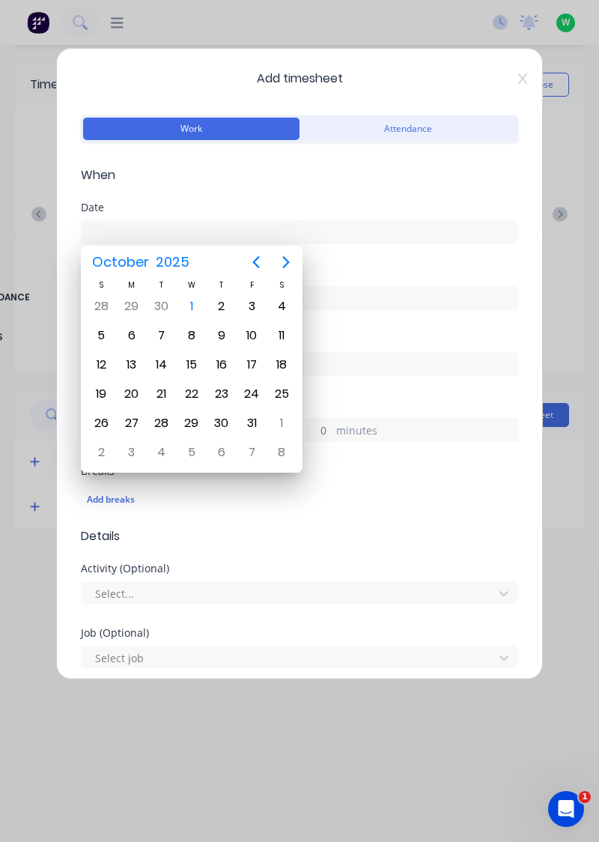
click at [195, 307] on div "1" at bounding box center [191, 306] width 22 height 22
type input "[DATE]"
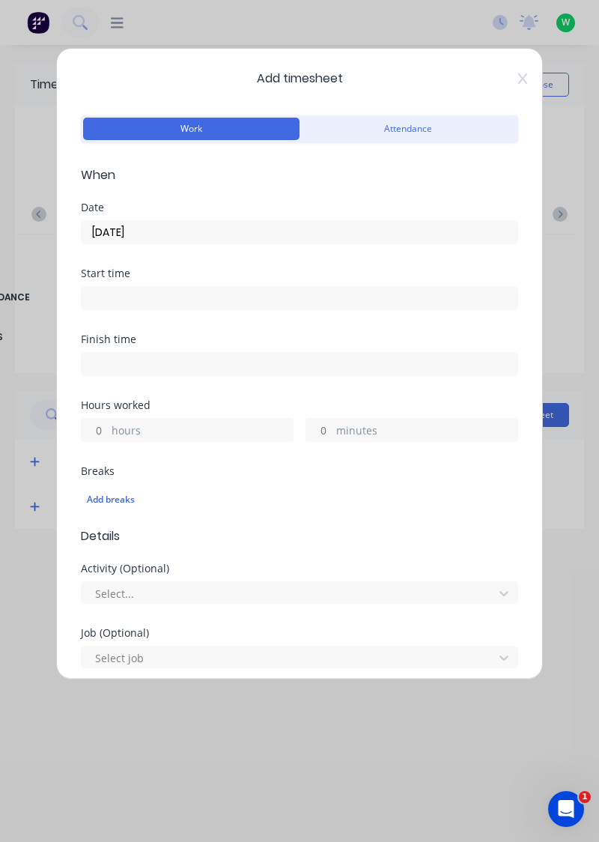
click at [126, 431] on label "hours" at bounding box center [202, 431] width 181 height 19
click at [108, 431] on input "hours" at bounding box center [95, 430] width 26 height 22
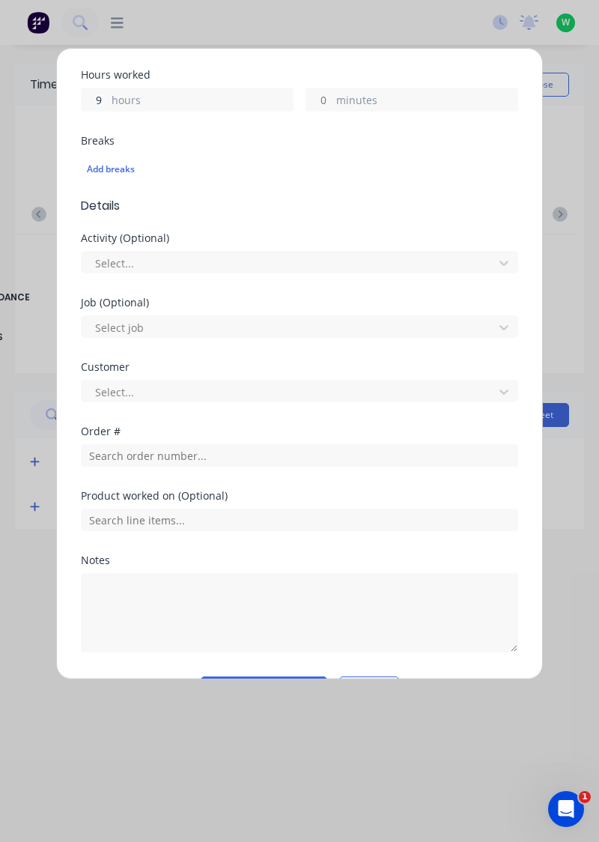
scroll to position [332, 0]
type input "9"
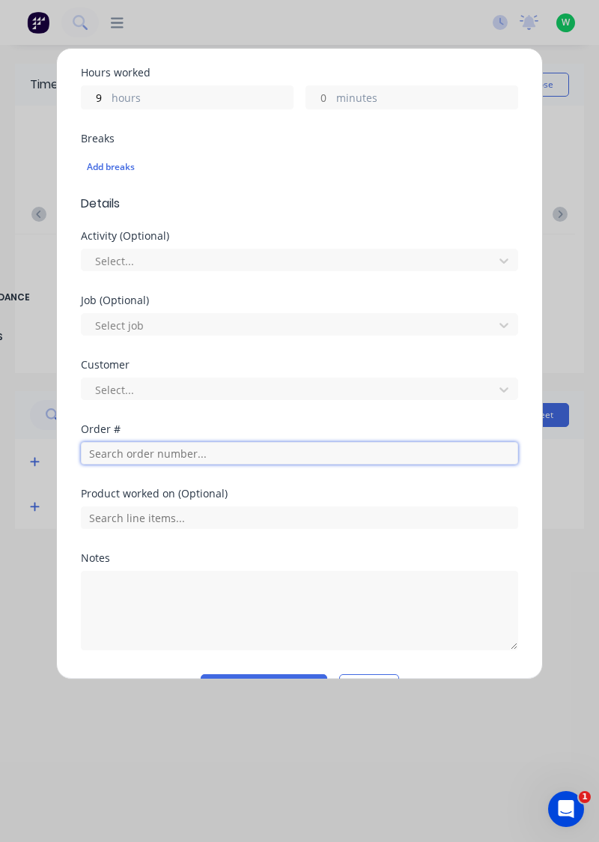
click at [159, 454] on input "text" at bounding box center [299, 453] width 437 height 22
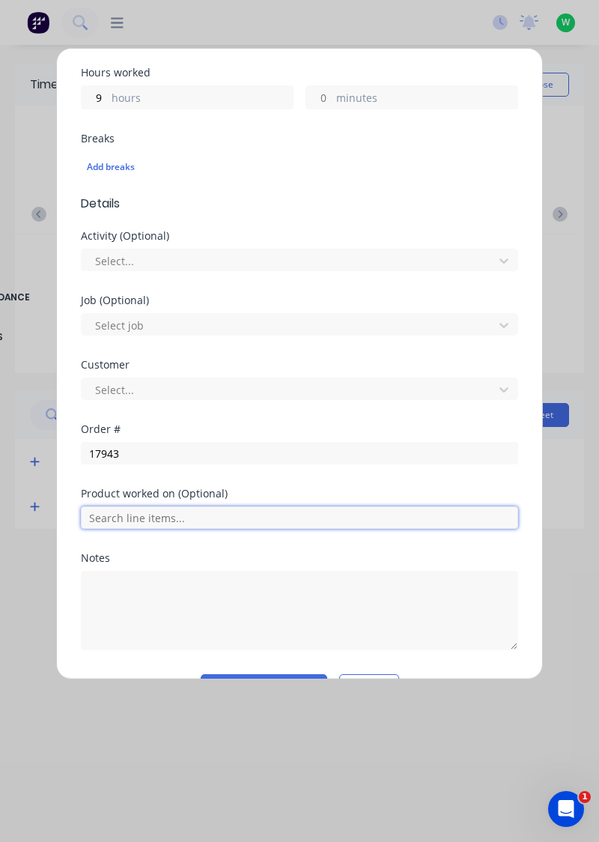
click at [144, 509] on input "text" at bounding box center [299, 517] width 437 height 22
click at [136, 509] on input "text" at bounding box center [299, 517] width 437 height 22
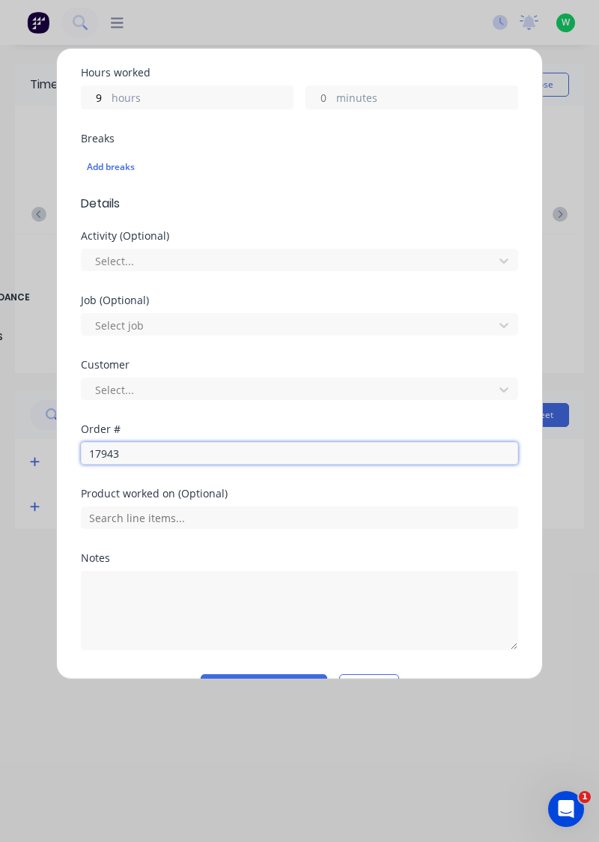
click at [152, 454] on input "17943" at bounding box center [299, 453] width 437 height 22
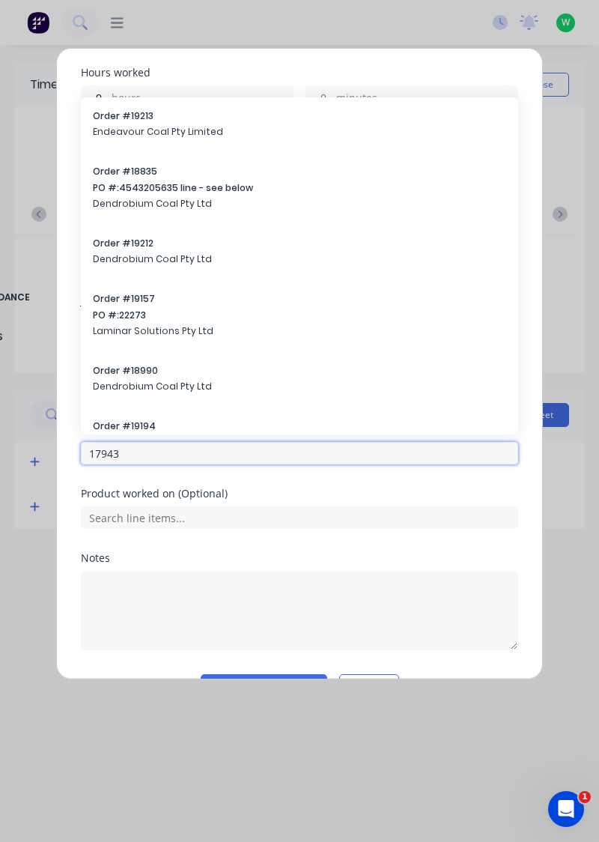
click at [145, 455] on input "17943" at bounding box center [299, 453] width 437 height 22
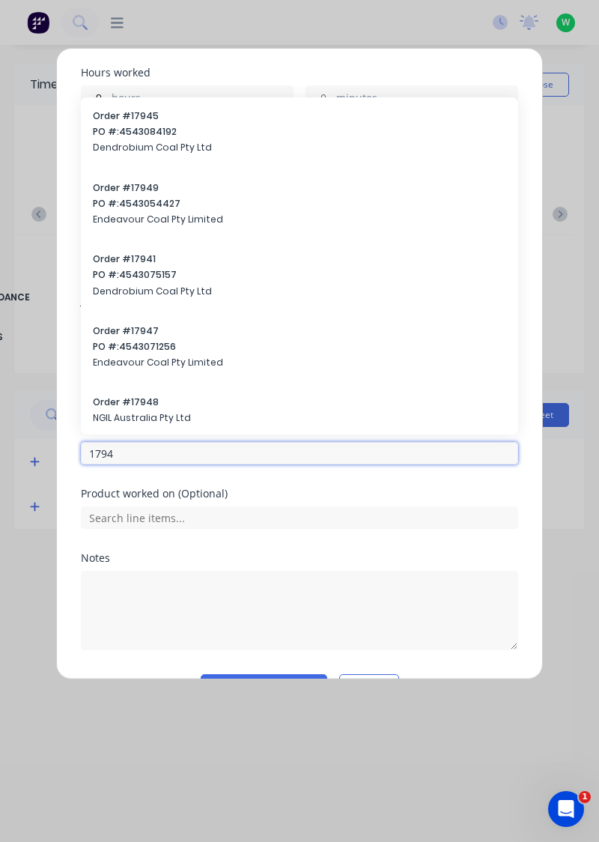
type input "17943"
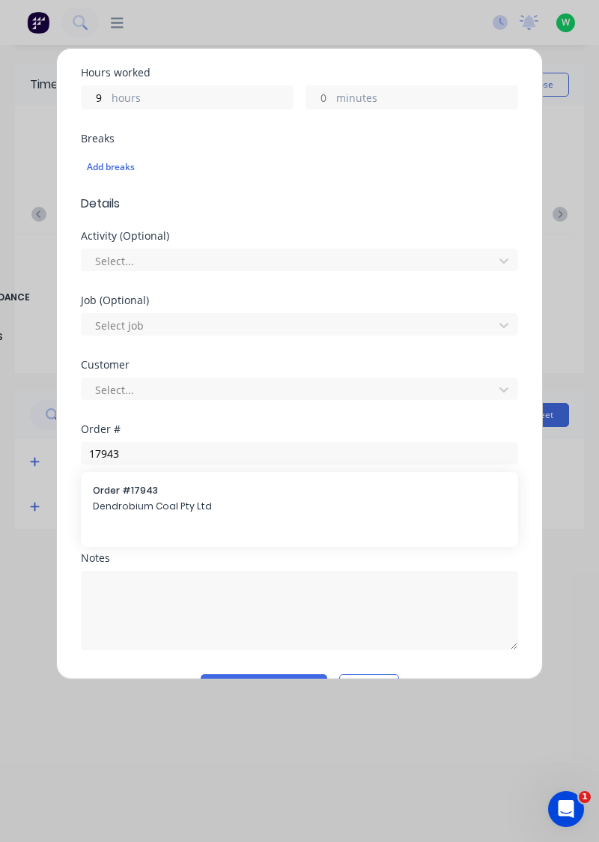
click at [130, 505] on span "Dendrobium Coal Pty Ltd" at bounding box center [299, 505] width 413 height 13
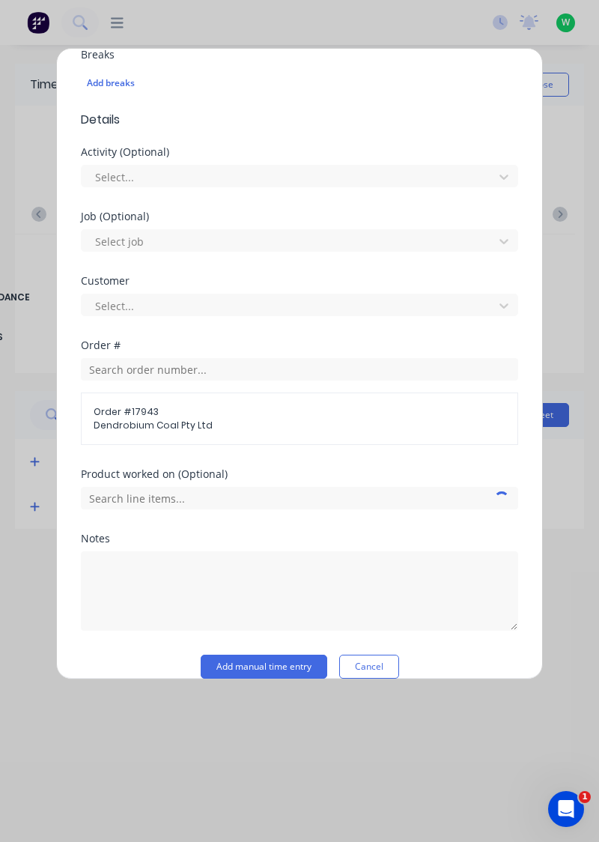
scroll to position [434, 0]
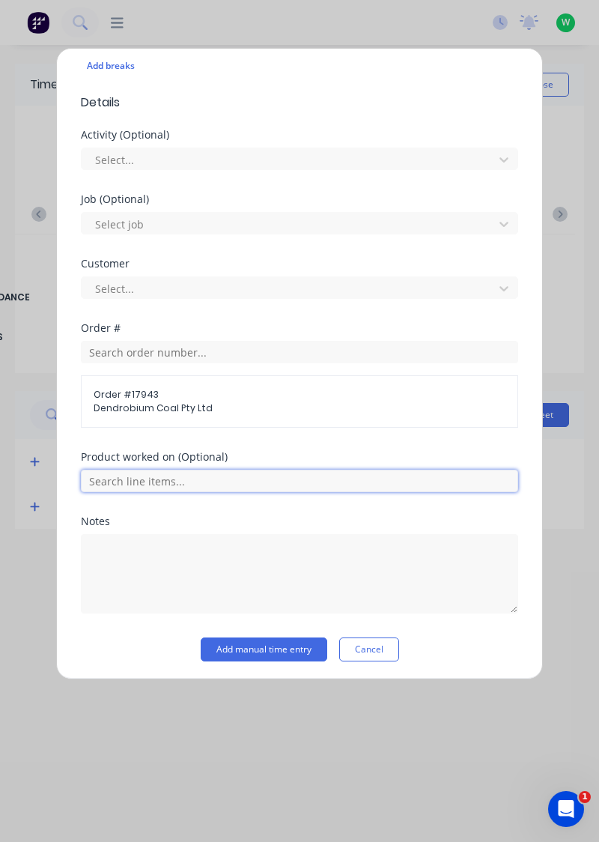
click at [170, 480] on input "text" at bounding box center [299, 481] width 437 height 22
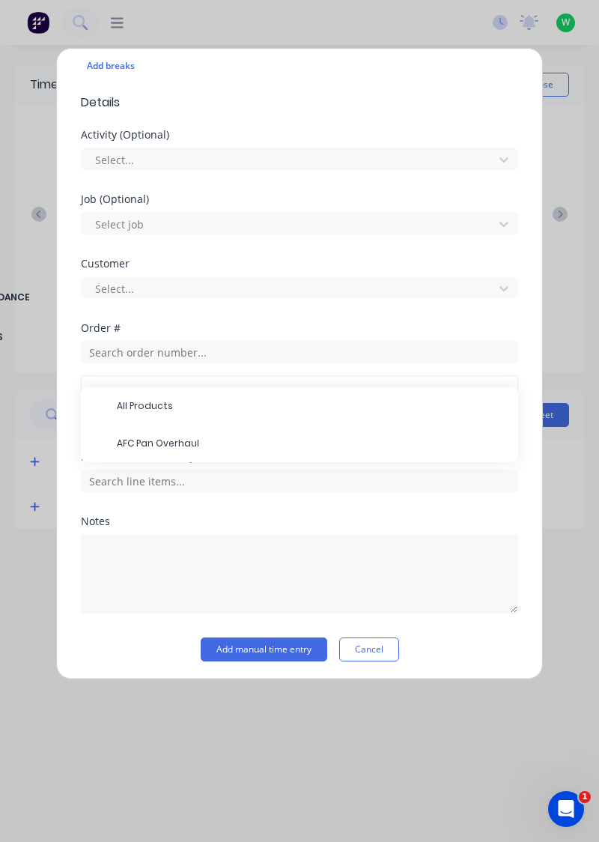
click at [183, 440] on span "AFC Pan Overhaul" at bounding box center [311, 443] width 389 height 13
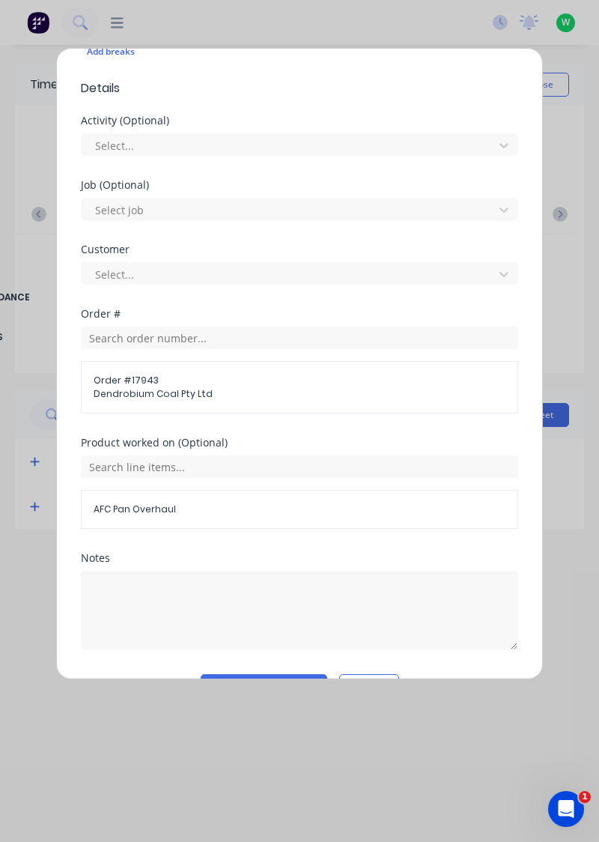
scroll to position [484, 0]
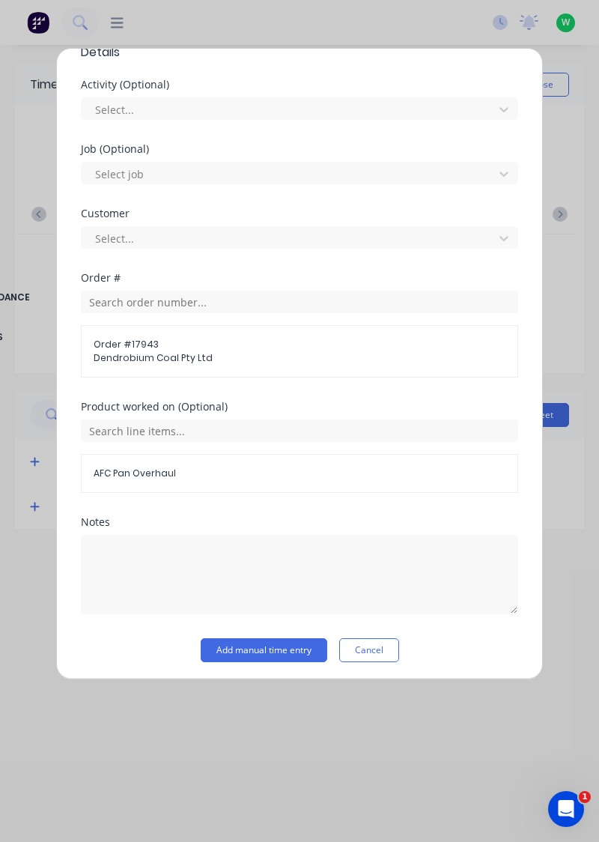
click at [259, 649] on button "Add manual time entry" at bounding box center [264, 650] width 127 height 24
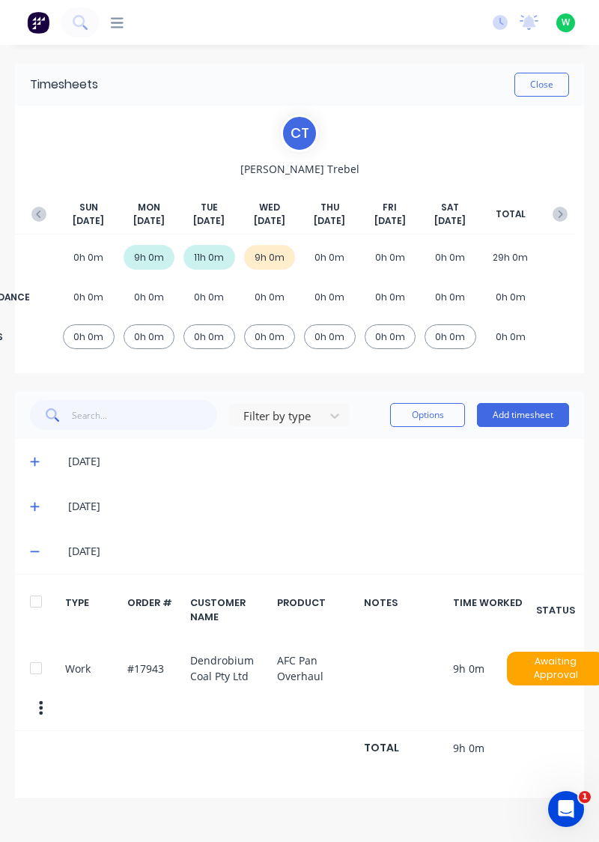
click at [547, 87] on button "Close" at bounding box center [541, 85] width 55 height 24
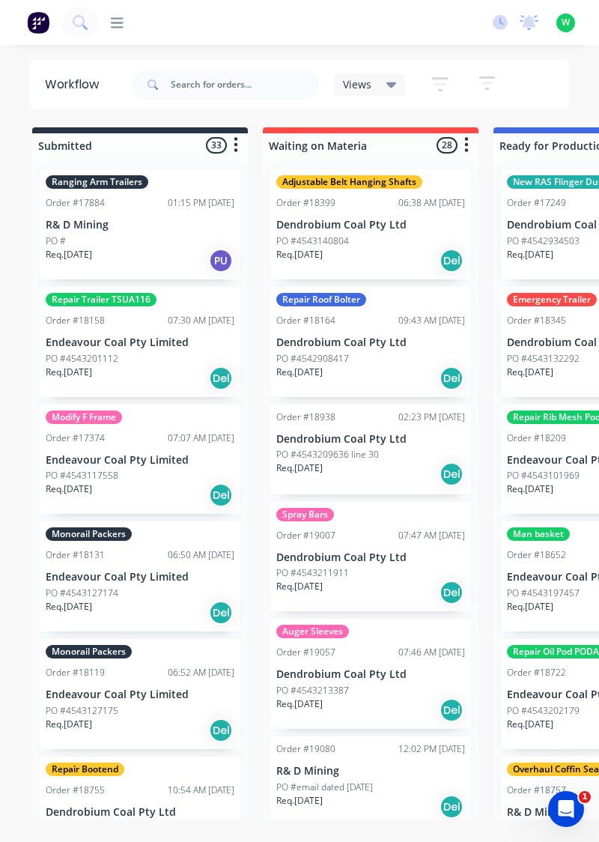
click at [120, 25] on icon at bounding box center [117, 23] width 13 height 14
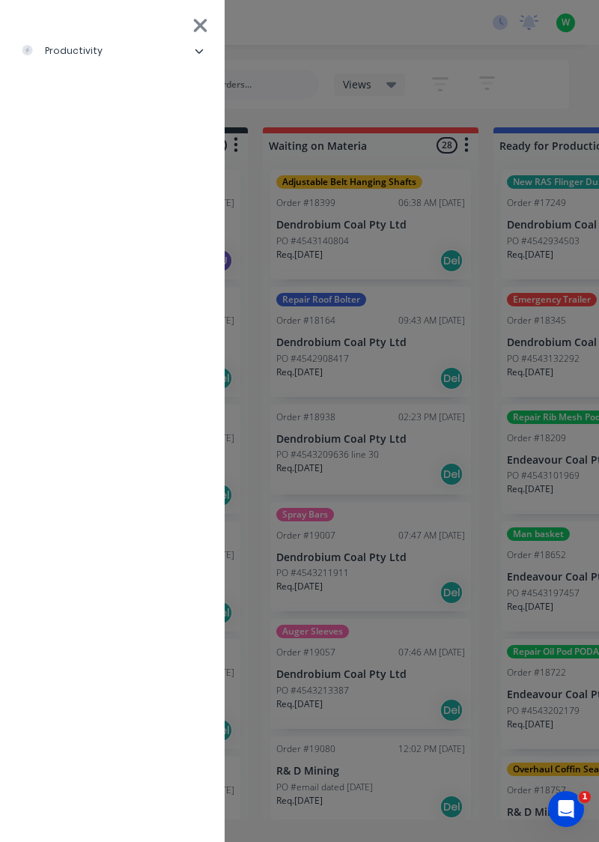
click at [89, 57] on div "productivity" at bounding box center [62, 50] width 82 height 13
click at [106, 195] on div "Timesheets" at bounding box center [73, 200] width 80 height 13
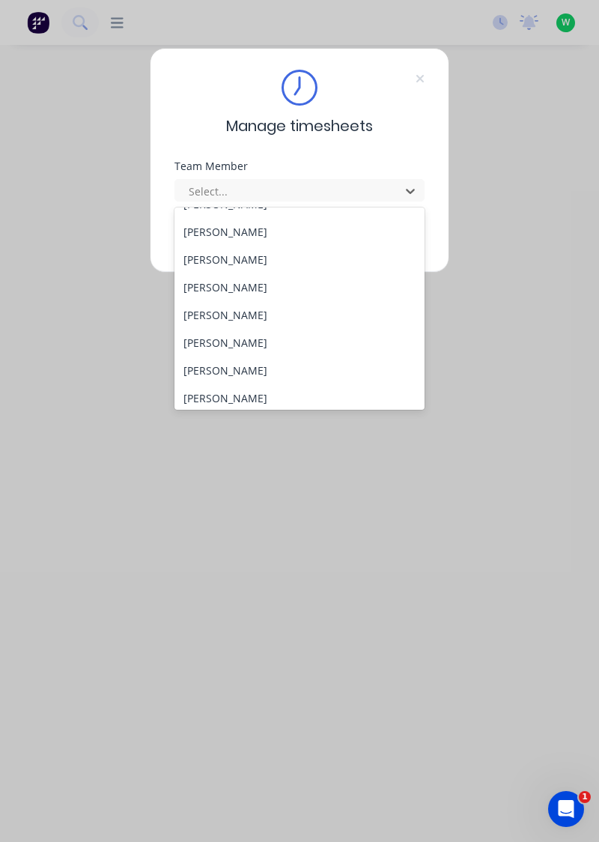
scroll to position [74, 0]
click at [249, 368] on div "[PERSON_NAME]" at bounding box center [299, 372] width 251 height 28
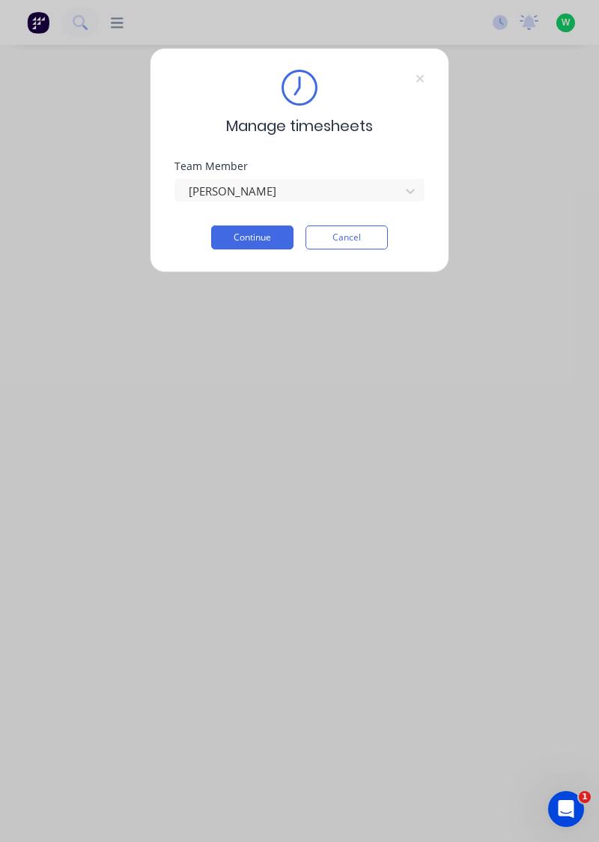
click at [258, 238] on button "Continue" at bounding box center [252, 237] width 82 height 24
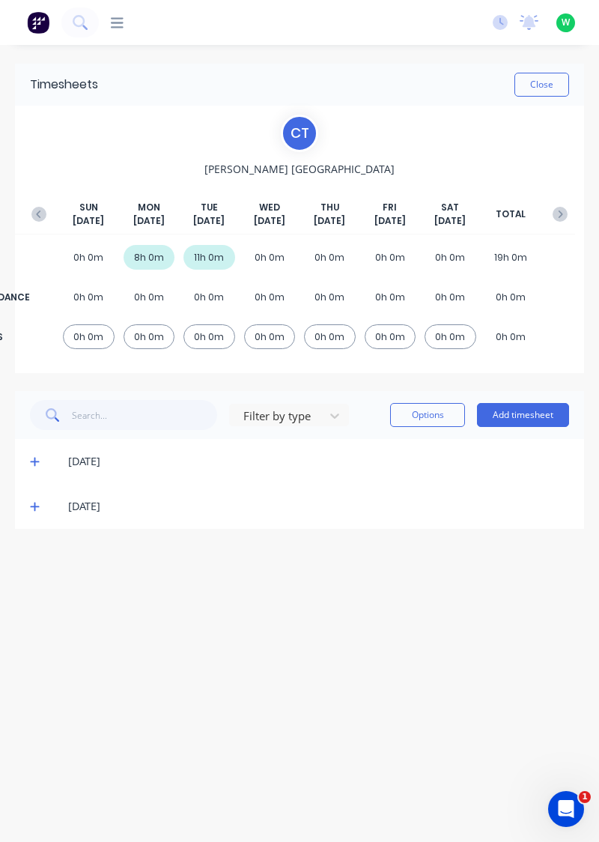
click at [533, 416] on button "Add timesheet" at bounding box center [523, 415] width 92 height 24
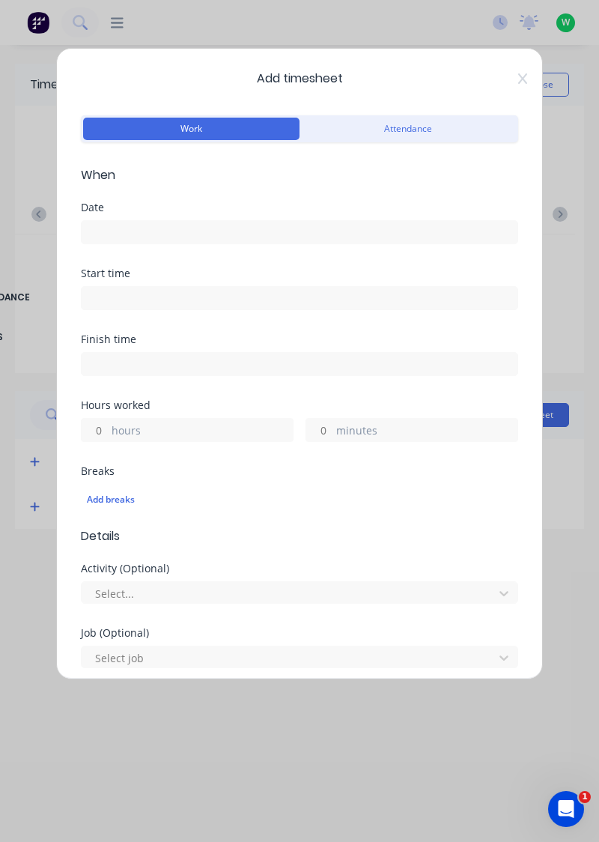
click at [139, 229] on input at bounding box center [300, 232] width 436 height 22
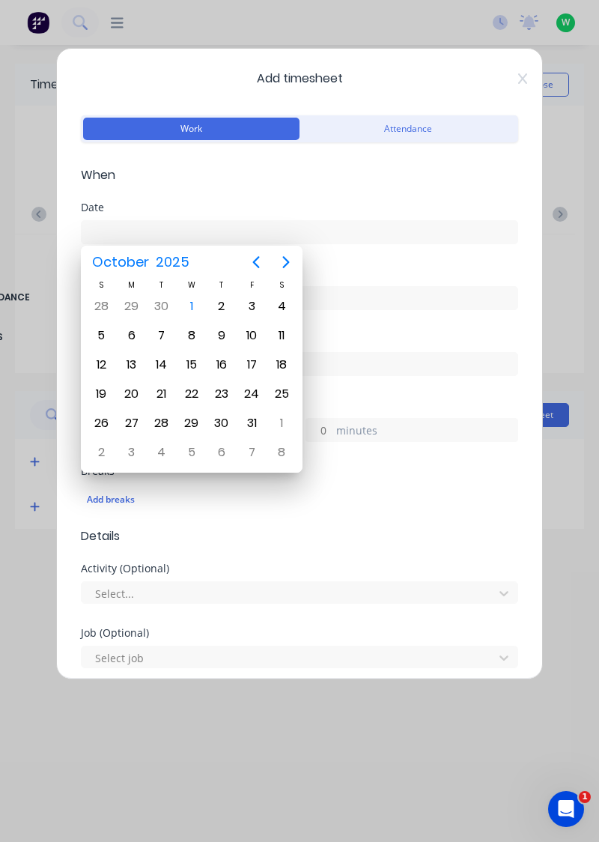
click at [192, 304] on div "1" at bounding box center [191, 306] width 22 height 22
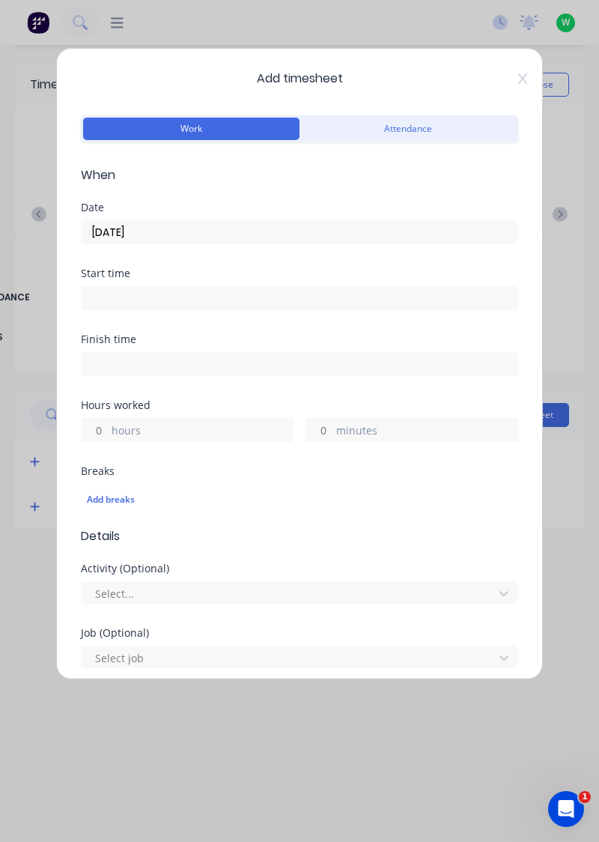
type input "[DATE]"
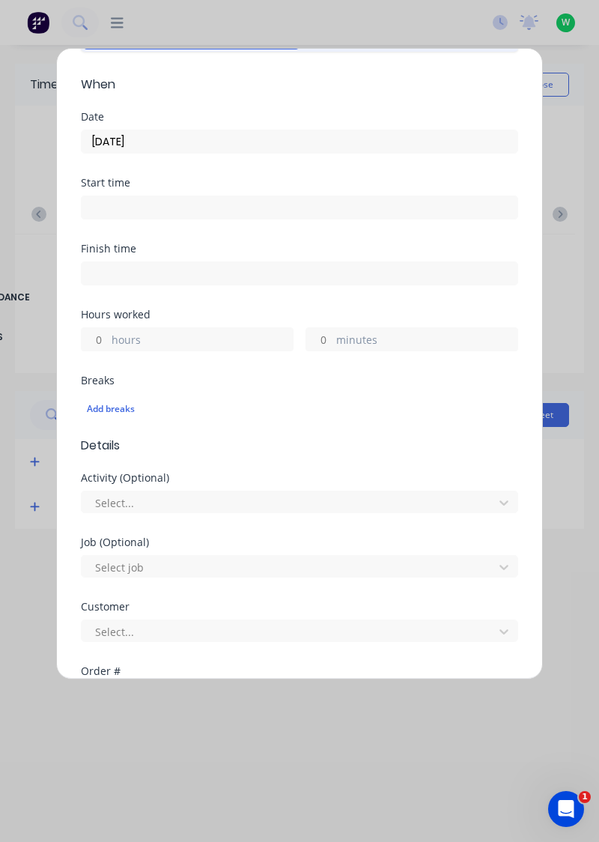
scroll to position [91, 0]
click at [102, 337] on input "hours" at bounding box center [95, 338] width 26 height 22
type input "1"
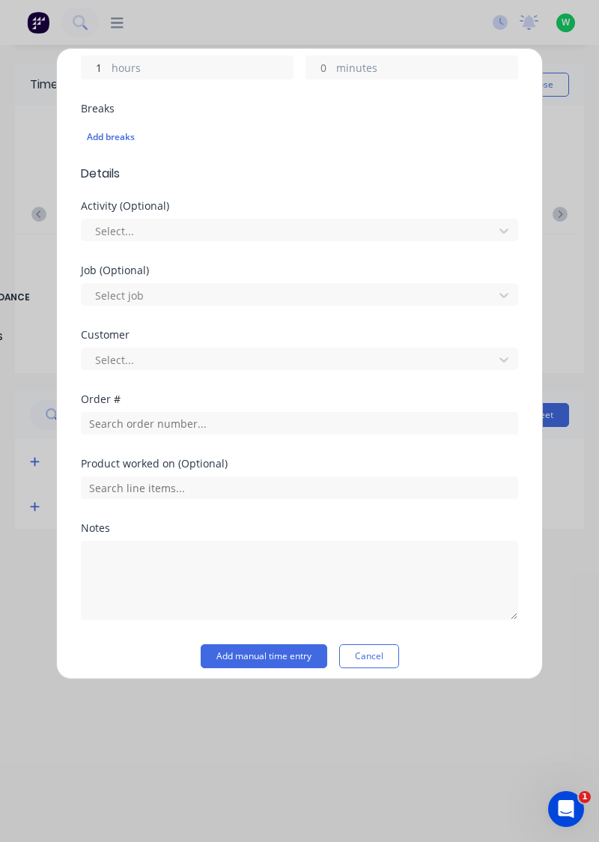
scroll to position [364, 0]
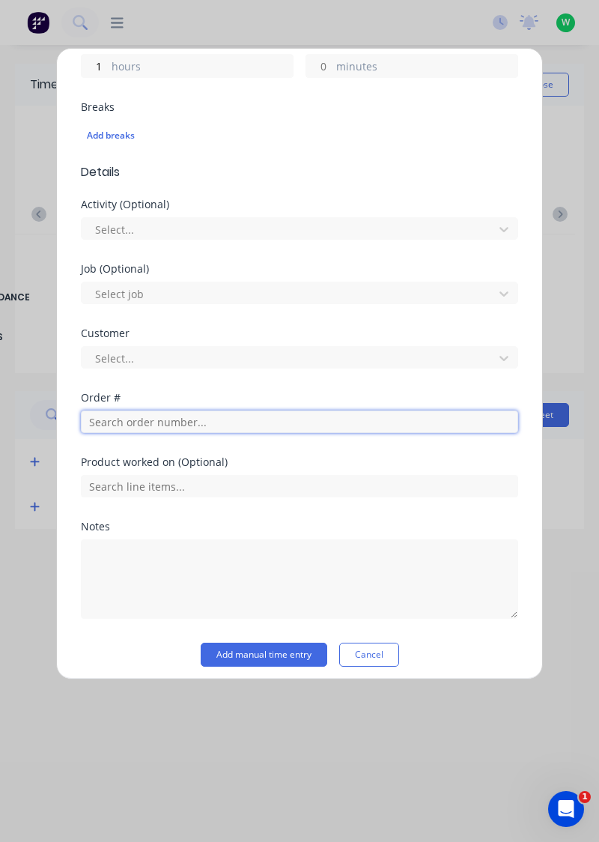
click at [156, 424] on input "text" at bounding box center [299, 421] width 437 height 22
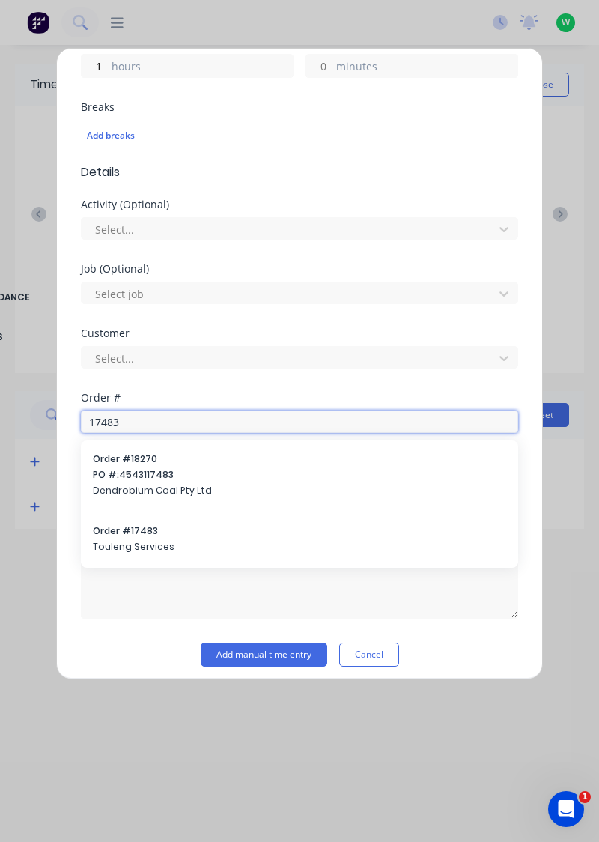
type input "17483"
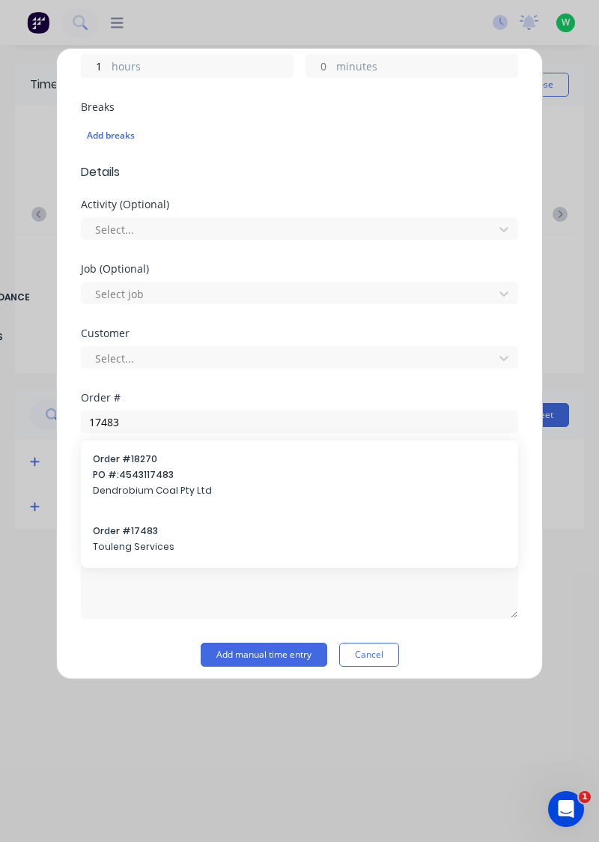
click at [127, 540] on span "Touleng Services" at bounding box center [299, 546] width 413 height 13
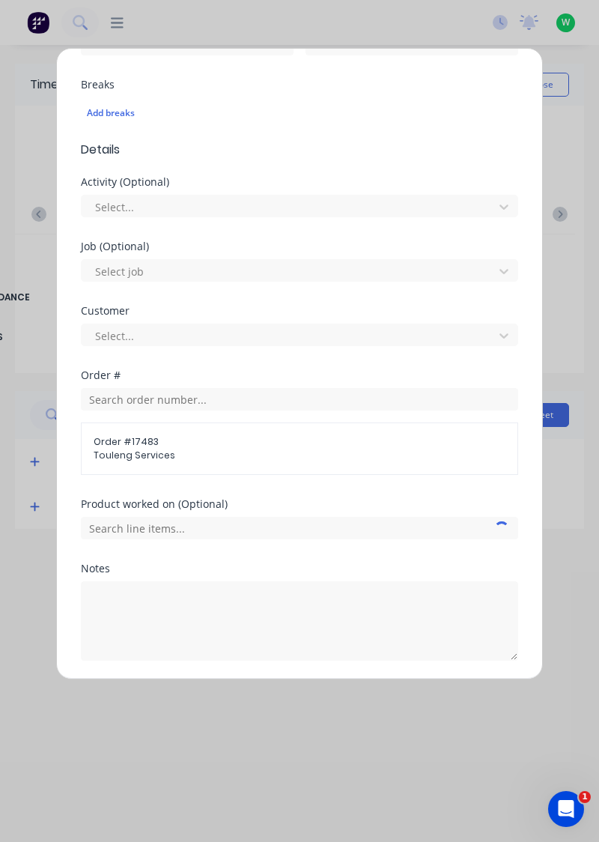
scroll to position [434, 0]
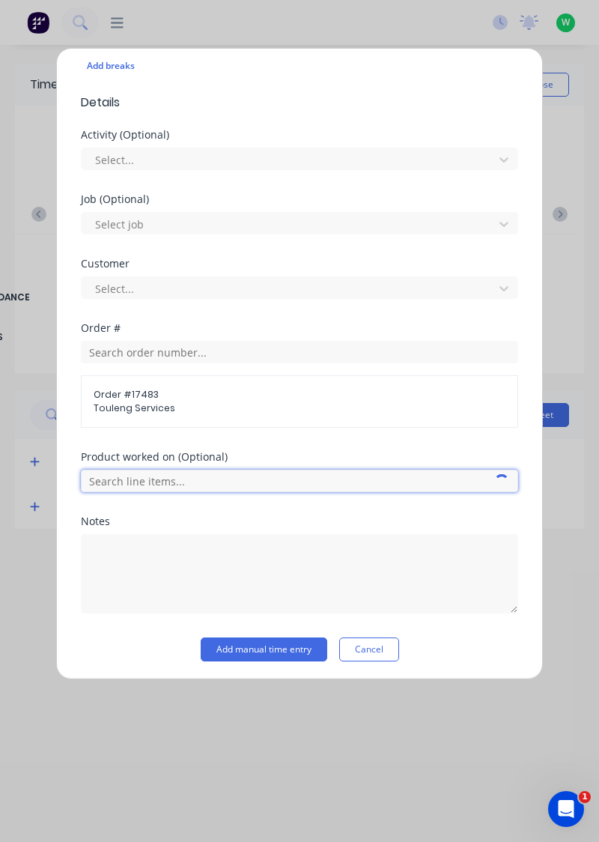
click at [210, 476] on input "text" at bounding box center [299, 481] width 437 height 22
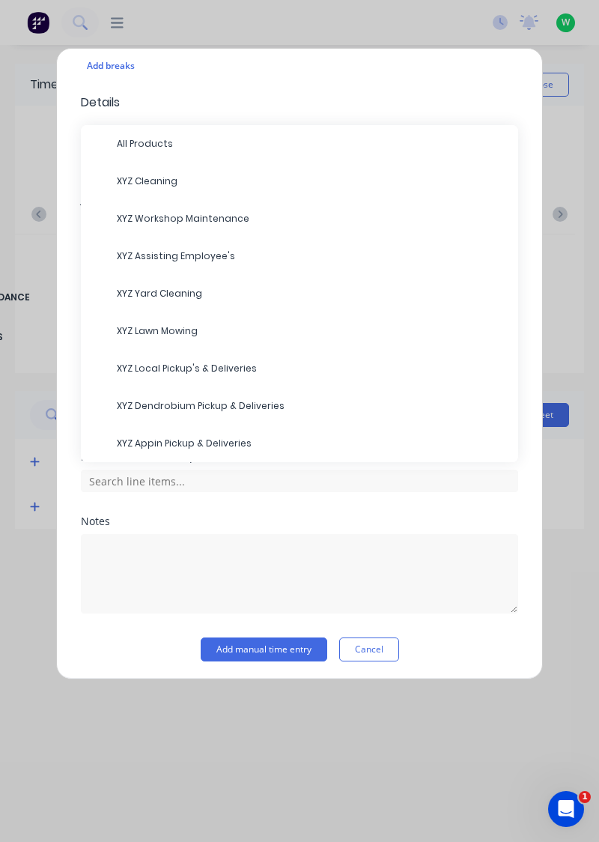
click at [193, 257] on span "XYZ Assisting Employee's" at bounding box center [311, 255] width 389 height 13
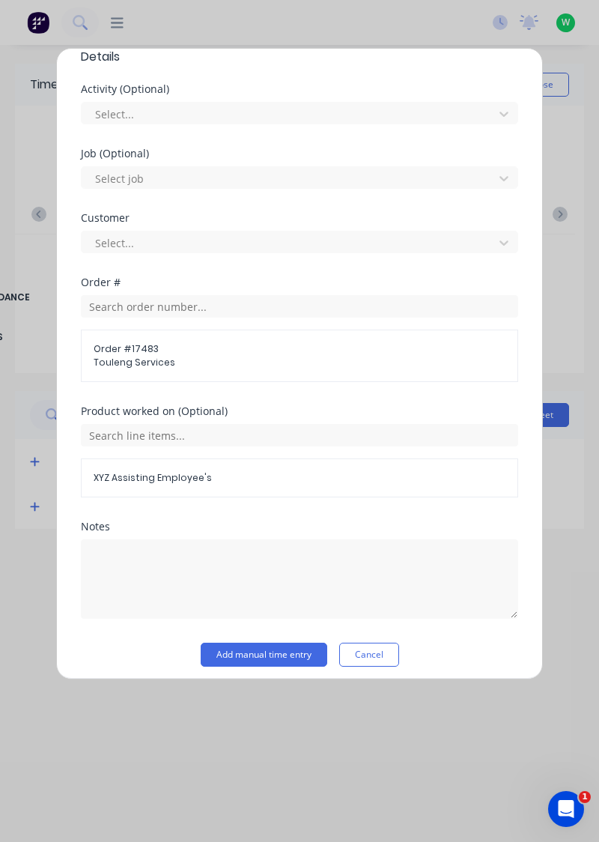
scroll to position [484, 0]
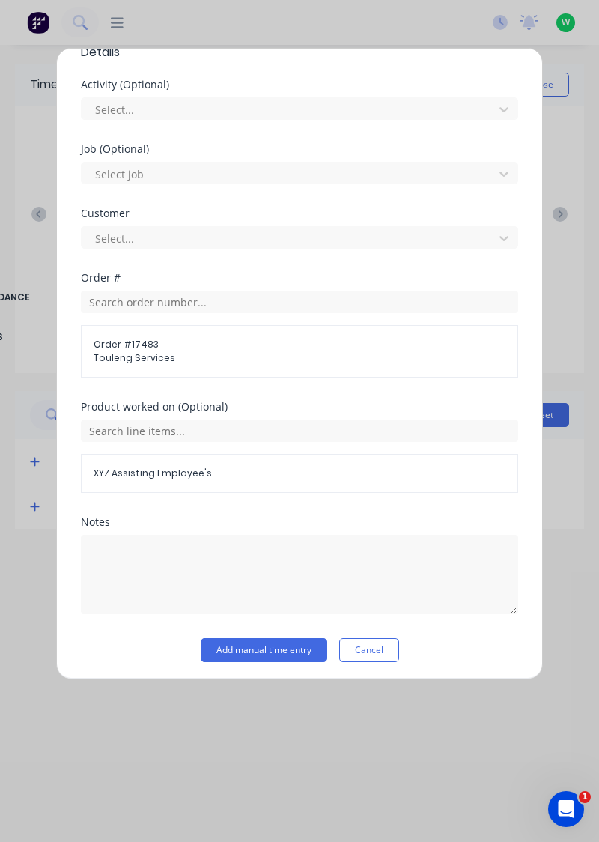
click at [258, 650] on button "Add manual time entry" at bounding box center [264, 650] width 127 height 24
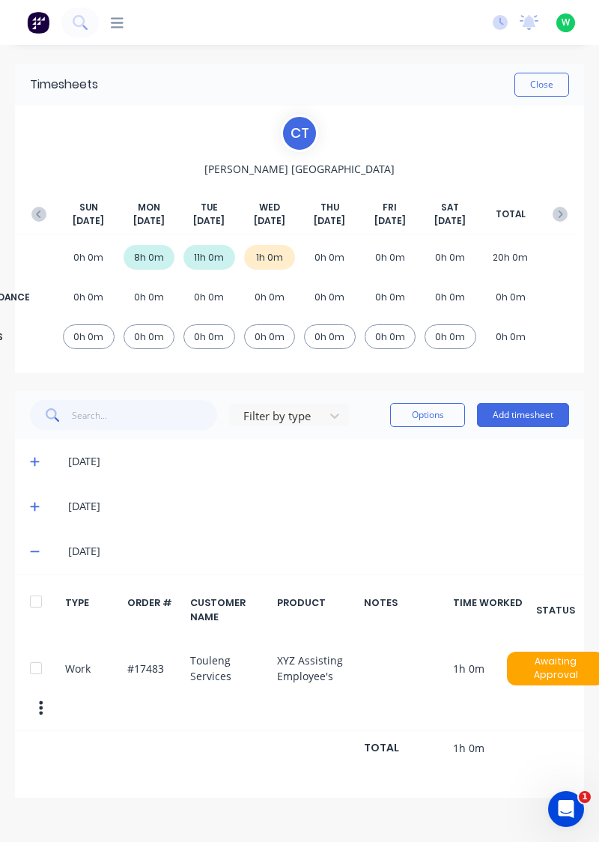
click at [523, 419] on button "Add timesheet" at bounding box center [523, 415] width 92 height 24
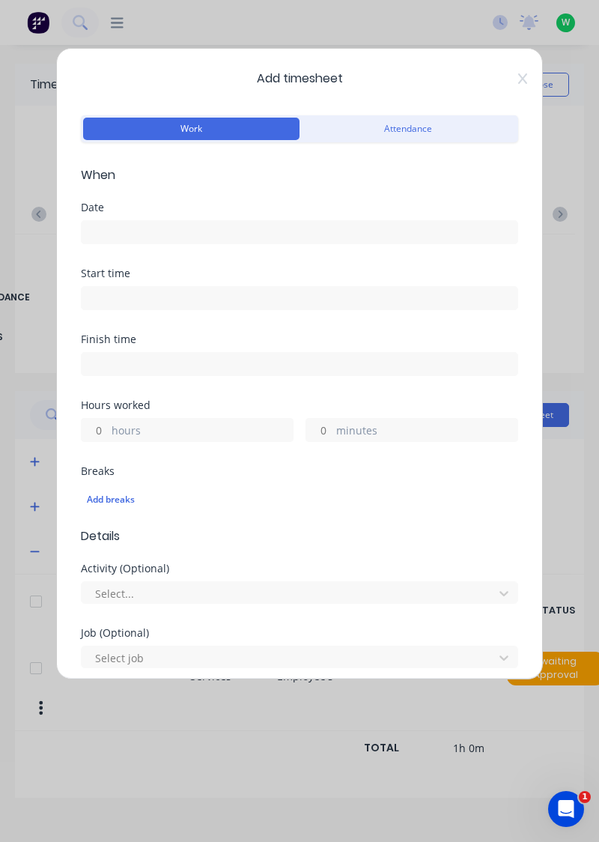
click at [175, 234] on input at bounding box center [300, 232] width 436 height 22
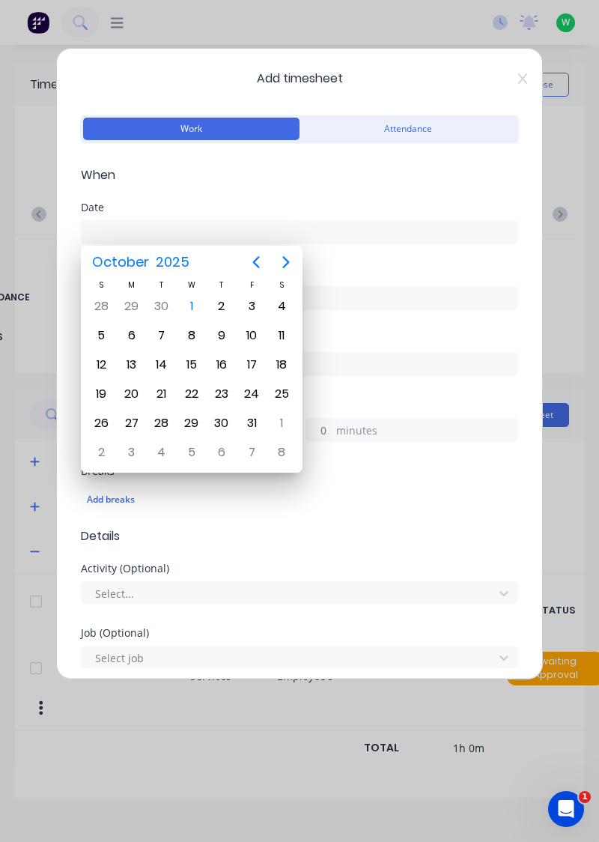
click at [198, 311] on div "1" at bounding box center [191, 306] width 22 height 22
type input "[DATE]"
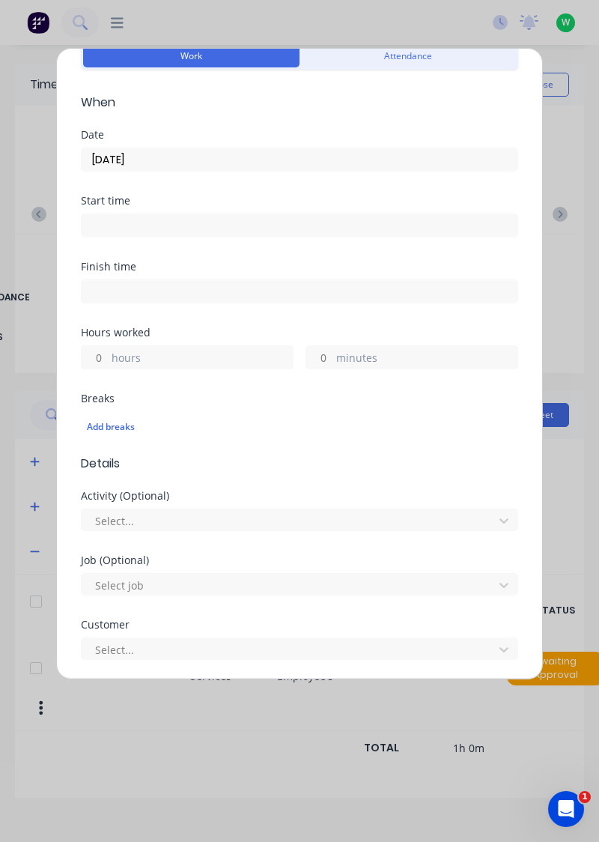
scroll to position [74, 0]
click at [98, 357] on input "hours" at bounding box center [95, 355] width 26 height 22
type input "1"
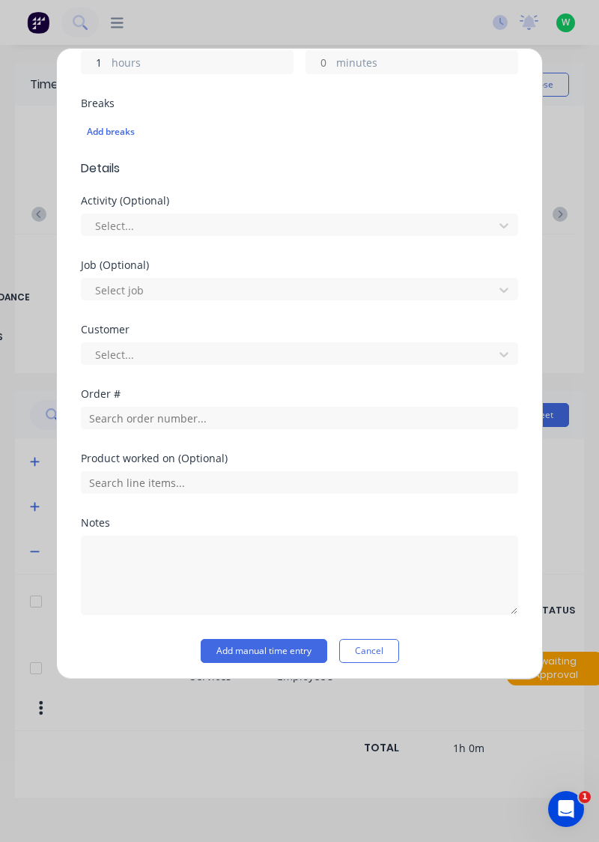
scroll to position [370, 0]
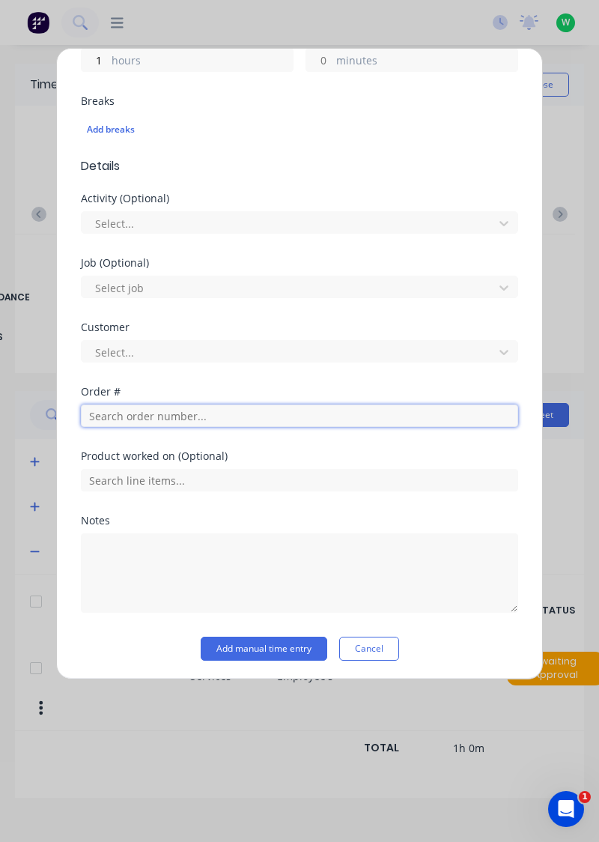
click at [133, 419] on input "text" at bounding box center [299, 415] width 437 height 22
type input "17943"
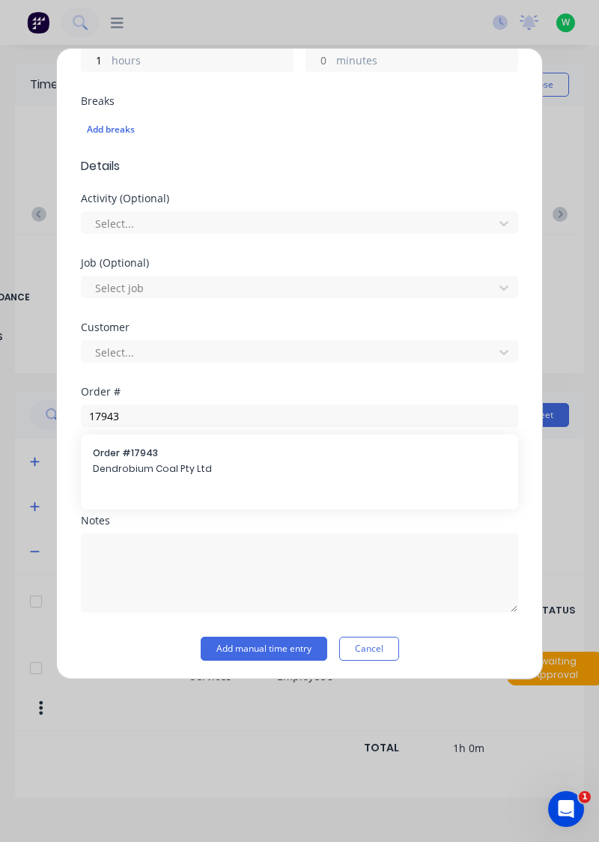
click at [136, 463] on span "Dendrobium Coal Pty Ltd" at bounding box center [299, 468] width 413 height 13
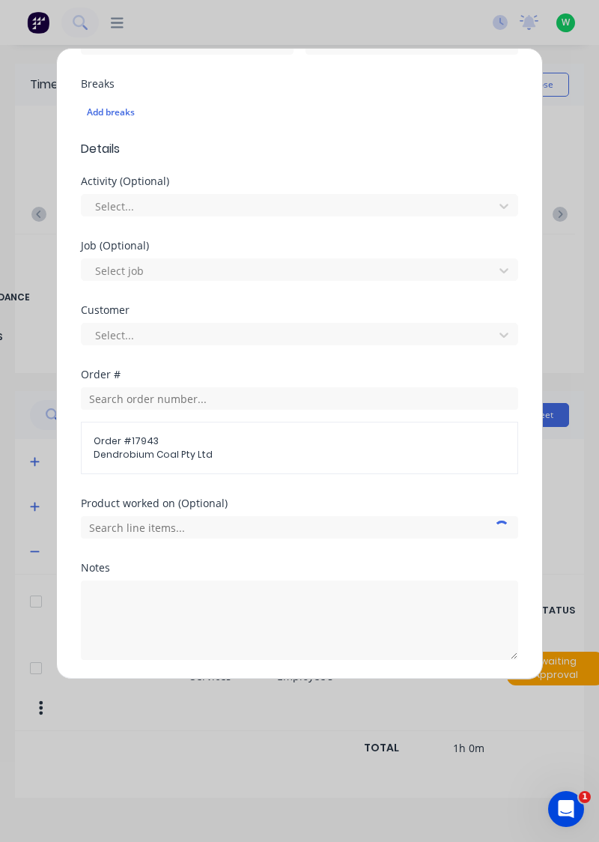
scroll to position [434, 0]
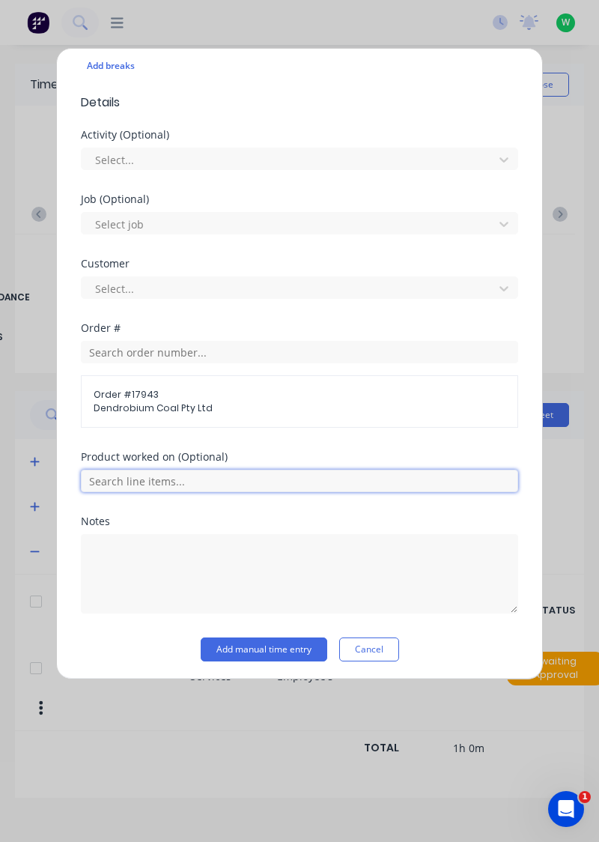
click at [213, 484] on input "text" at bounding box center [299, 481] width 437 height 22
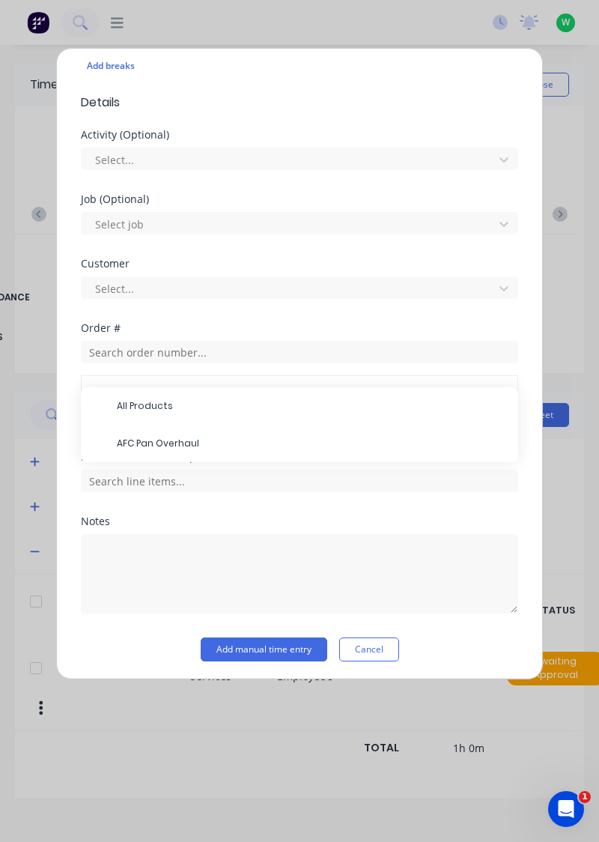
click at [156, 440] on span "AFC Pan Overhaul" at bounding box center [311, 443] width 389 height 13
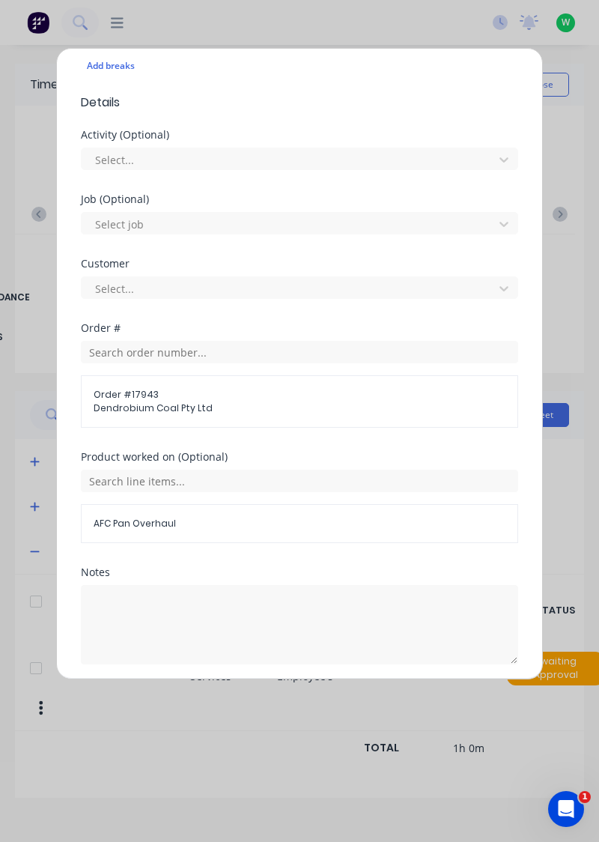
scroll to position [484, 0]
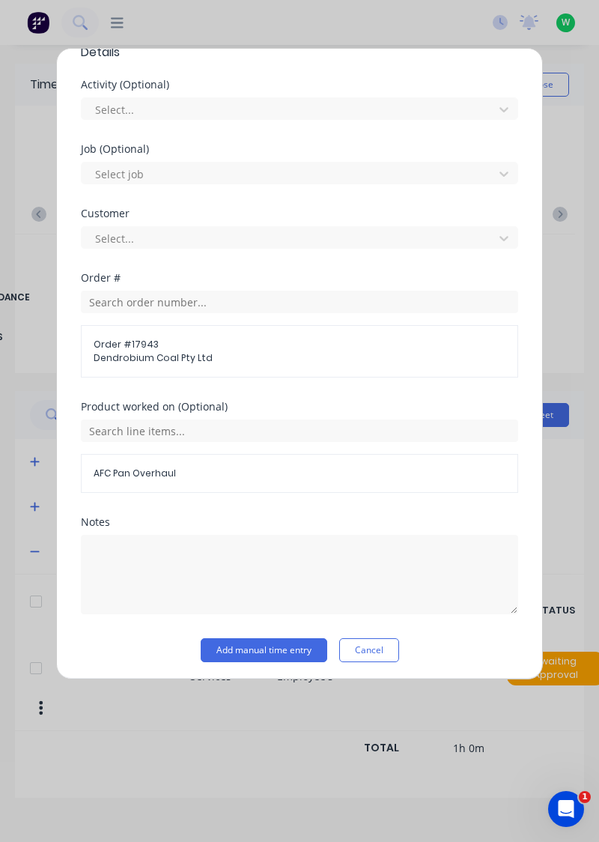
click at [273, 647] on button "Add manual time entry" at bounding box center [264, 650] width 127 height 24
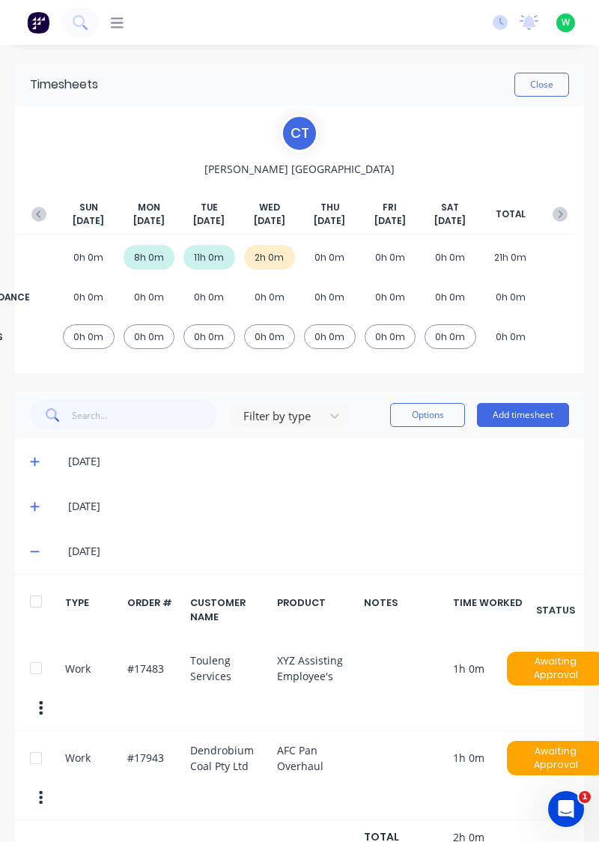
click at [531, 416] on button "Add timesheet" at bounding box center [523, 415] width 92 height 24
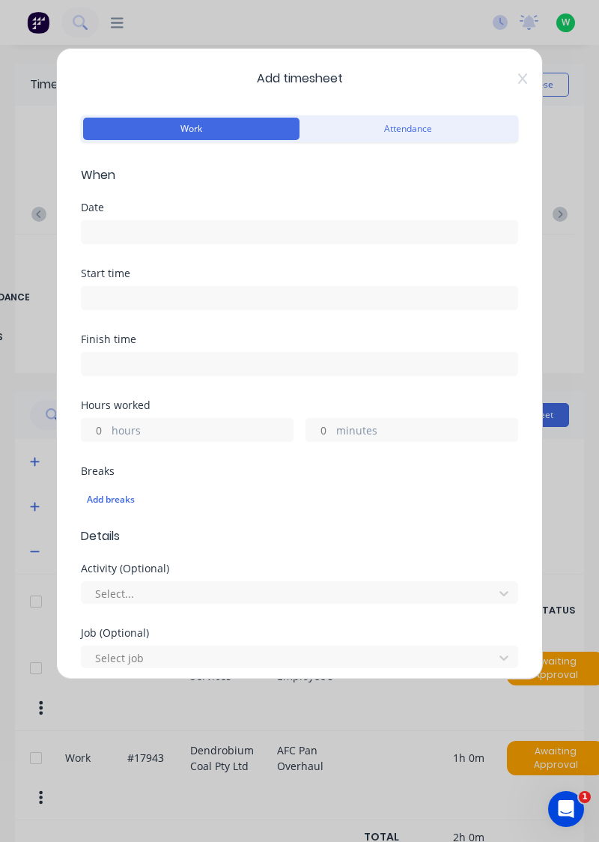
click at [143, 232] on input at bounding box center [300, 232] width 436 height 22
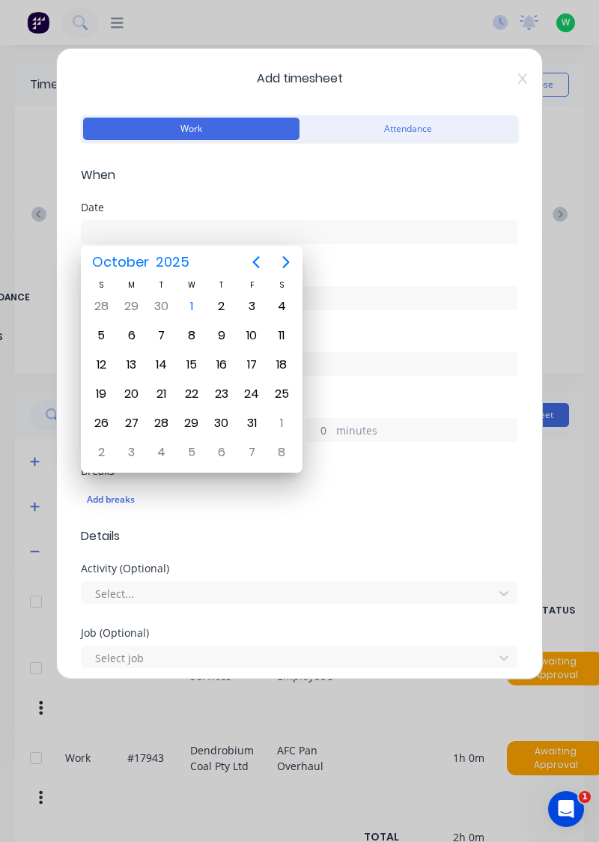
click at [190, 306] on div "1" at bounding box center [191, 306] width 22 height 22
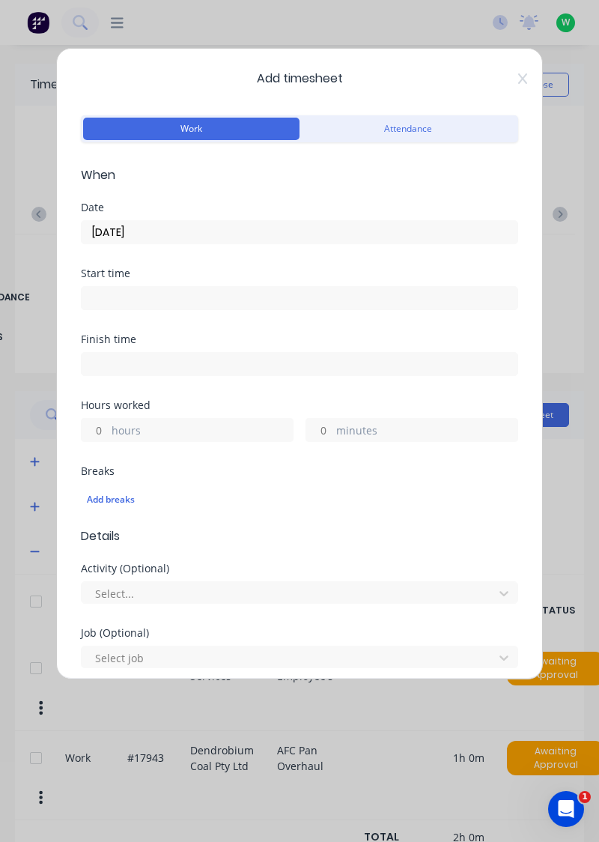
type input "[DATE]"
click at [94, 431] on input "hours" at bounding box center [95, 430] width 26 height 22
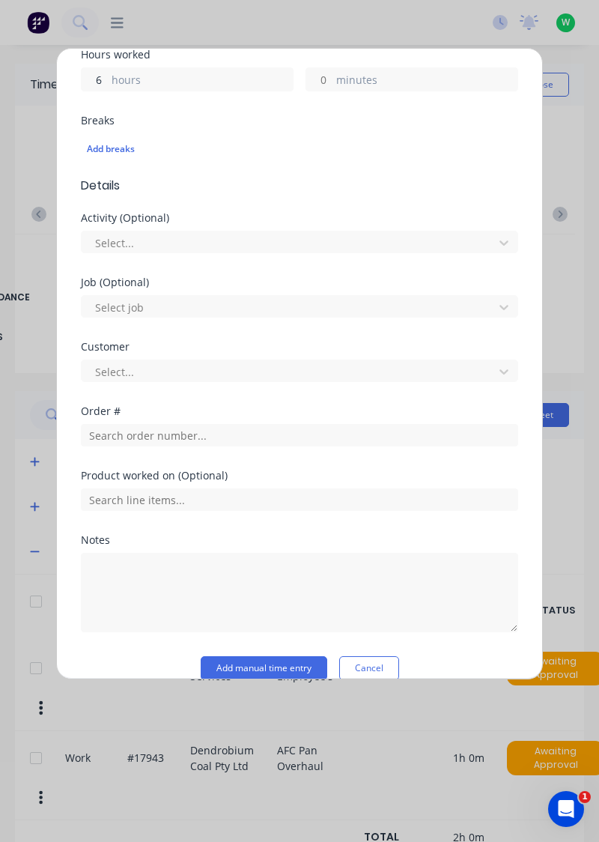
scroll to position [350, 0]
type input "6"
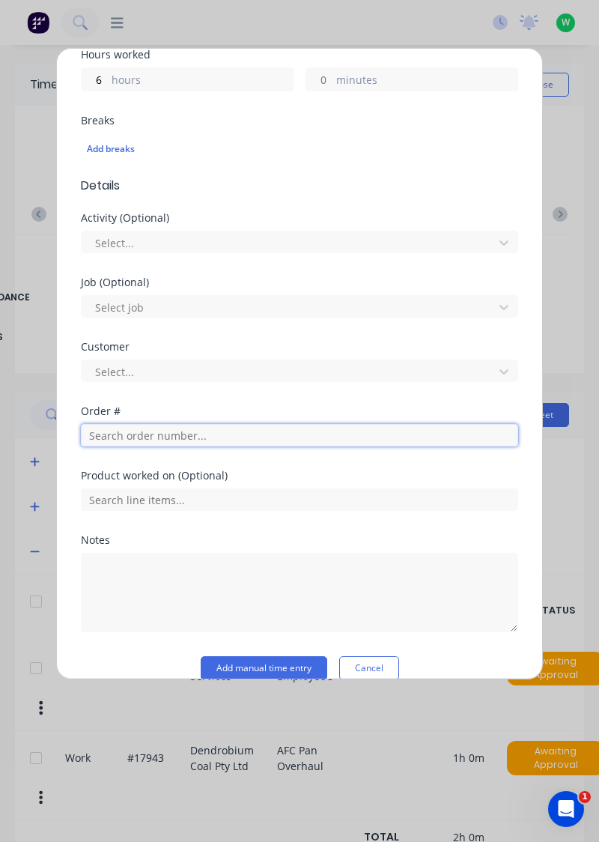
click at [213, 437] on input "text" at bounding box center [299, 435] width 437 height 22
type input "18721"
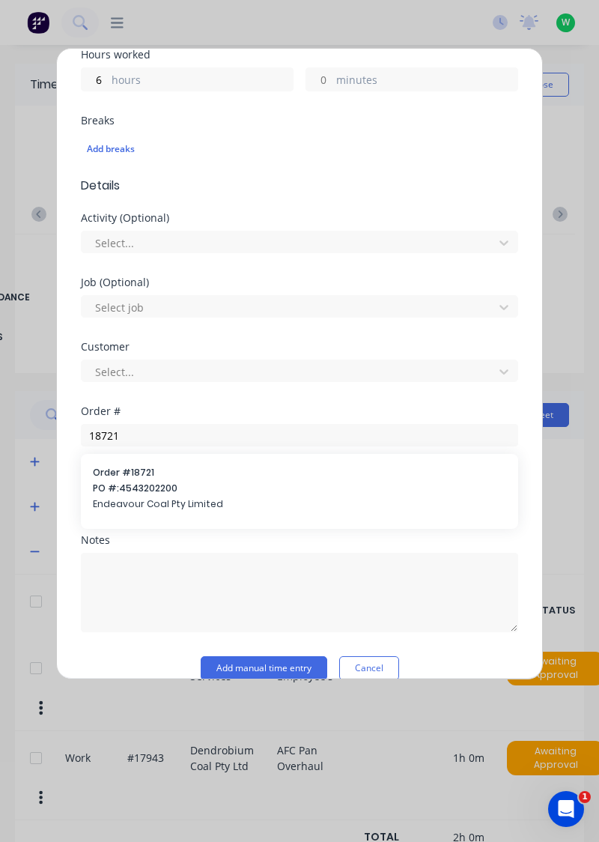
click at [147, 497] on span "Endeavour Coal Pty Limited" at bounding box center [299, 503] width 413 height 13
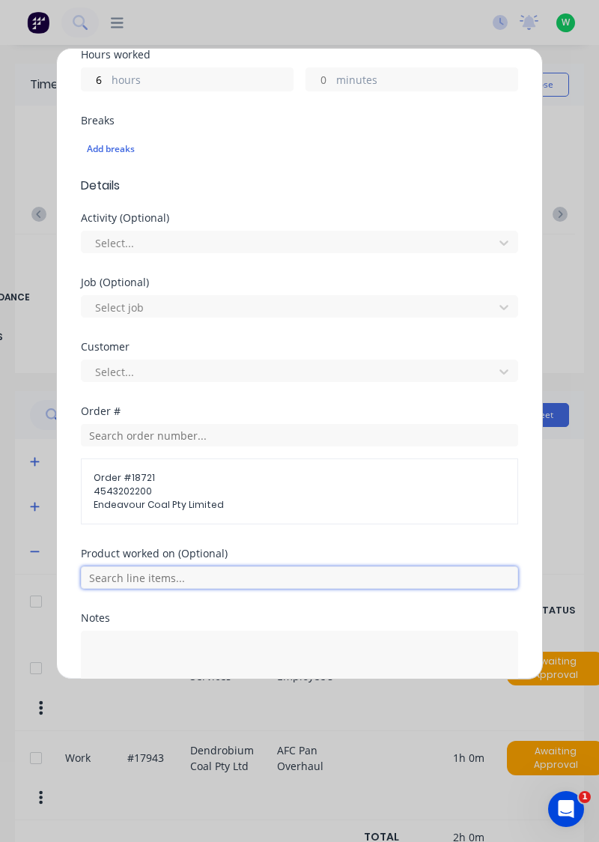
click at [177, 580] on input "text" at bounding box center [299, 577] width 437 height 22
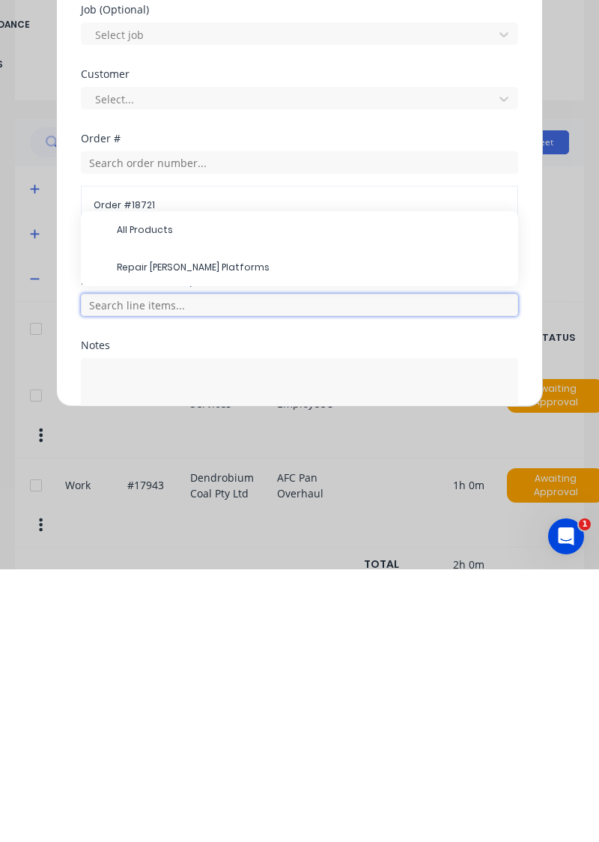
scroll to position [16, 0]
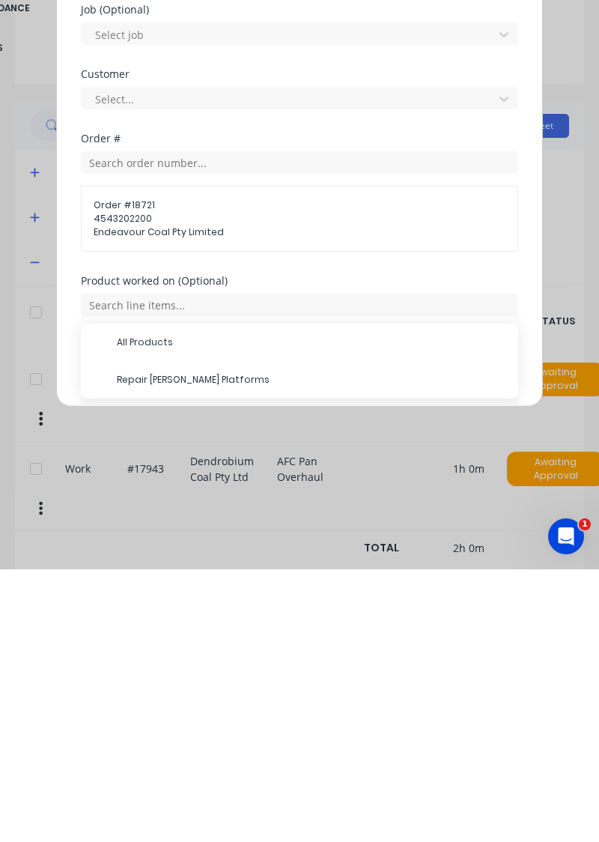
click at [171, 652] on span "Repair [PERSON_NAME] Platforms" at bounding box center [311, 652] width 389 height 13
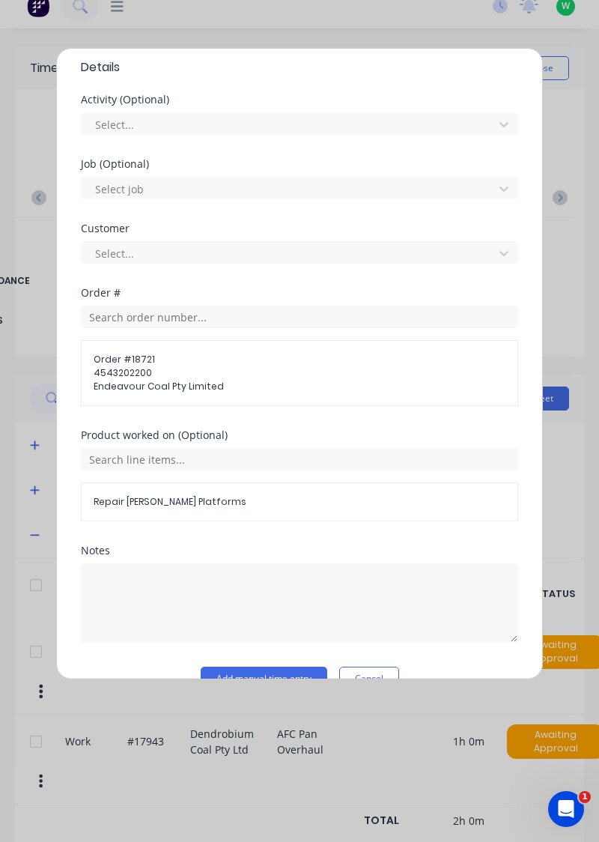
scroll to position [497, 0]
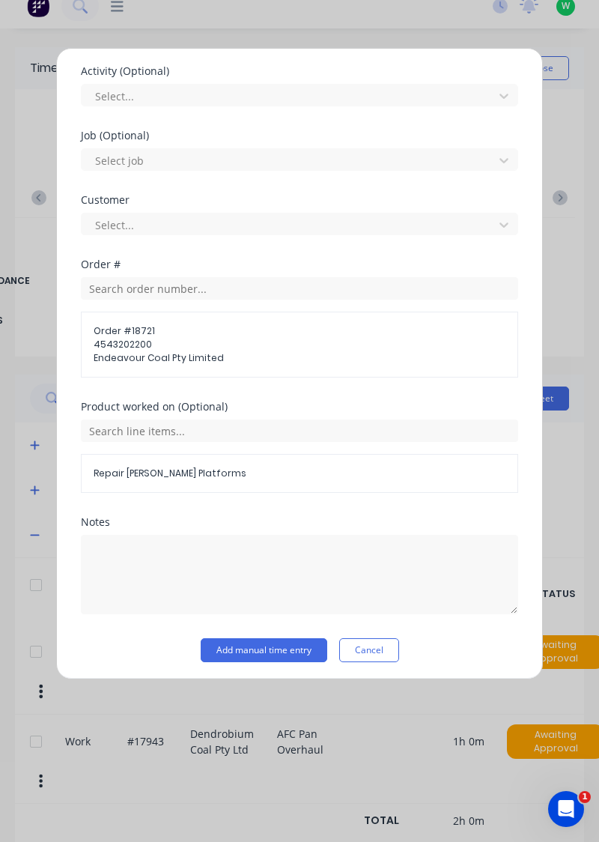
click at [261, 649] on button "Add manual time entry" at bounding box center [264, 650] width 127 height 24
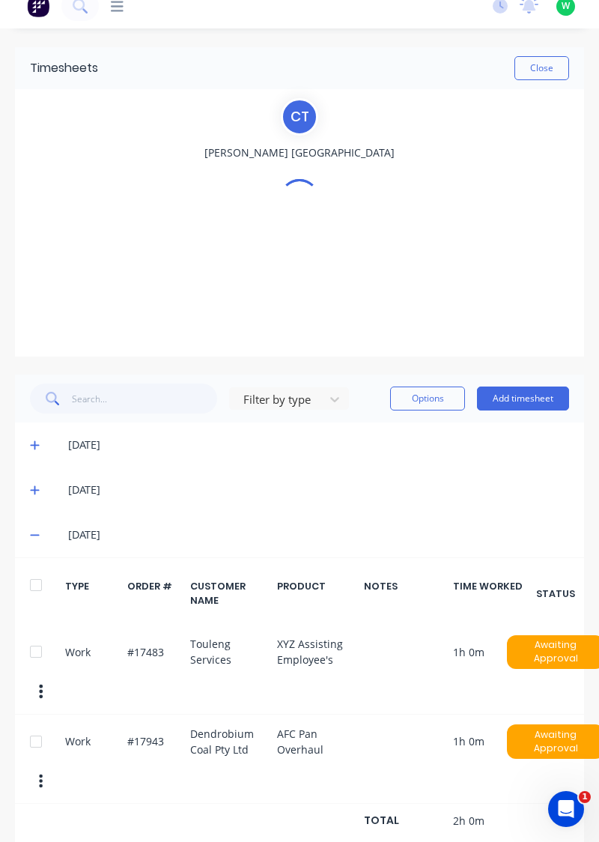
scroll to position [0, 0]
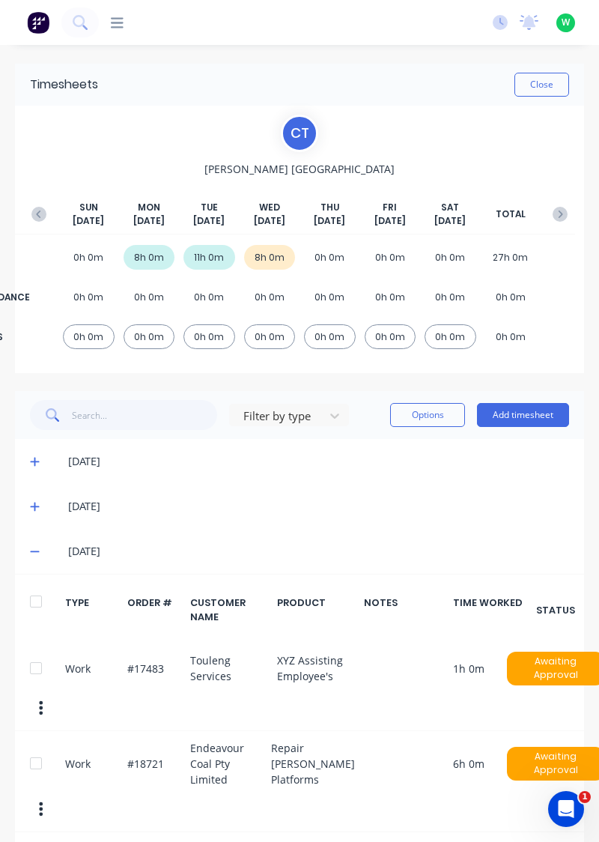
click at [544, 88] on button "Close" at bounding box center [541, 85] width 55 height 24
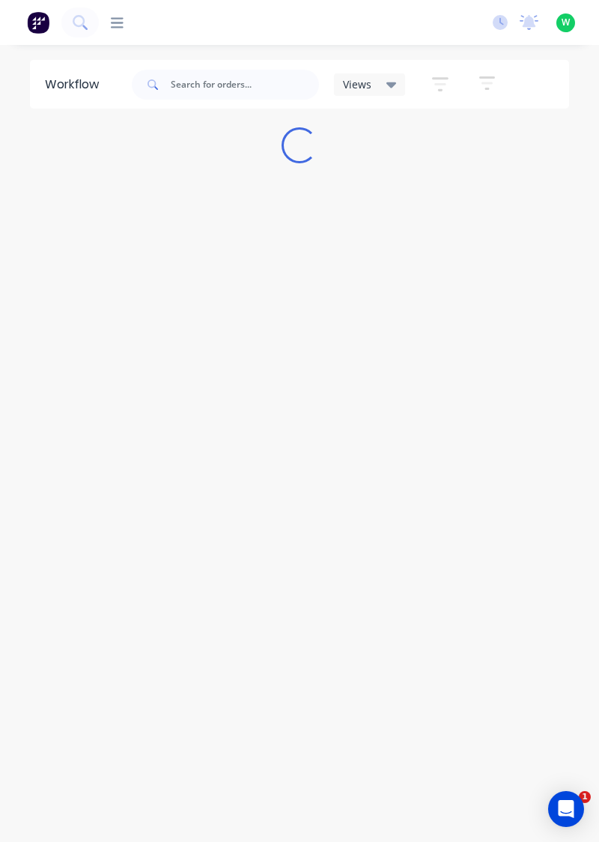
click at [118, 27] on icon at bounding box center [117, 22] width 13 height 10
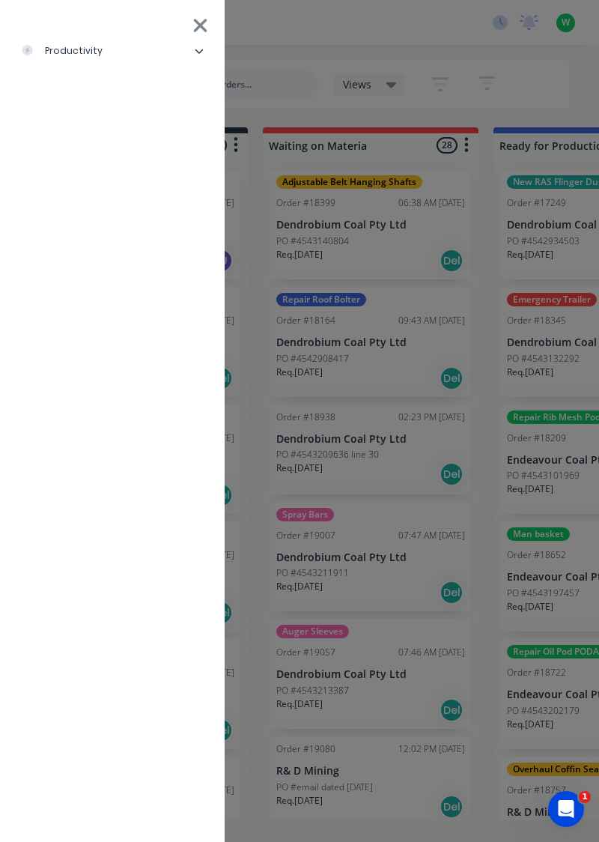
click at [109, 63] on li "productivity" at bounding box center [112, 50] width 201 height 37
click at [93, 204] on div "Timesheets" at bounding box center [73, 200] width 80 height 13
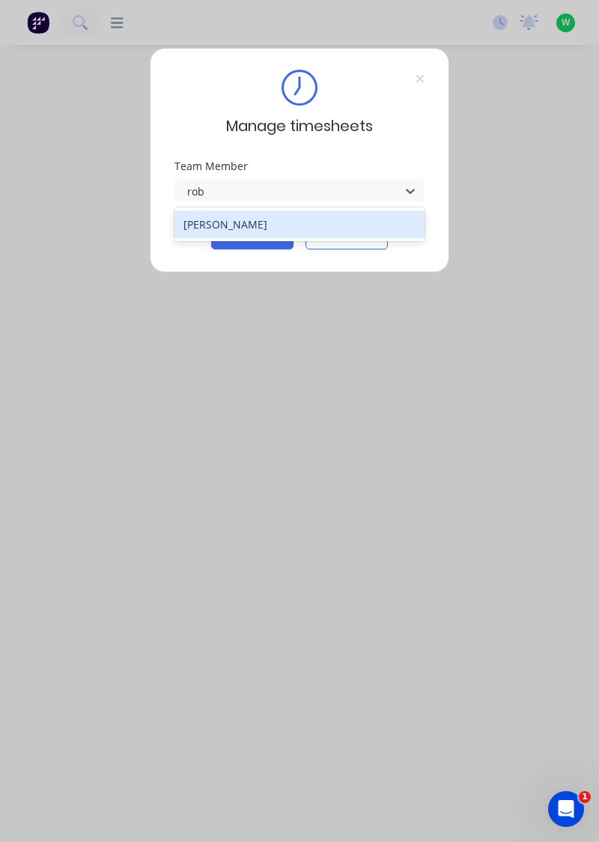
click at [249, 227] on div "[PERSON_NAME]" at bounding box center [299, 224] width 251 height 28
type input "rob"
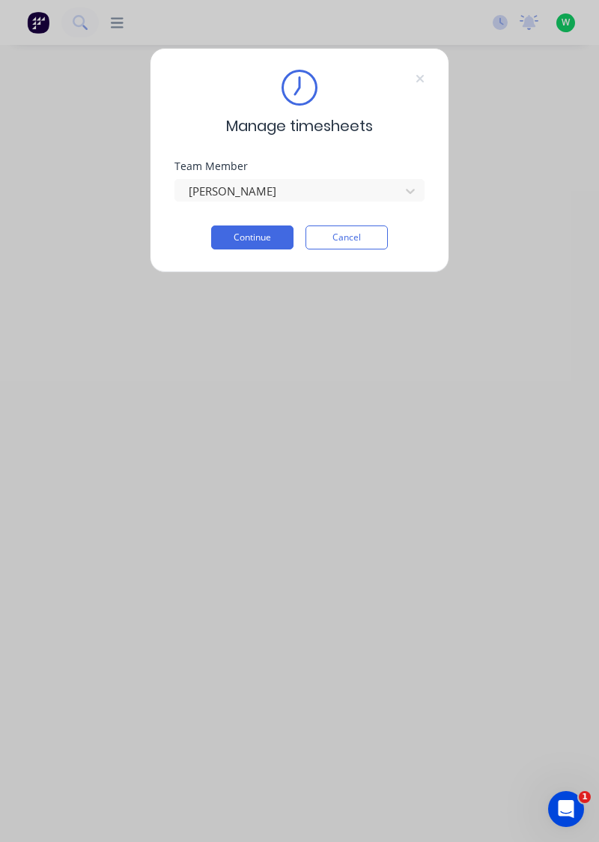
click at [262, 237] on button "Continue" at bounding box center [252, 237] width 82 height 24
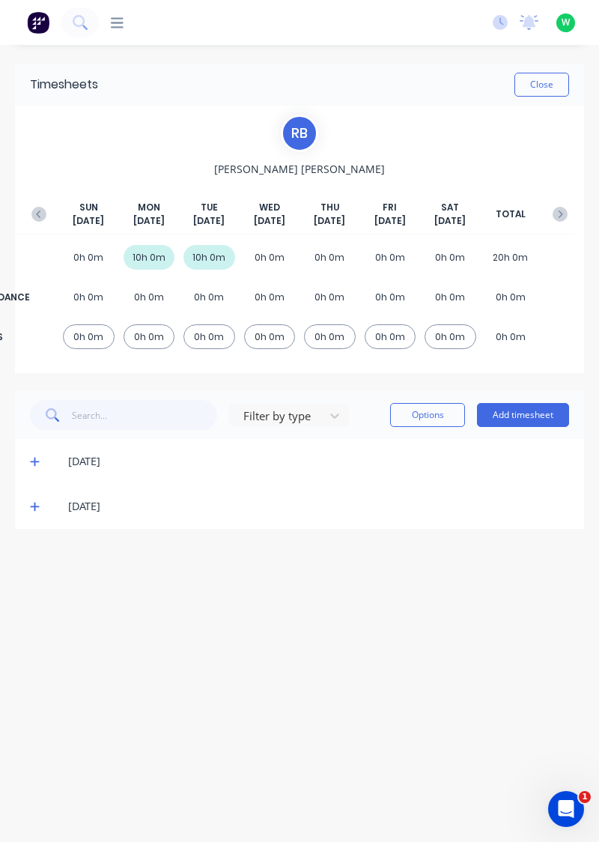
click at [531, 418] on button "Add timesheet" at bounding box center [523, 415] width 92 height 24
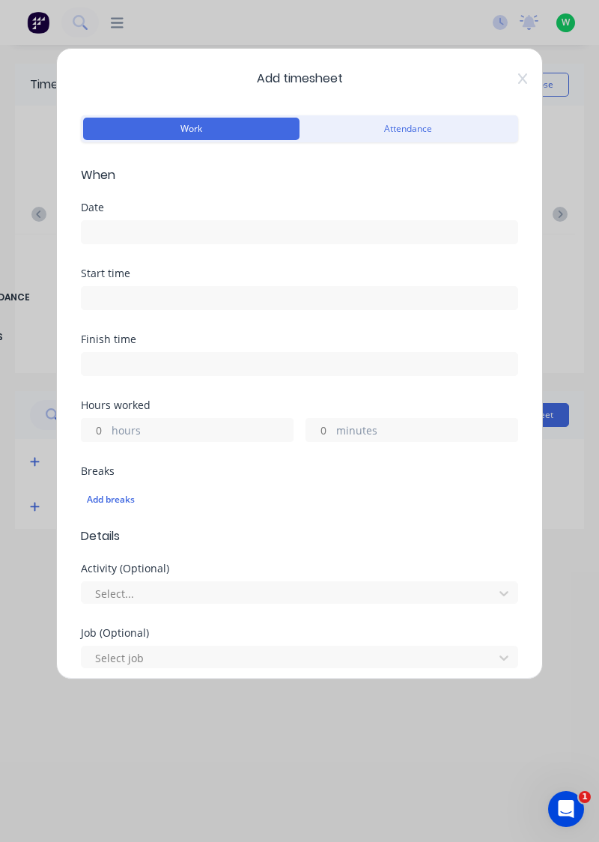
click at [186, 235] on input at bounding box center [300, 232] width 436 height 22
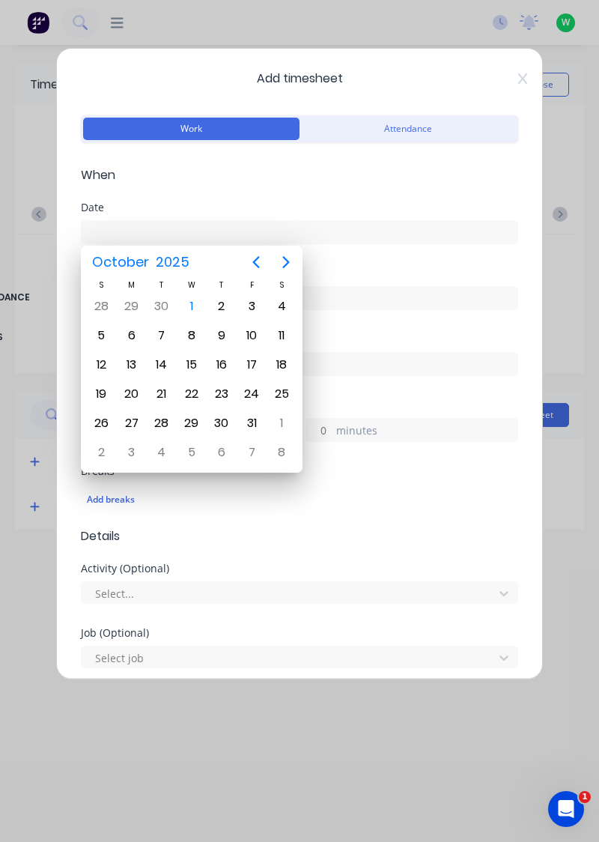
click at [198, 310] on div "1" at bounding box center [191, 306] width 22 height 22
type input "[DATE]"
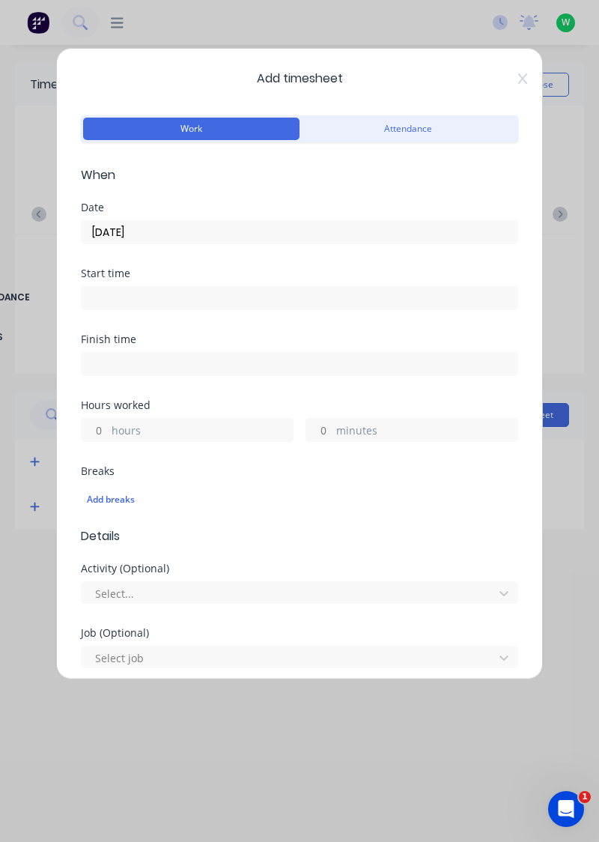
click at [103, 428] on input "hours" at bounding box center [95, 430] width 26 height 22
type input "1"
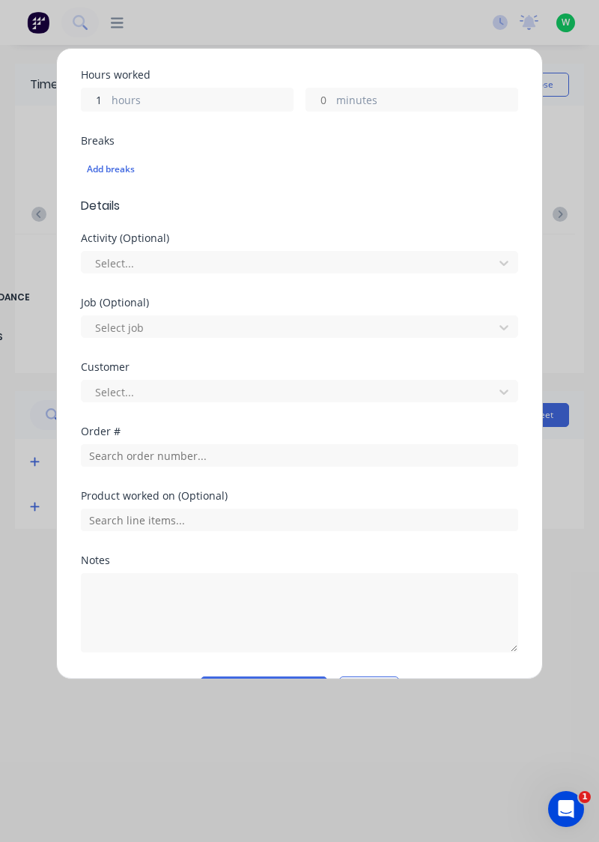
scroll to position [334, 0]
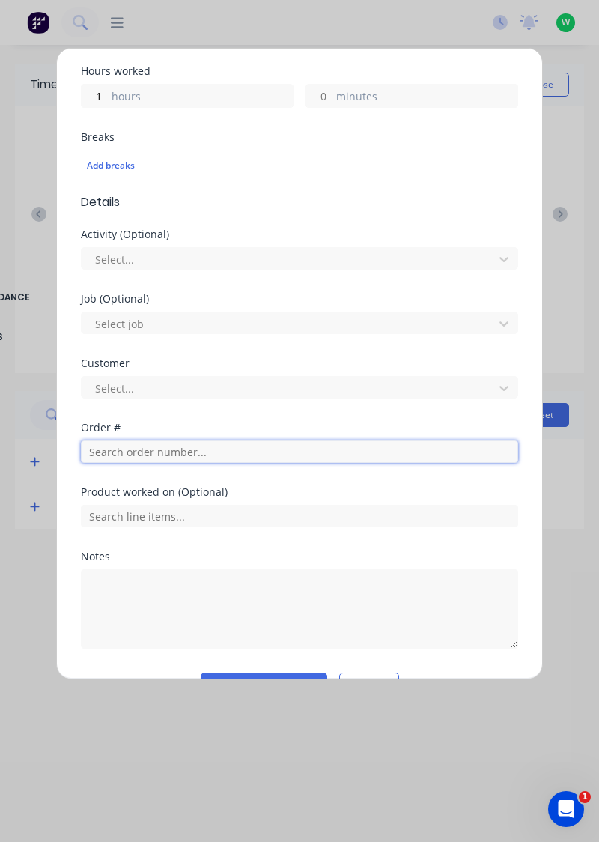
click at [177, 455] on input "text" at bounding box center [299, 451] width 437 height 22
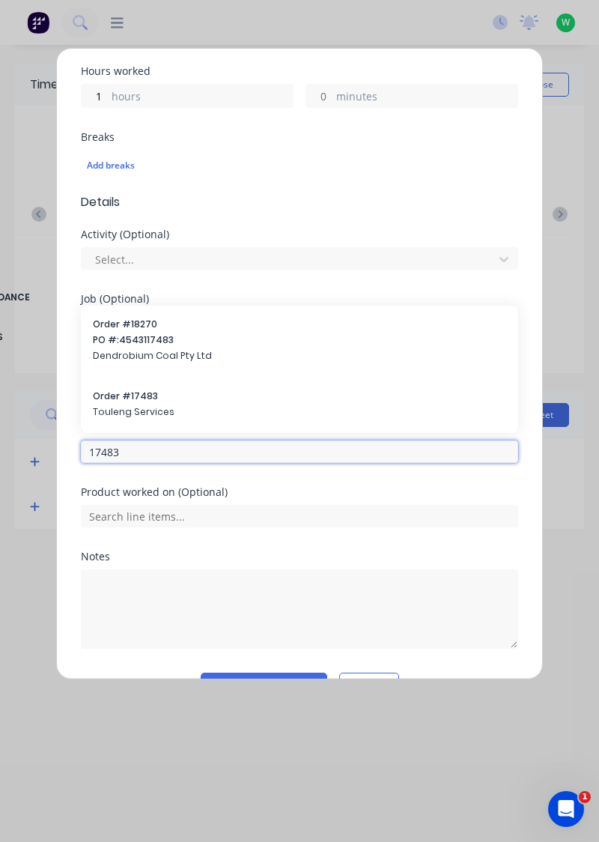
type input "17483"
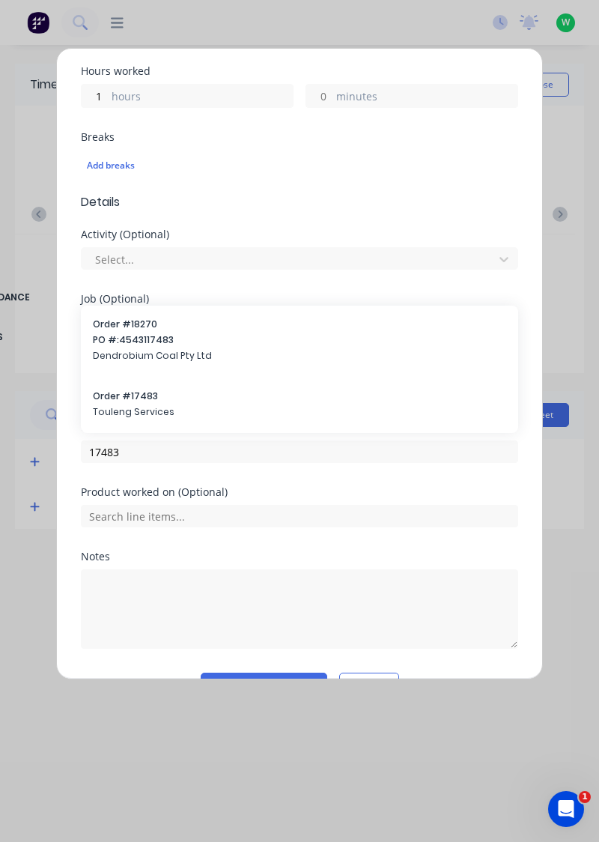
click at [148, 402] on div "Order # 17483 Touleng Services" at bounding box center [299, 404] width 413 height 31
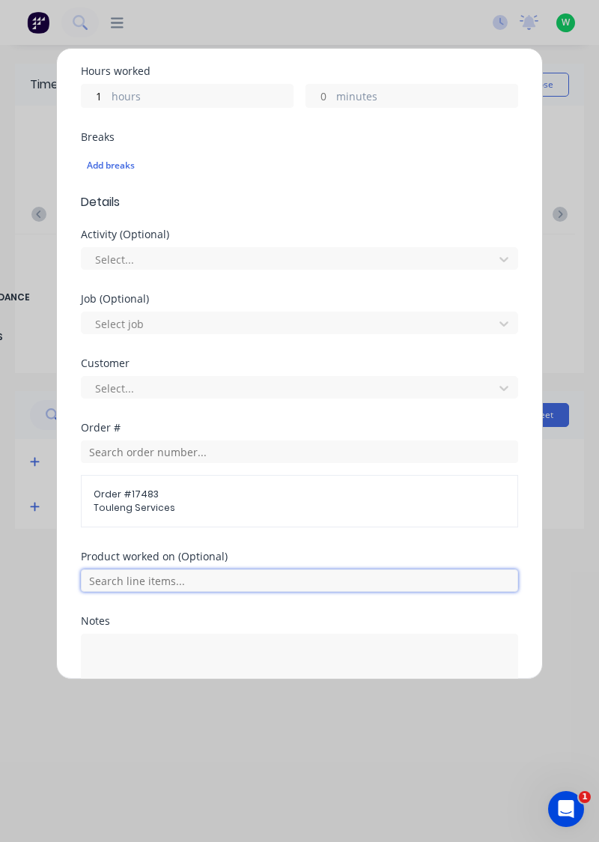
click at [235, 574] on input "text" at bounding box center [299, 580] width 437 height 22
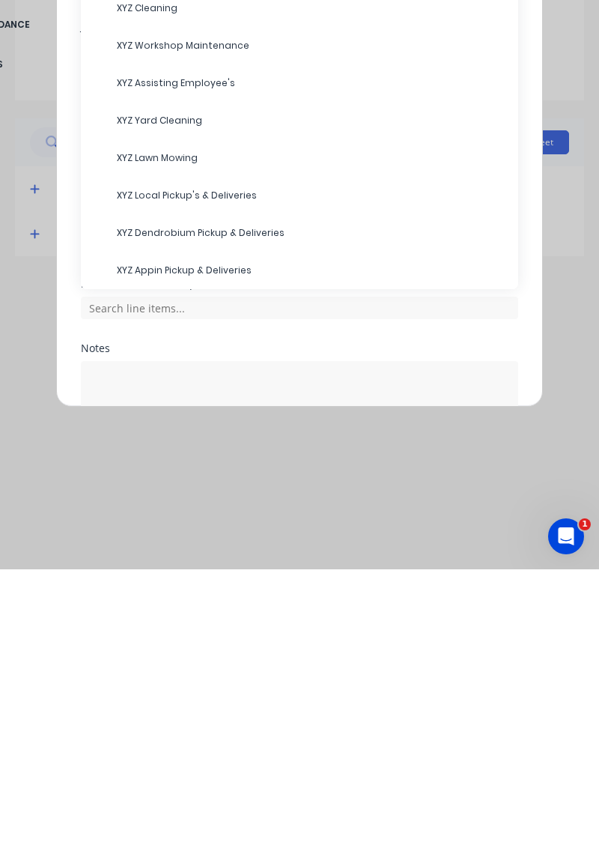
click at [187, 359] on span "XYZ Assisting Employee's" at bounding box center [311, 355] width 389 height 13
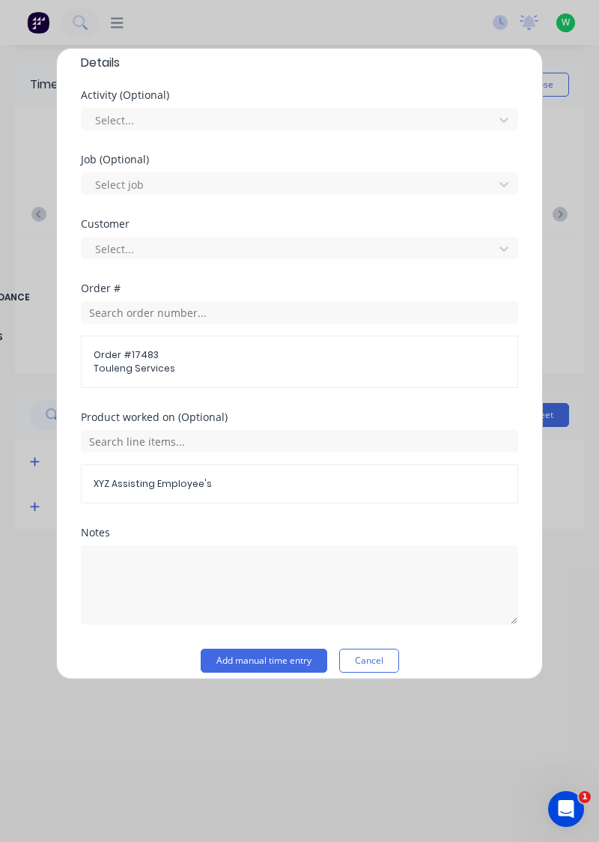
scroll to position [484, 0]
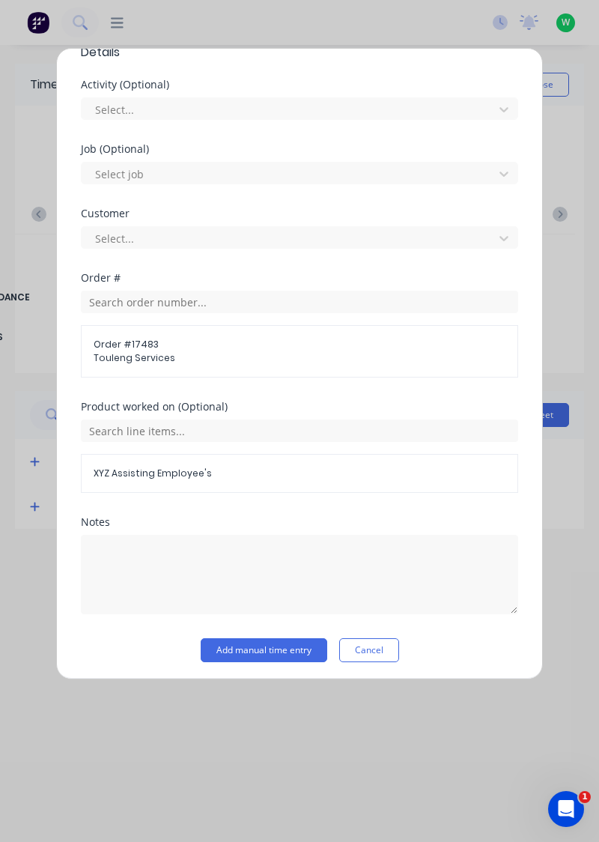
click at [280, 643] on button "Add manual time entry" at bounding box center [264, 650] width 127 height 24
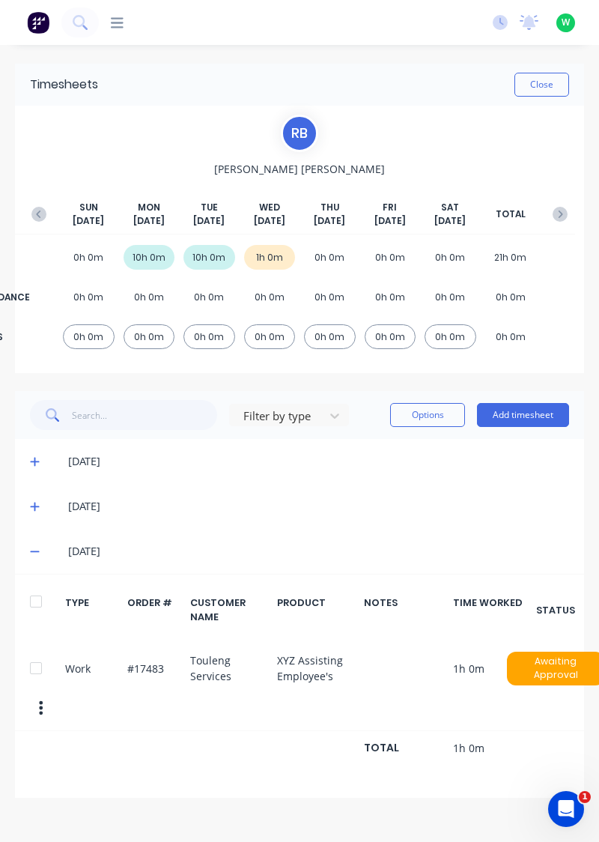
click at [520, 418] on button "Add timesheet" at bounding box center [523, 415] width 92 height 24
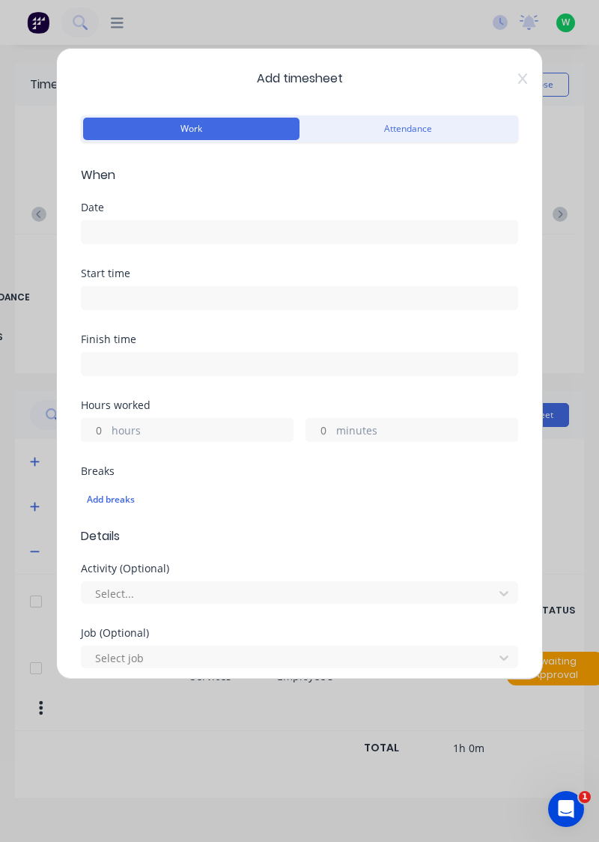
click at [102, 237] on input at bounding box center [300, 232] width 436 height 22
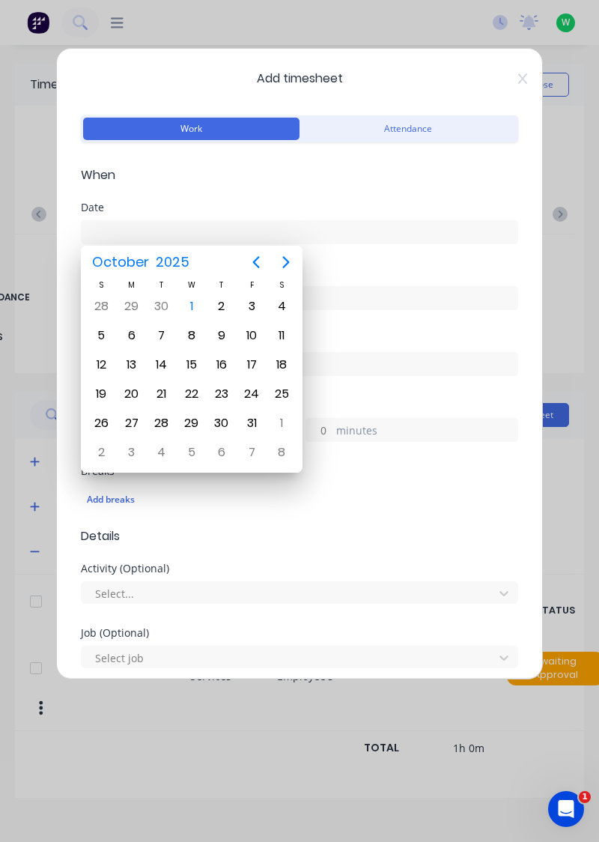
click at [192, 312] on div "1" at bounding box center [191, 306] width 22 height 22
type input "[DATE]"
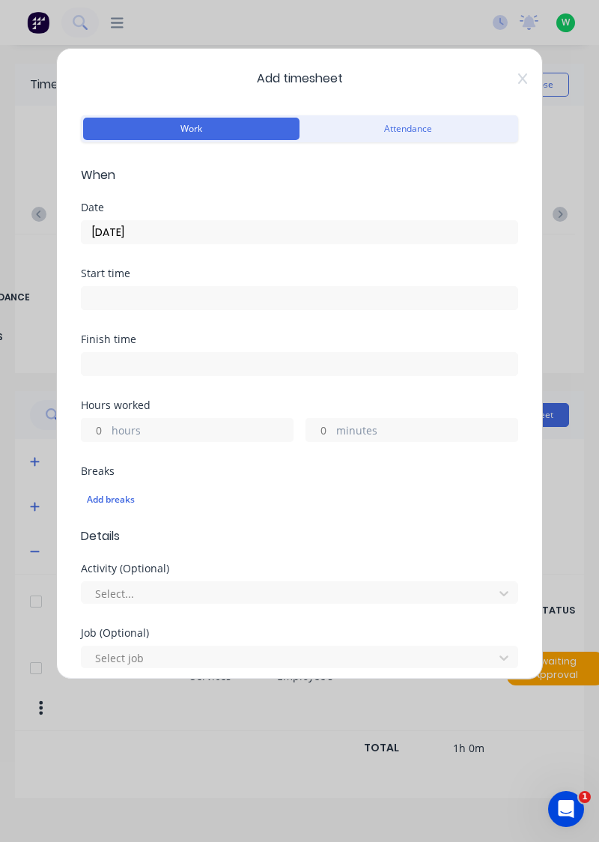
click at [96, 433] on input "hours" at bounding box center [95, 430] width 26 height 22
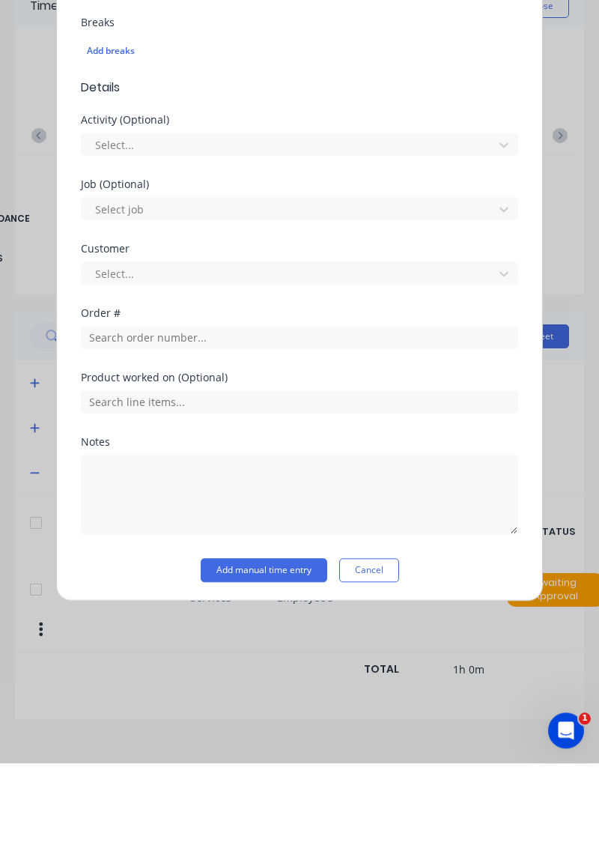
scroll to position [323, 0]
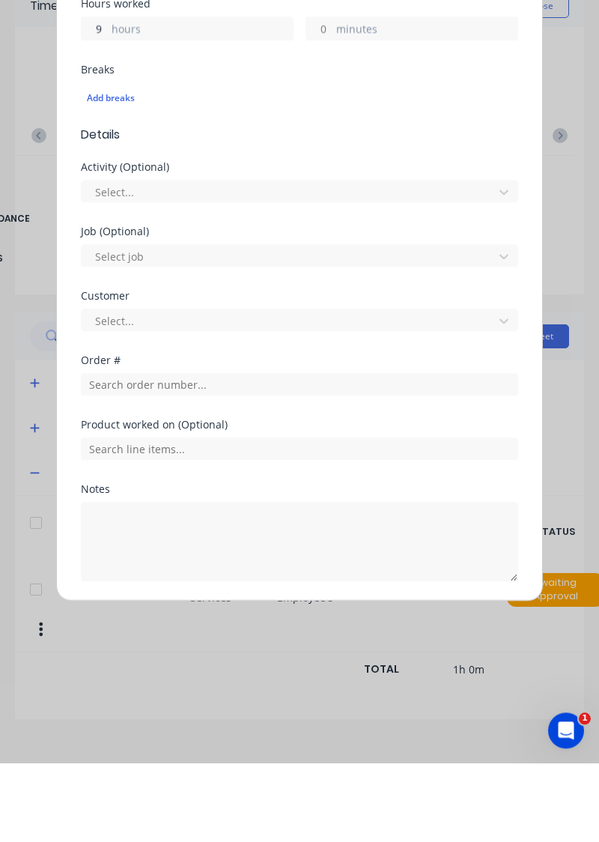
type input "9"
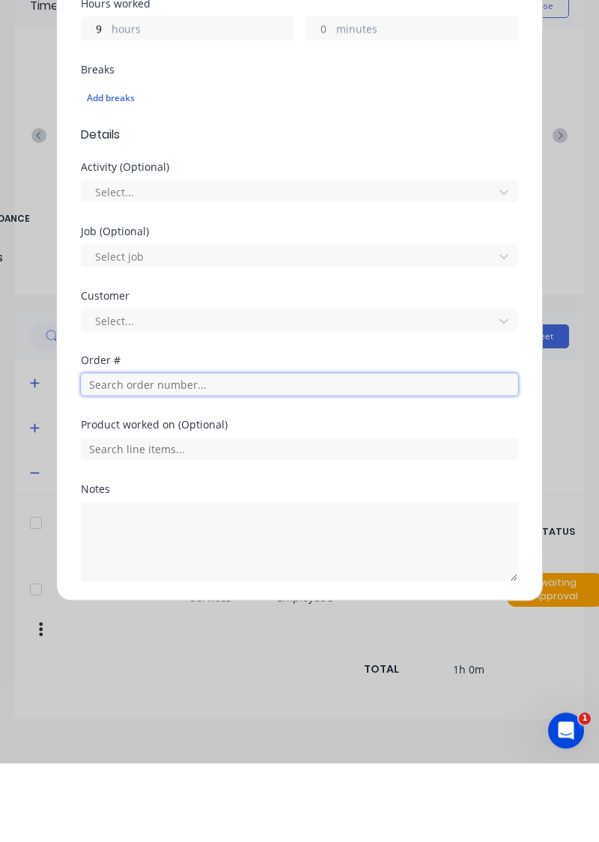
click at [201, 464] on input "text" at bounding box center [299, 463] width 437 height 22
type input "18835"
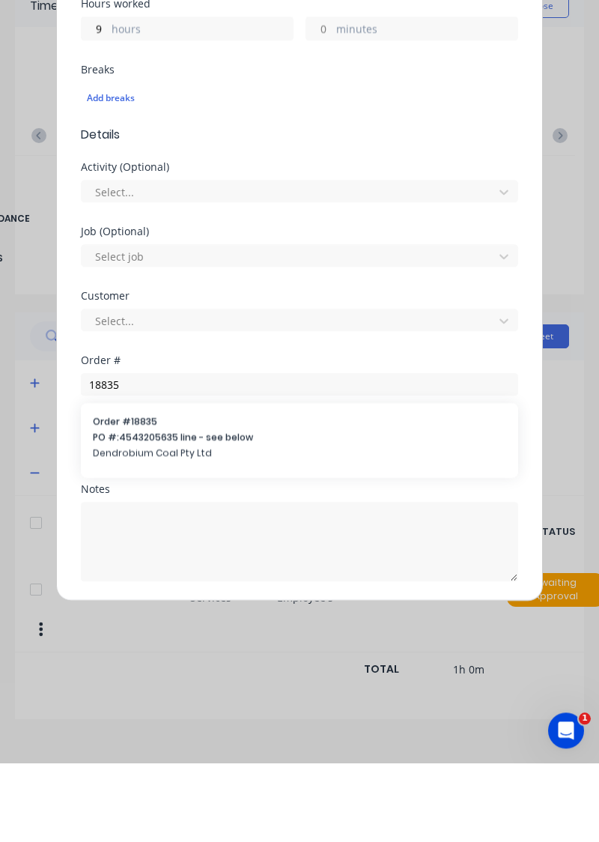
click at [153, 525] on span "Dendrobium Coal Pty Ltd" at bounding box center [299, 531] width 413 height 13
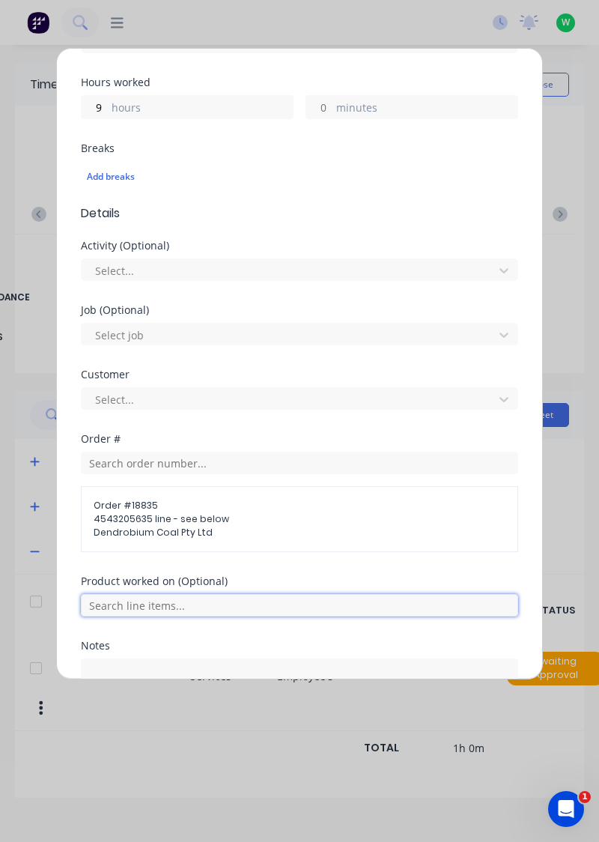
click at [177, 604] on input "text" at bounding box center [299, 605] width 437 height 22
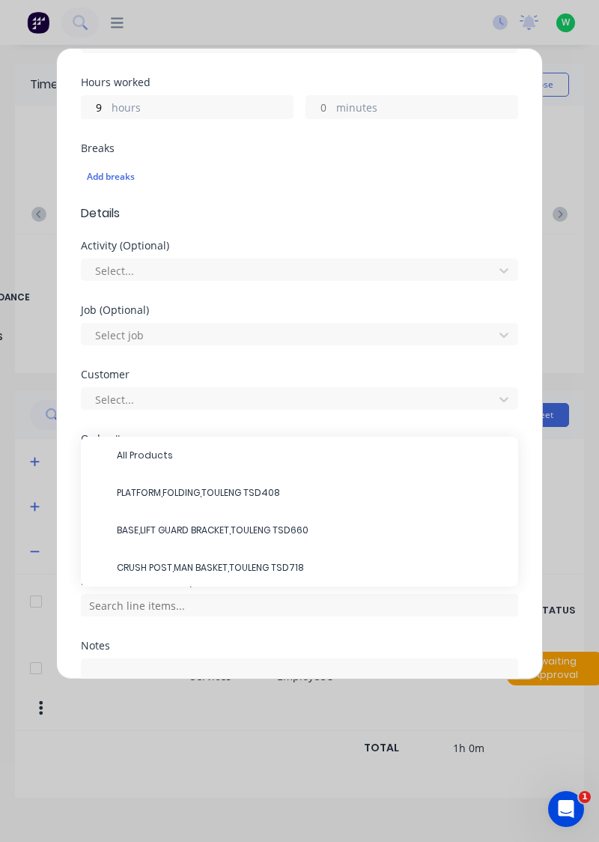
click at [211, 490] on span "PLATFORM,FOLDING,TOULENG TSD408" at bounding box center [311, 492] width 389 height 13
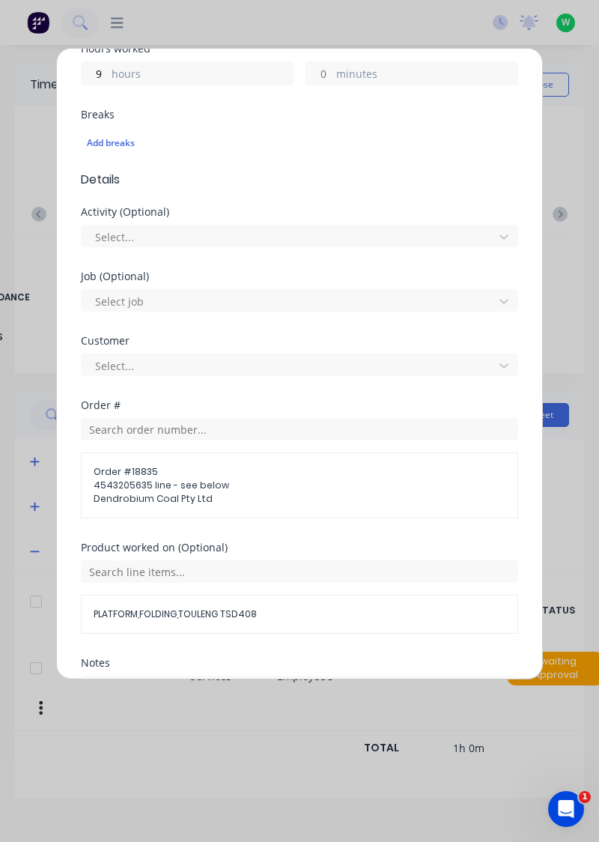
scroll to position [451, 0]
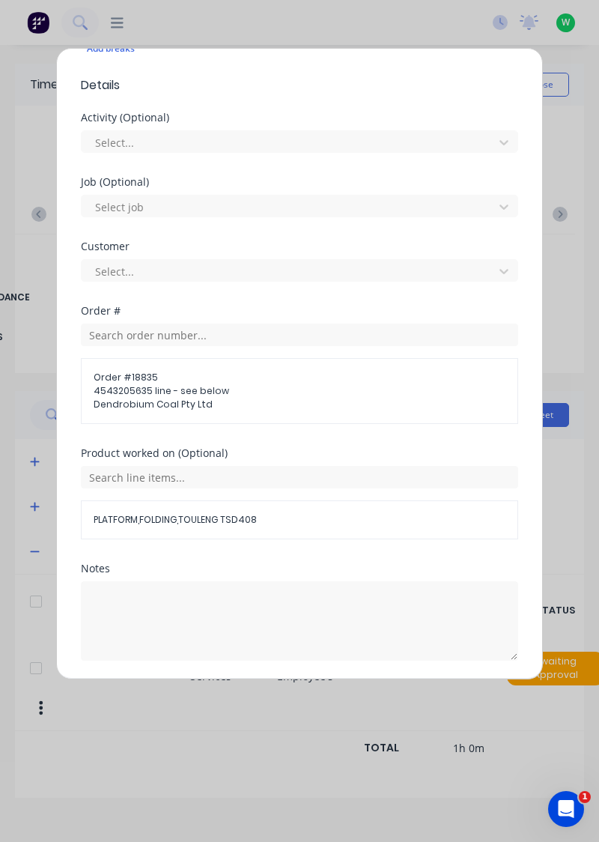
click at [281, 698] on button "Add manual time entry" at bounding box center [264, 696] width 127 height 24
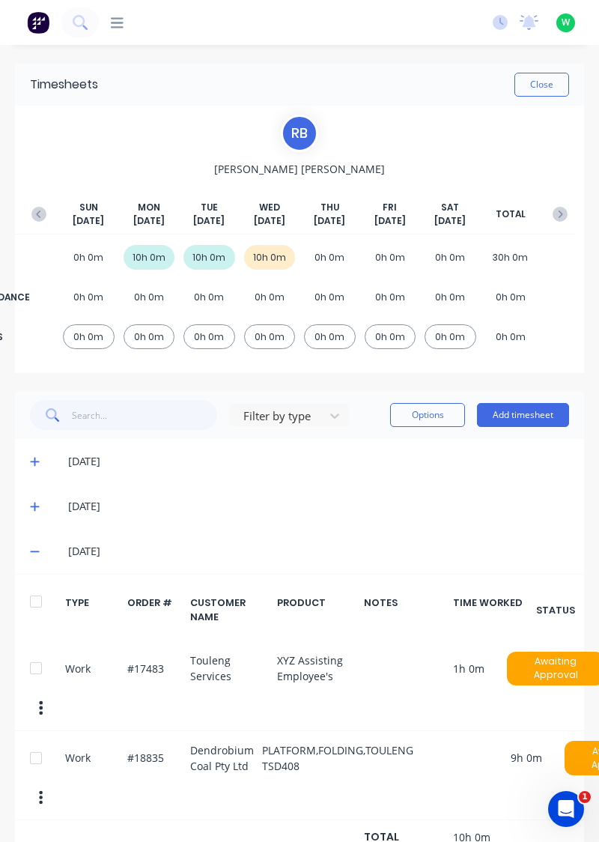
click at [551, 87] on button "Close" at bounding box center [541, 85] width 55 height 24
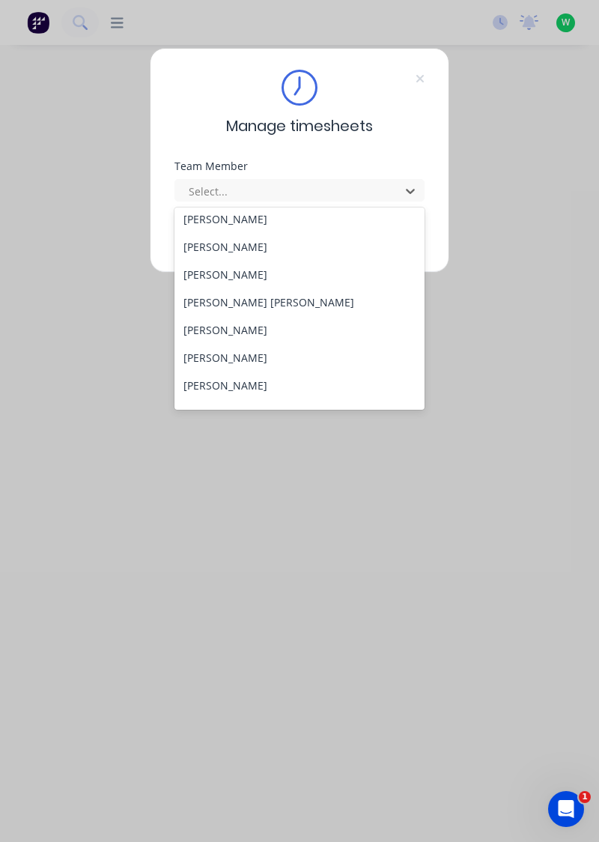
scroll to position [535, 0]
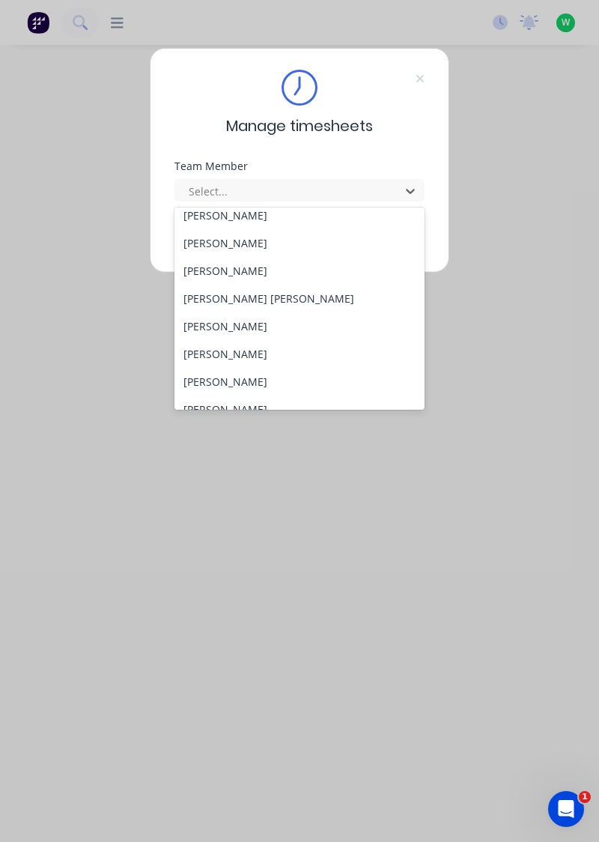
click at [253, 274] on div "[PERSON_NAME]" at bounding box center [299, 271] width 251 height 28
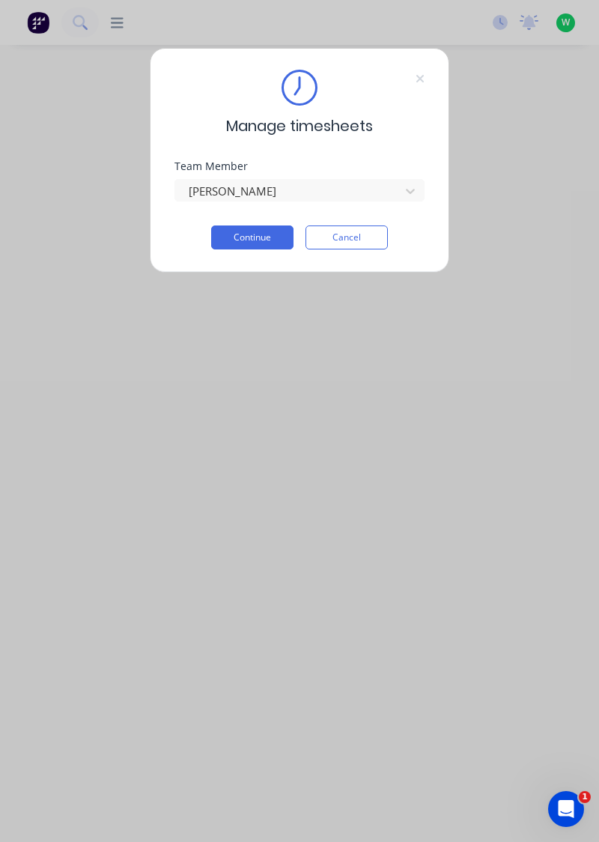
click at [264, 240] on button "Continue" at bounding box center [252, 237] width 82 height 24
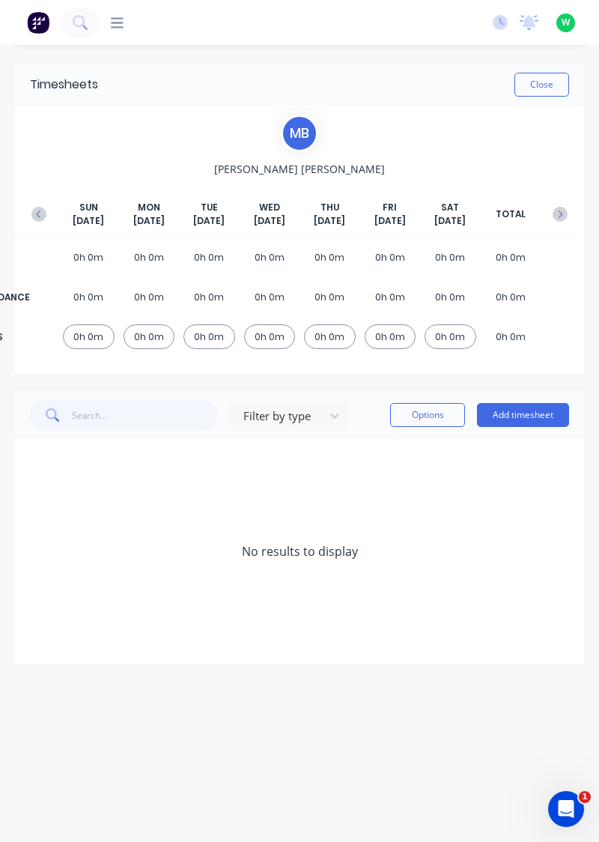
click at [520, 419] on button "Add timesheet" at bounding box center [523, 415] width 92 height 24
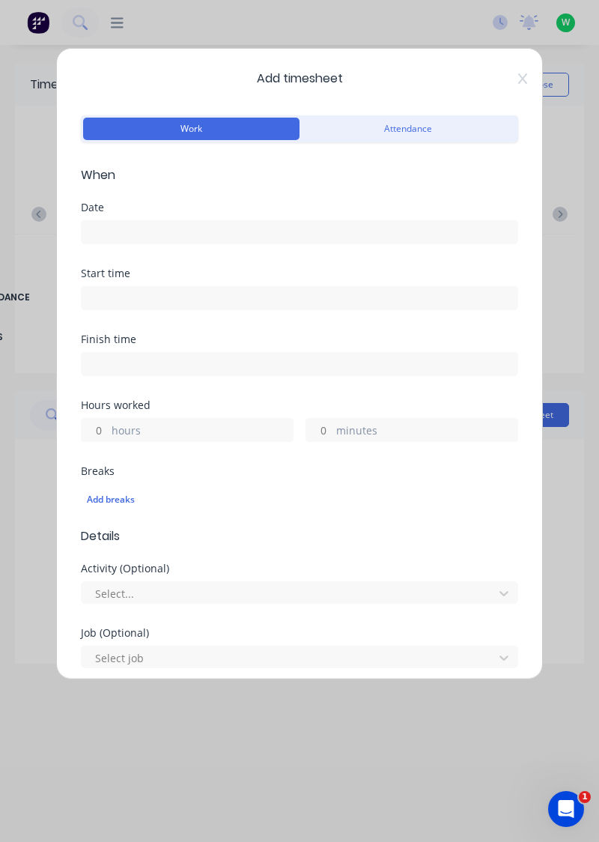
click at [207, 226] on input at bounding box center [300, 232] width 436 height 22
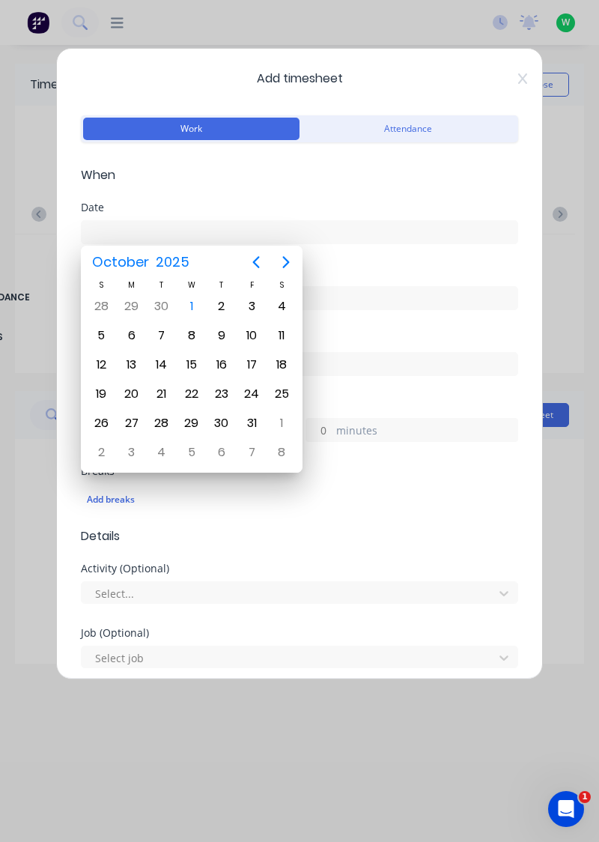
click at [194, 314] on div "1" at bounding box center [191, 306] width 22 height 22
type input "[DATE]"
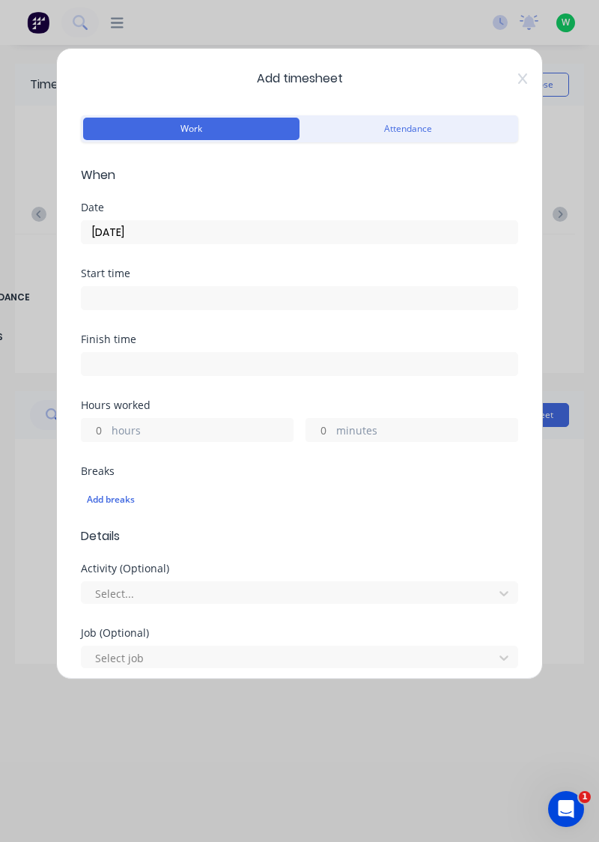
click at [145, 302] on input at bounding box center [300, 298] width 436 height 22
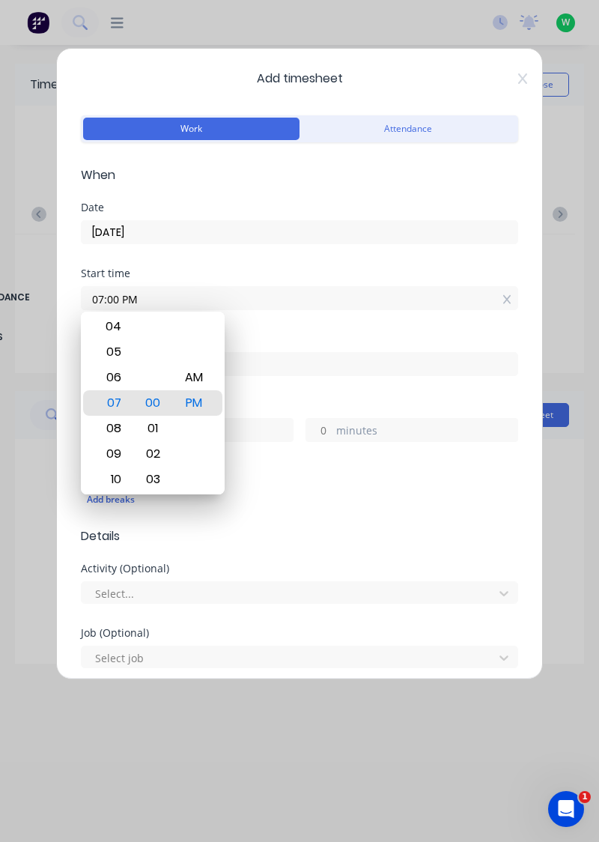
click at [195, 376] on div "AM" at bounding box center [194, 377] width 37 height 25
type input "07:00 AM"
click at [295, 365] on input at bounding box center [300, 364] width 436 height 22
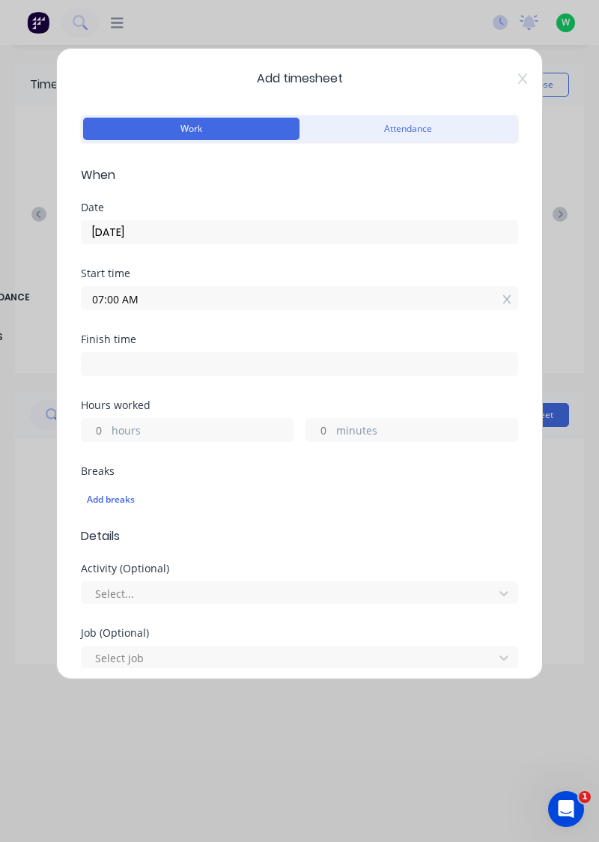
type input "04:45 PM"
type input "9"
type input "45"
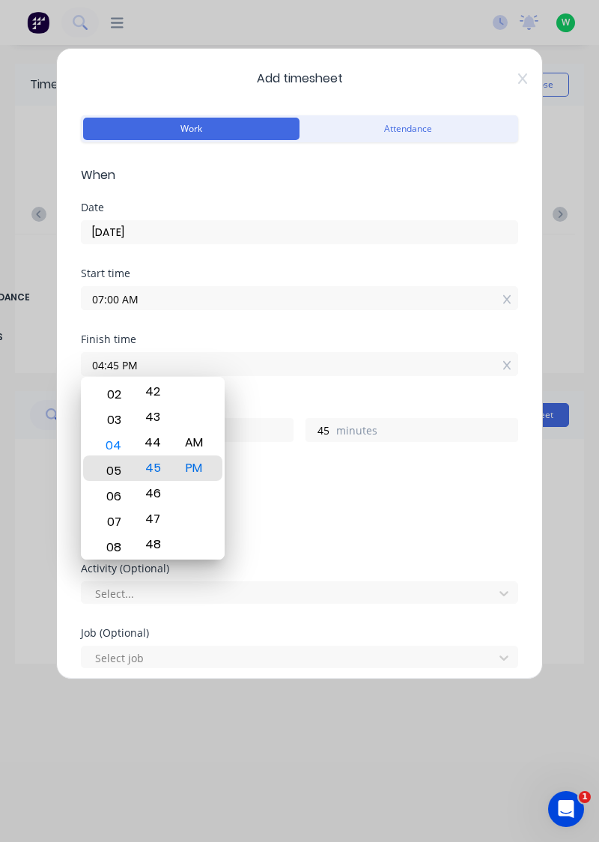
type input "05:45 PM"
type input "10"
type input "05:28 PM"
type input "28"
type input "05:30 PM"
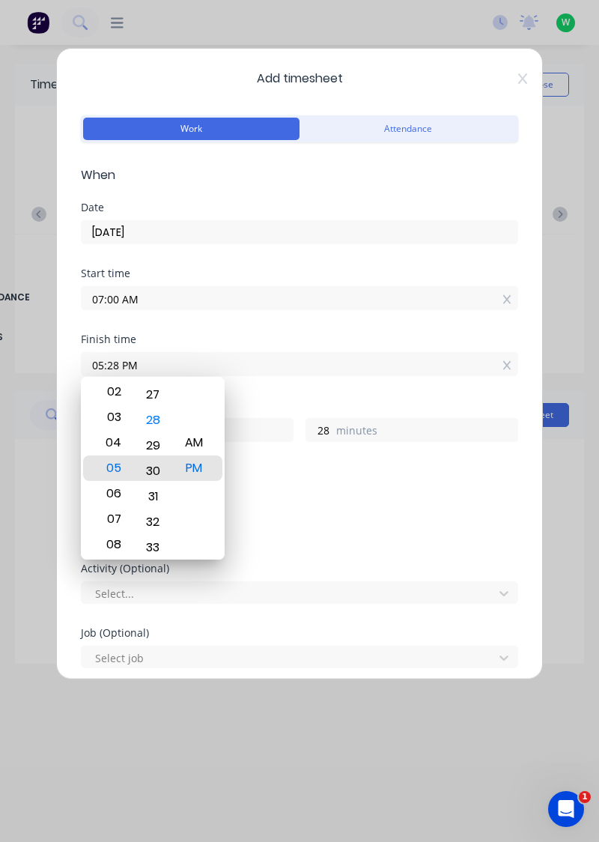
type input "30"
click at [207, 467] on div "PM" at bounding box center [194, 467] width 37 height 25
click at [437, 356] on input "05:30 PM" at bounding box center [300, 364] width 436 height 22
click at [421, 430] on label "minutes" at bounding box center [426, 431] width 181 height 19
click at [332, 430] on input "30" at bounding box center [319, 430] width 26 height 22
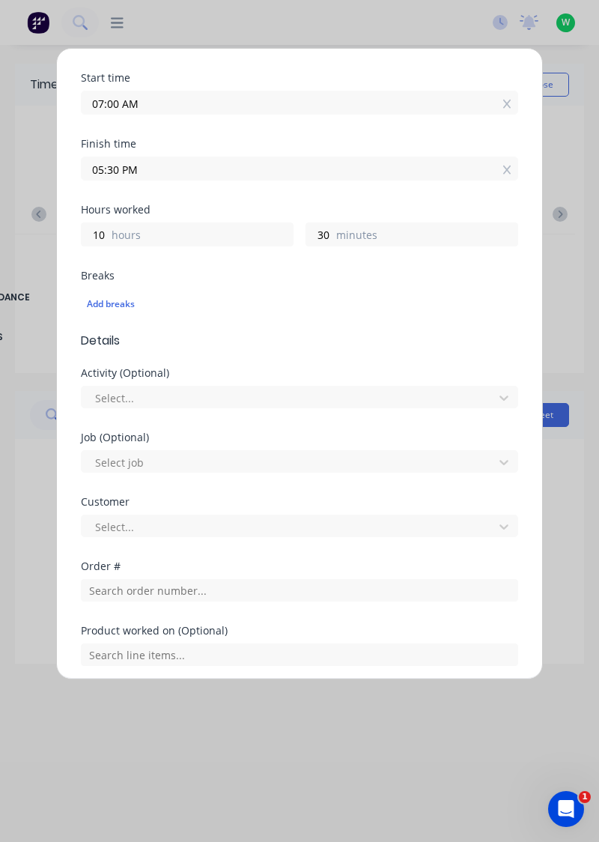
scroll to position [194, 0]
click at [111, 308] on div "Add breaks" at bounding box center [299, 305] width 425 height 19
click at [371, 325] on div "Breaks Add breaks" at bounding box center [299, 302] width 437 height 61
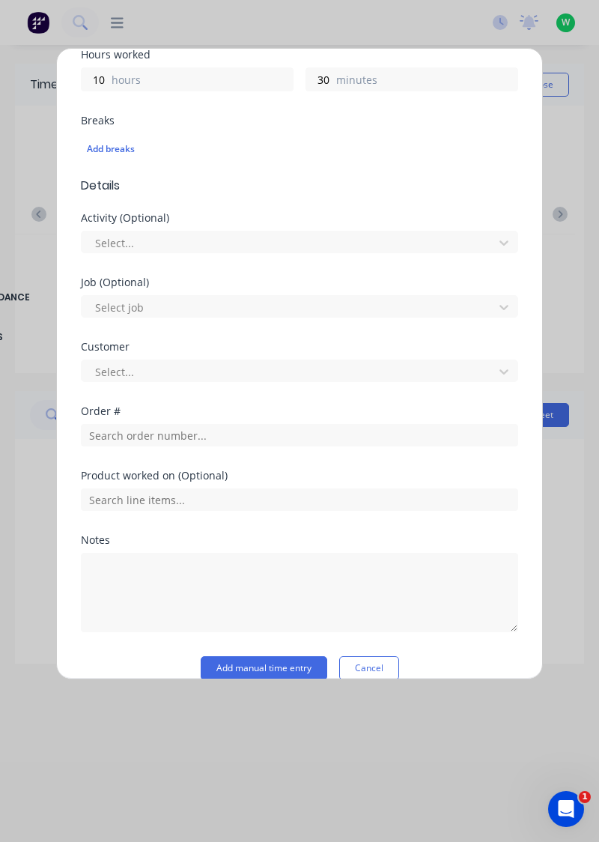
scroll to position [370, 0]
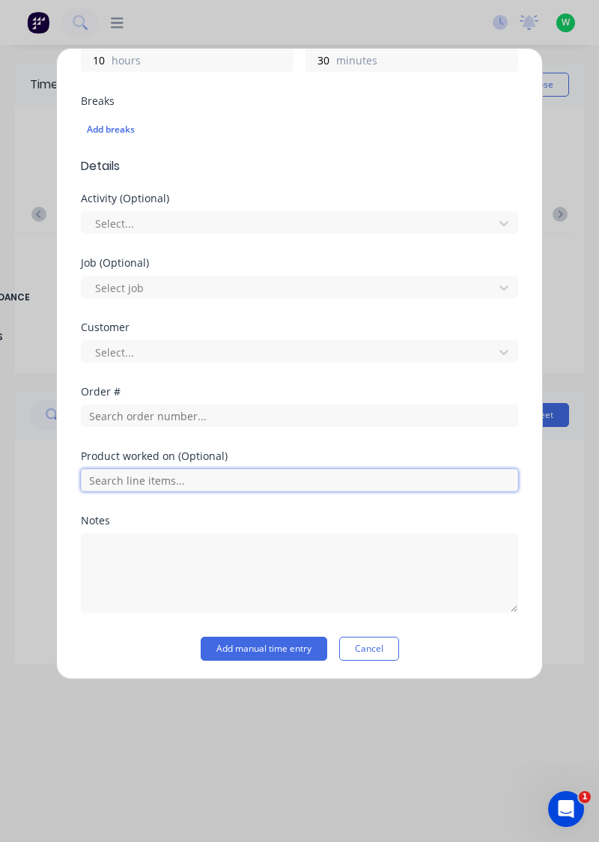
click at [207, 472] on input "text" at bounding box center [299, 480] width 437 height 22
type input "C"
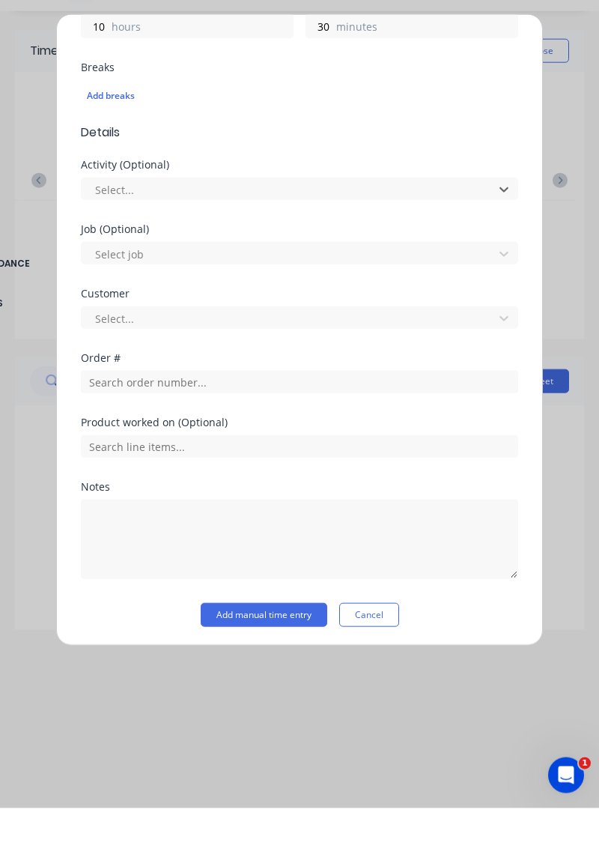
scroll to position [323, 0]
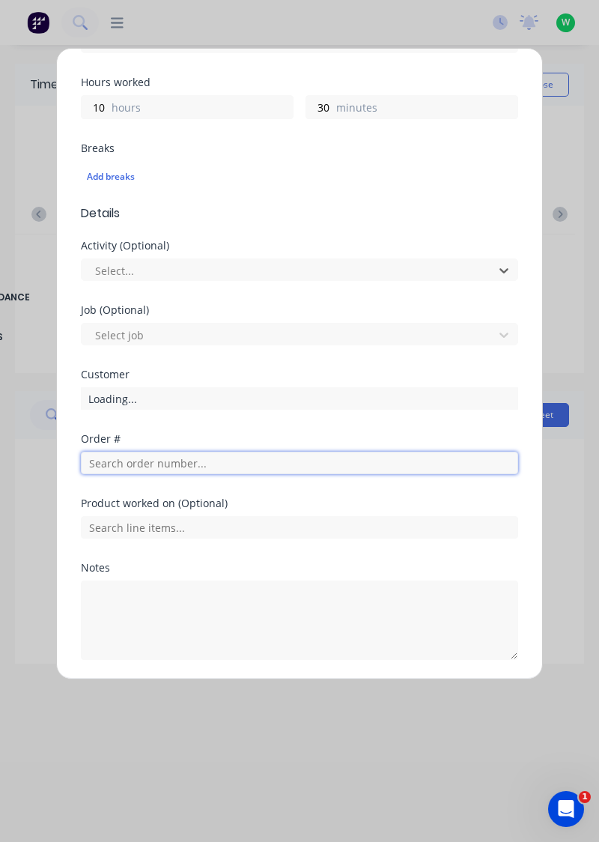
click at [187, 464] on input "text" at bounding box center [299, 463] width 437 height 22
type input "191"
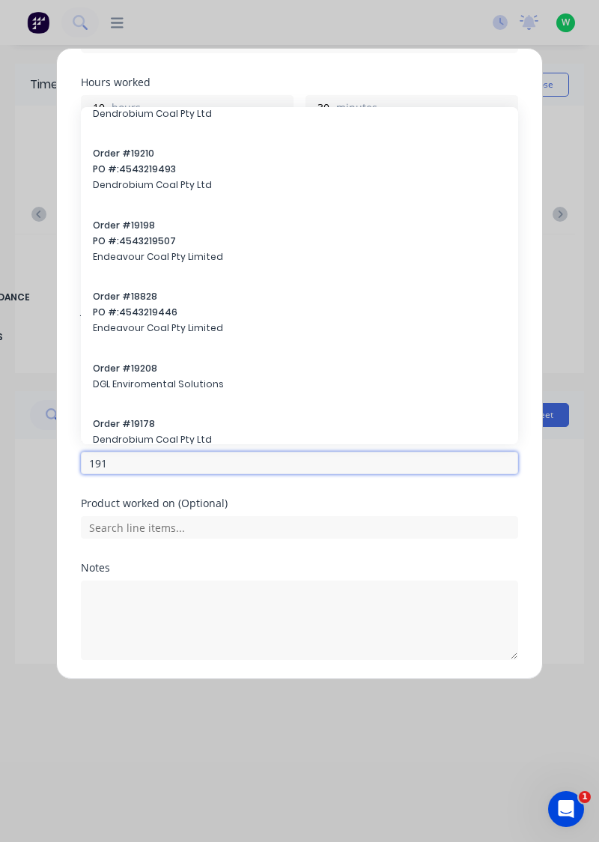
scroll to position [582, 0]
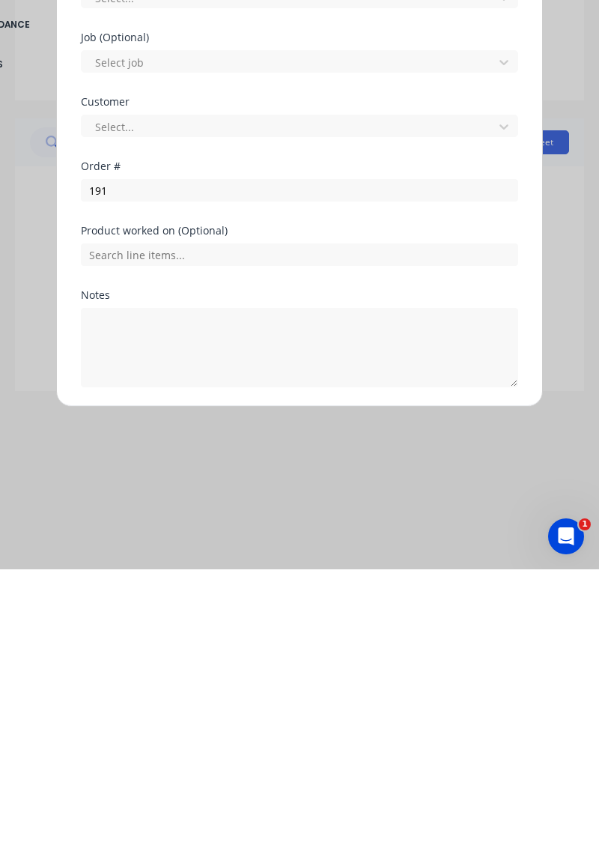
click at [376, 696] on button "Cancel" at bounding box center [369, 696] width 60 height 24
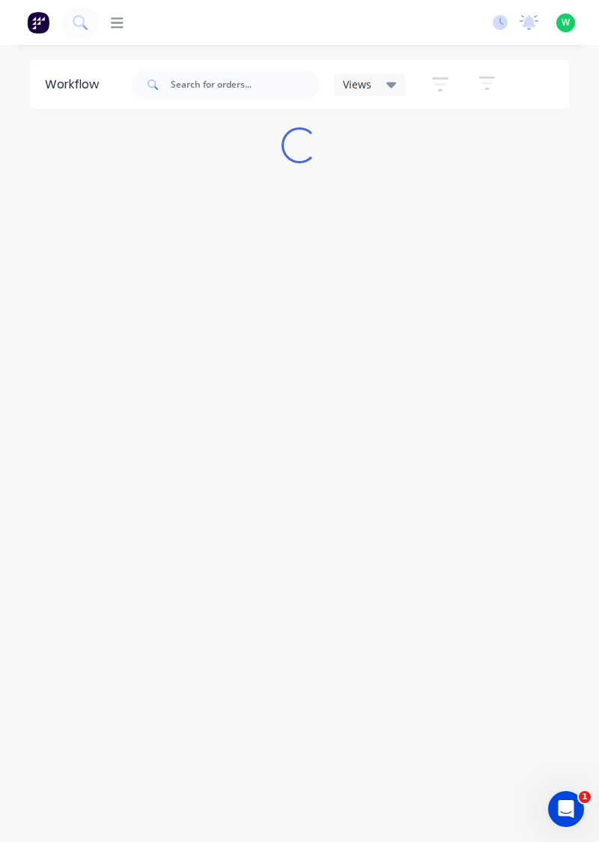
click at [598, 270] on div "Workflow Views Save new view None (Default) edit Show/Hide statuses Show line i…" at bounding box center [299, 451] width 599 height 782
